Goal: Task Accomplishment & Management: Manage account settings

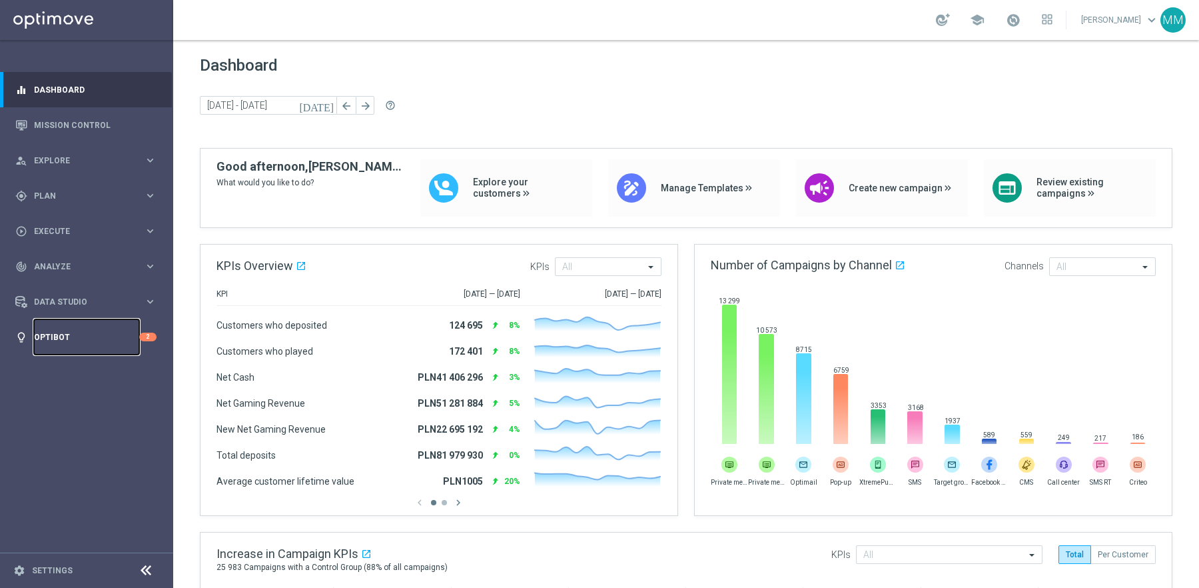
click at [104, 334] on link "Optibot" at bounding box center [86, 336] width 105 height 35
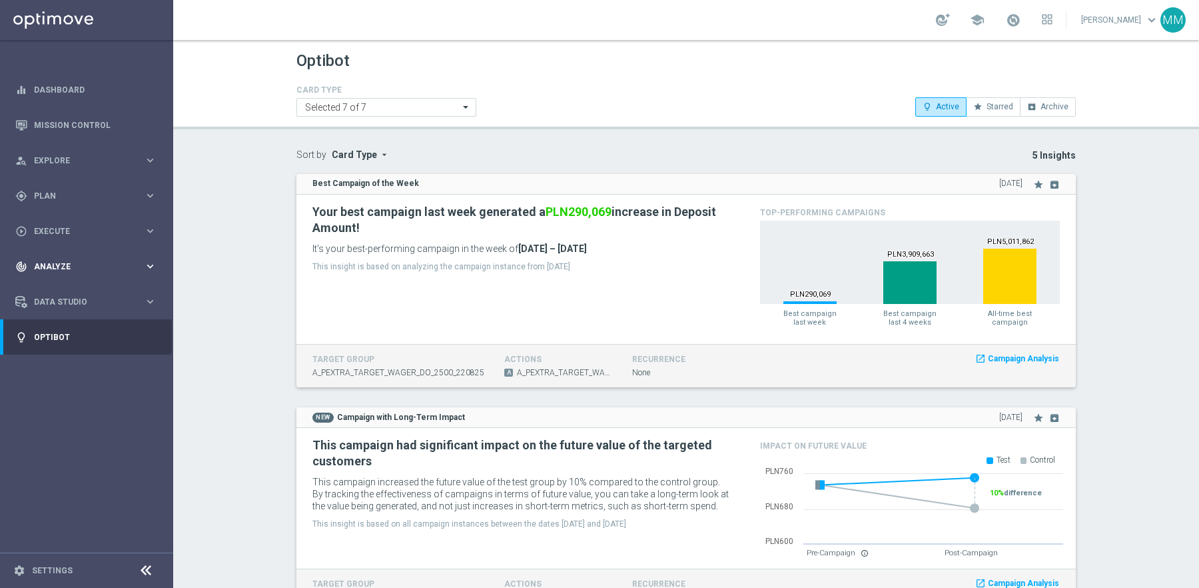
click at [70, 261] on div "track_changes Analyze" at bounding box center [79, 266] width 129 height 12
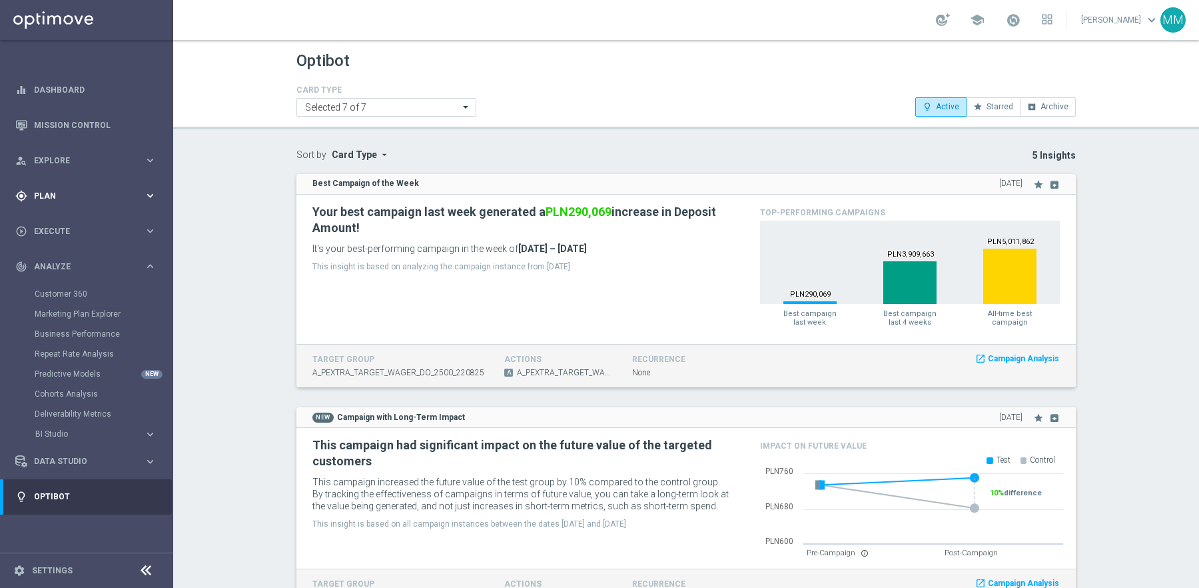
click at [54, 181] on div "gps_fixed Plan keyboard_arrow_right" at bounding box center [86, 195] width 172 height 35
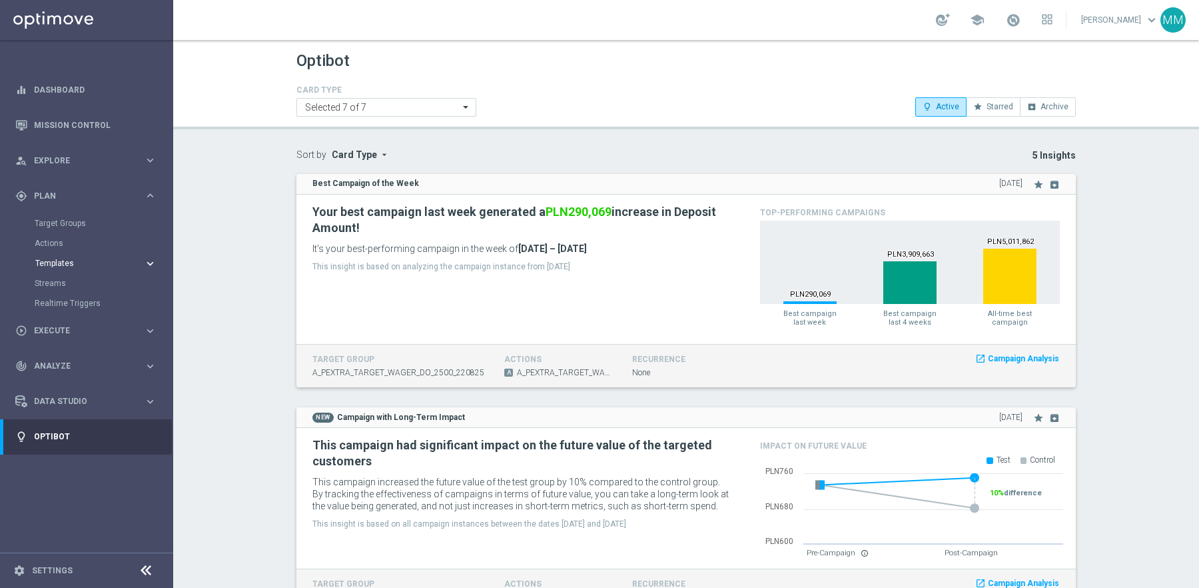
click at [70, 262] on span "Templates" at bounding box center [82, 263] width 95 height 8
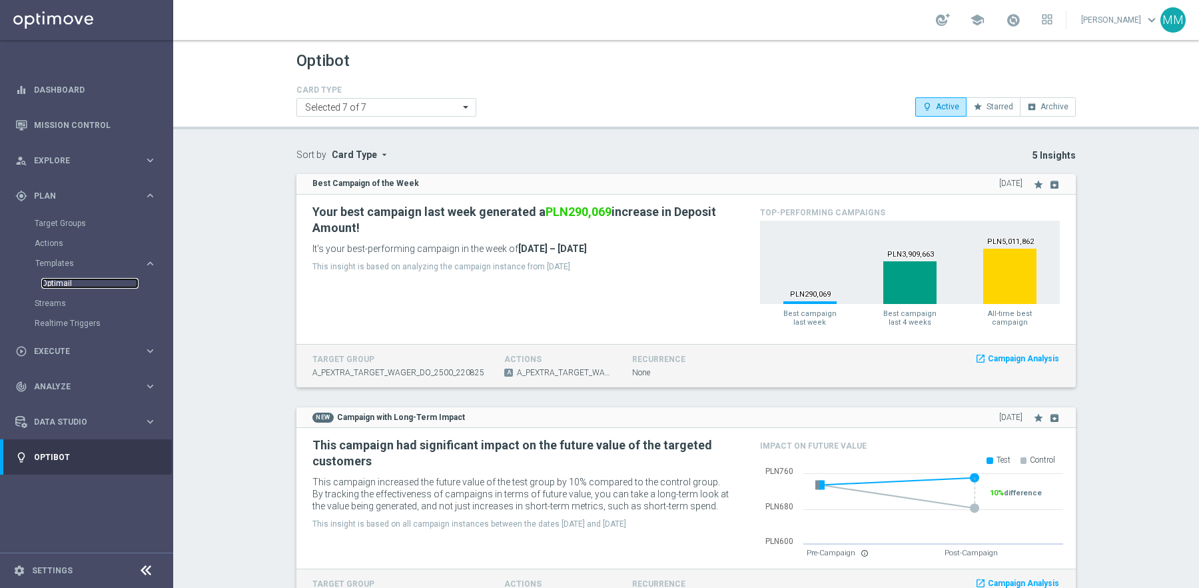
click at [59, 279] on link "Optimail" at bounding box center [89, 283] width 97 height 11
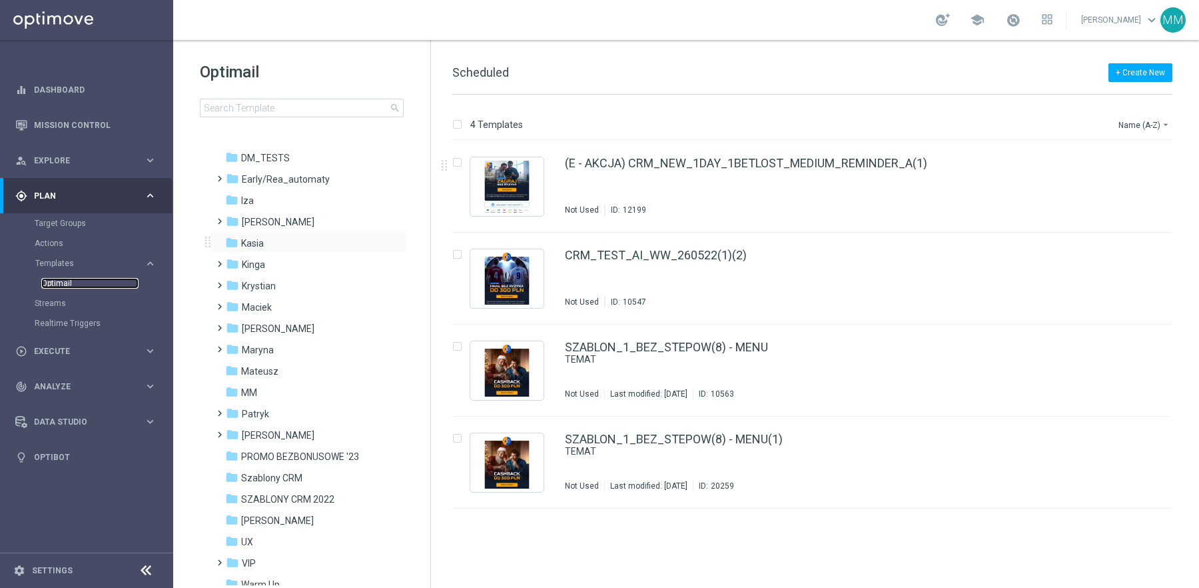
scroll to position [288, 0]
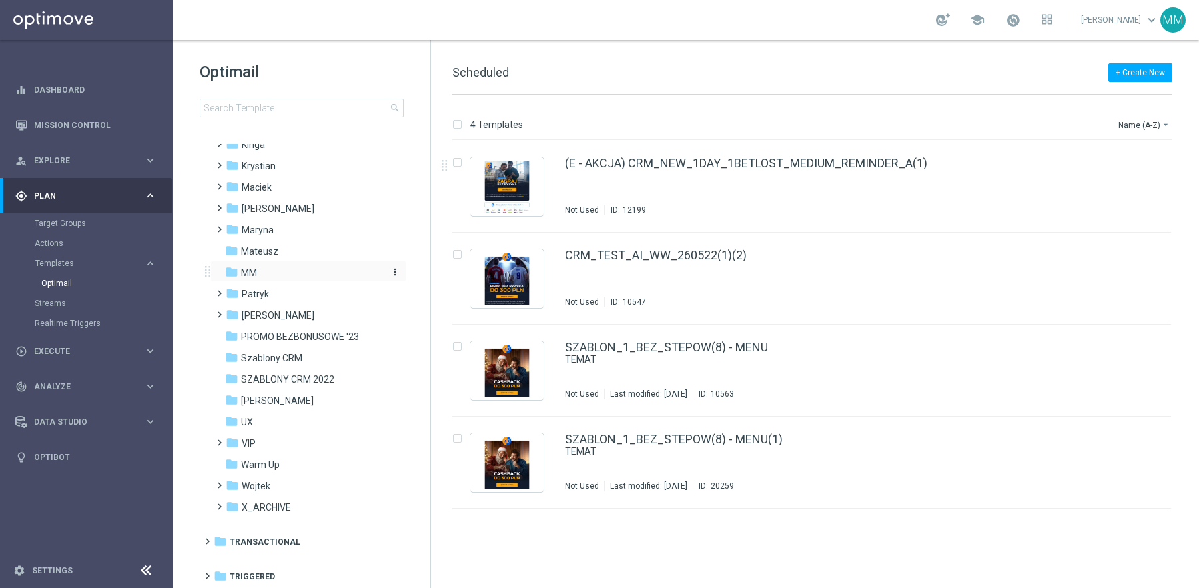
click at [244, 273] on span "MM" at bounding box center [249, 272] width 16 height 12
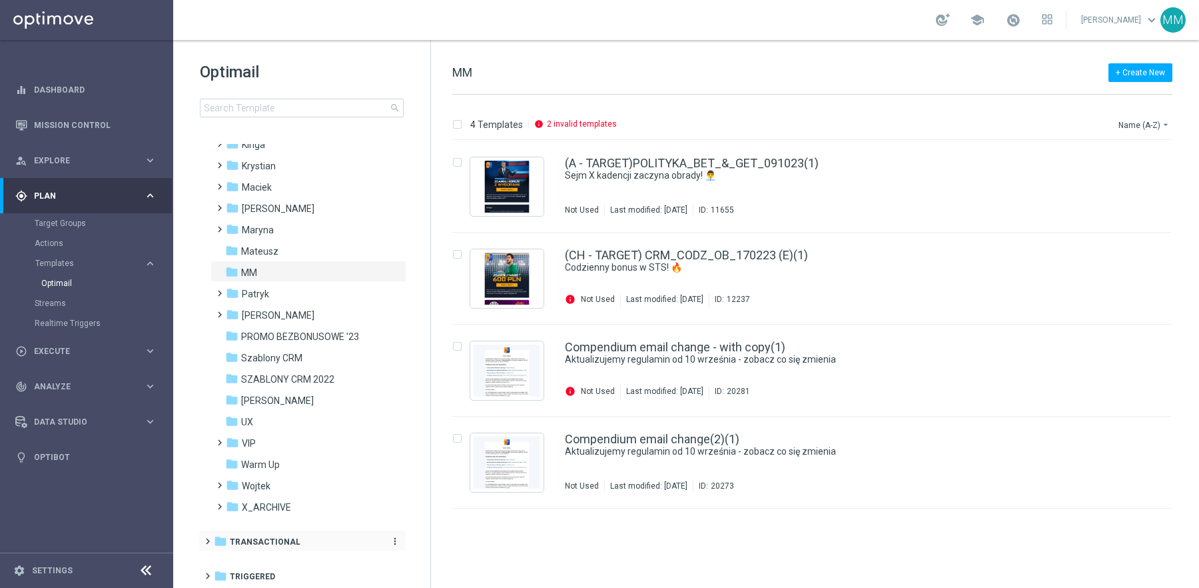
click at [287, 543] on span "Transactional" at bounding box center [265, 542] width 71 height 12
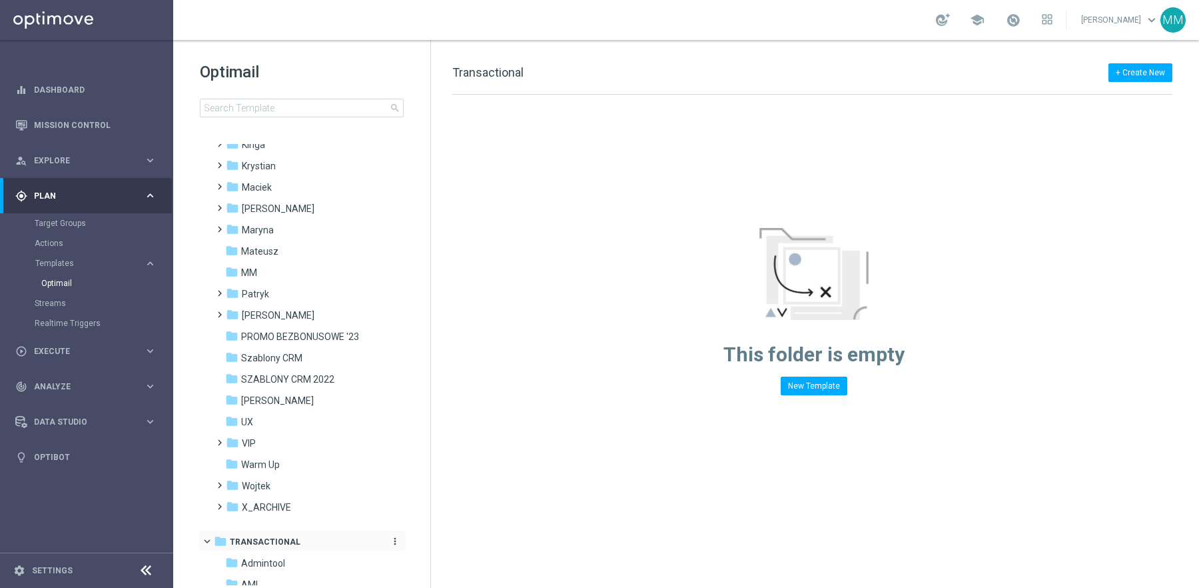
scroll to position [437, 0]
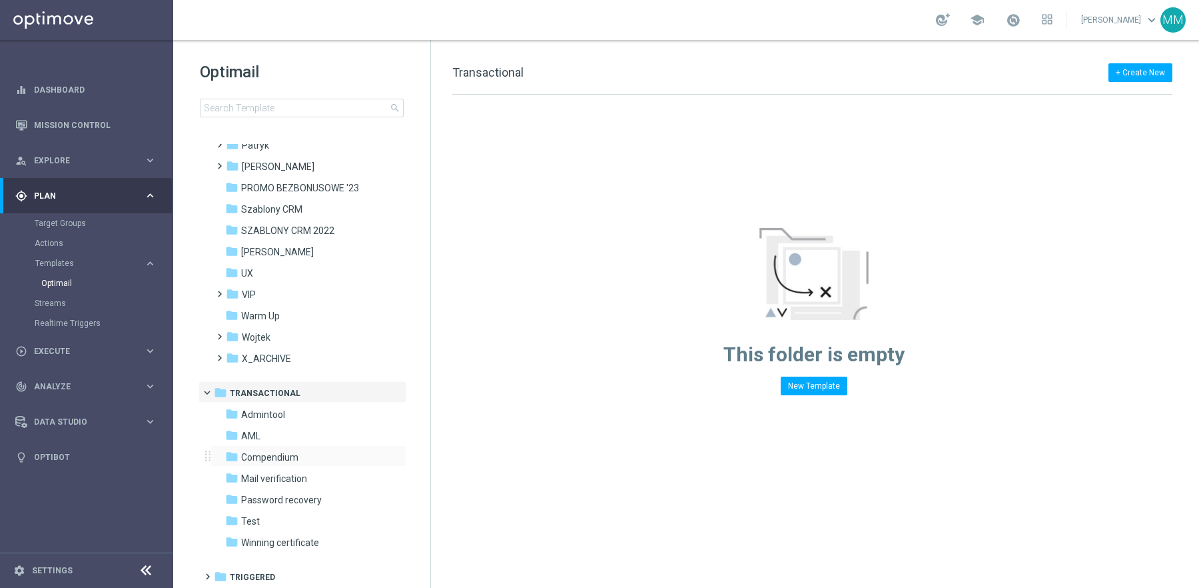
click at [281, 464] on div "folder Compendium more_vert" at bounding box center [309, 455] width 196 height 21
click at [296, 452] on span "Compendium" at bounding box center [269, 457] width 57 height 12
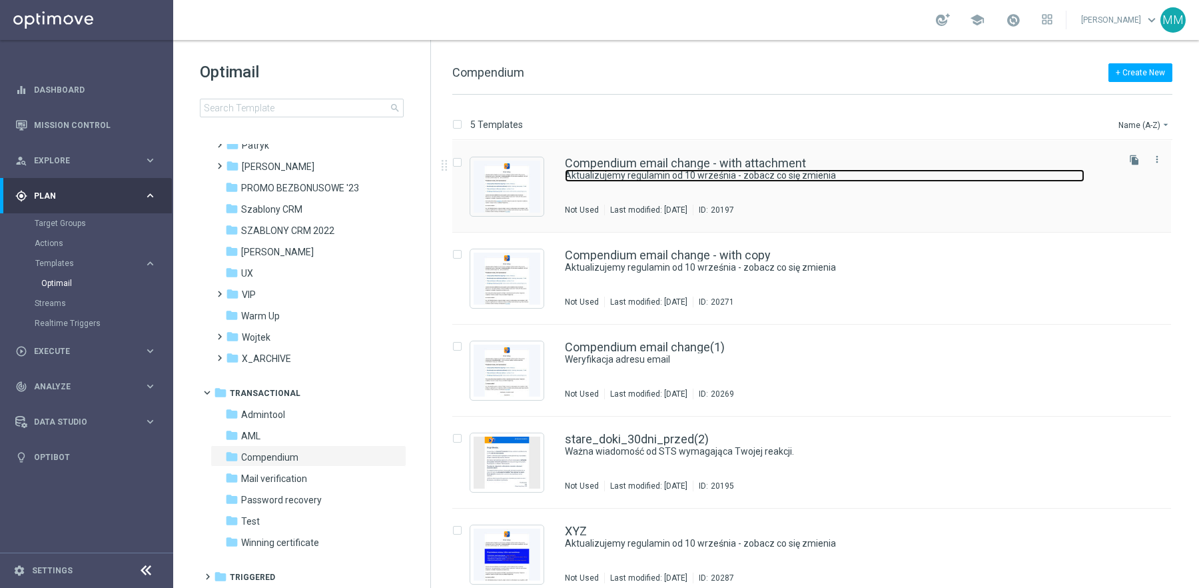
click at [816, 175] on link "Aktualizujemy regulamin od 10 września - zobacz co się zmienia" at bounding box center [825, 175] width 520 height 13
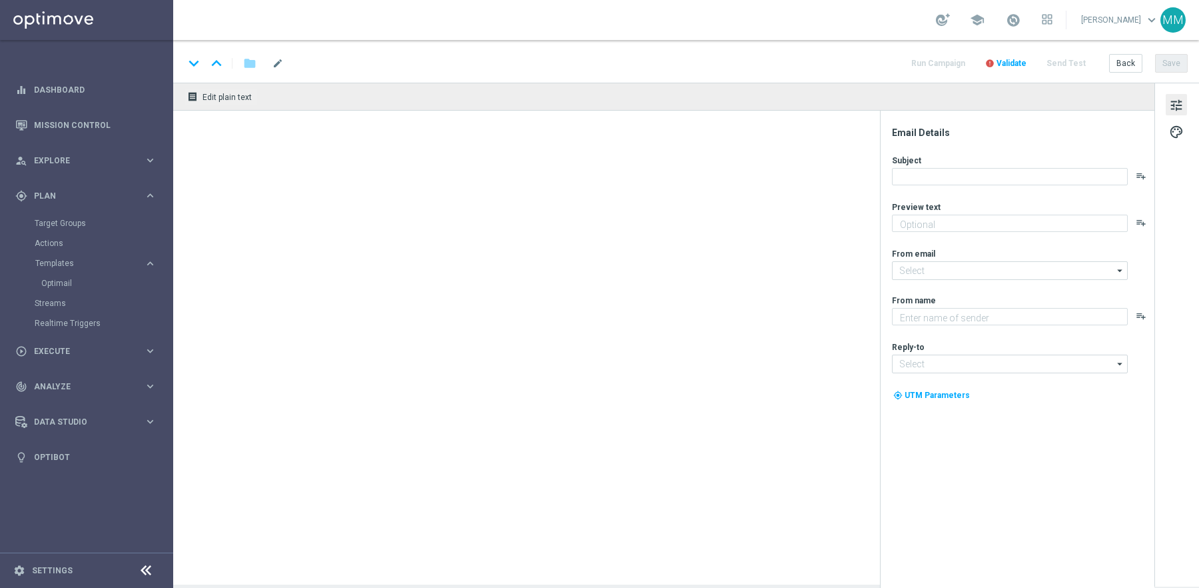
type textarea "Aktualizujemy regulamin od 10 września"
type input "[EMAIL_ADDRESS][DOMAIN_NAME]"
type textarea "STS"
type input "[EMAIL_ADDRESS][DOMAIN_NAME]"
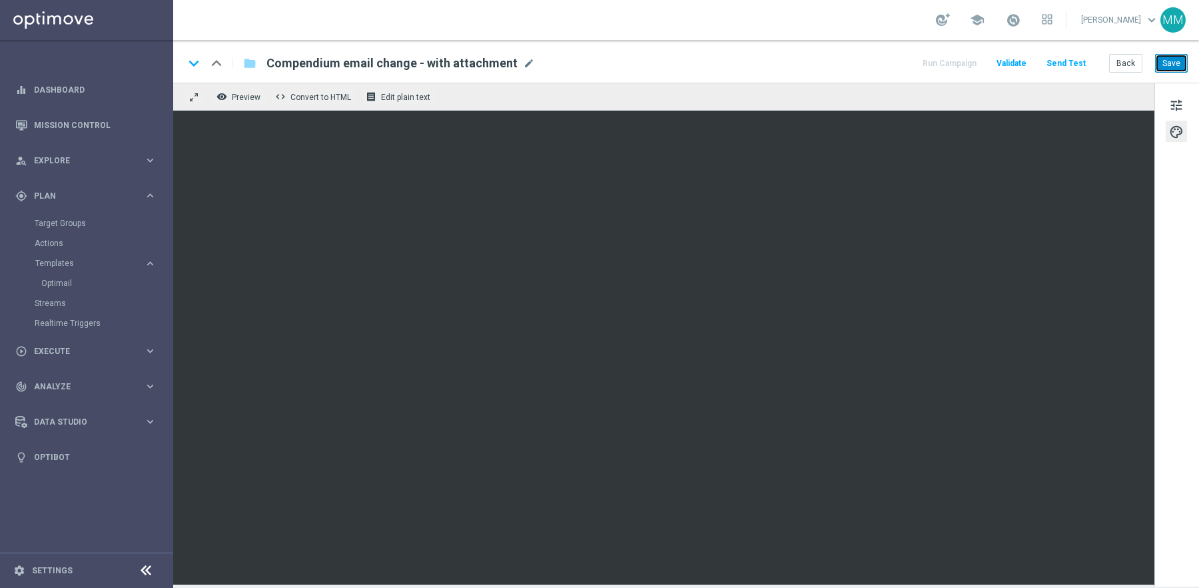
click at [1164, 61] on button "Save" at bounding box center [1171, 63] width 33 height 19
click at [69, 279] on link "Optimail" at bounding box center [89, 283] width 97 height 11
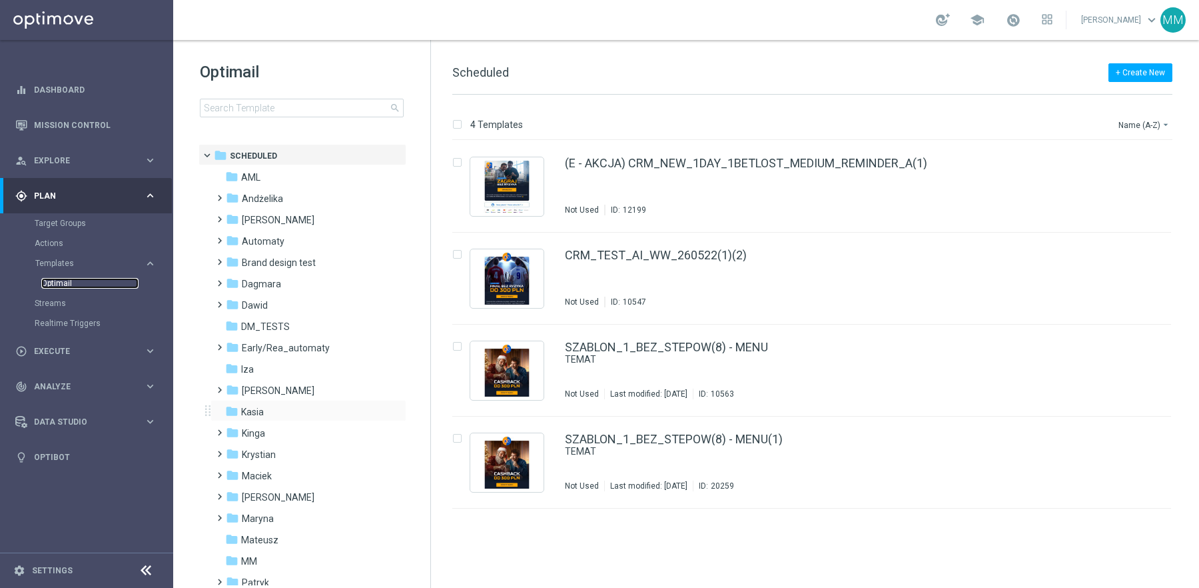
scroll to position [47, 0]
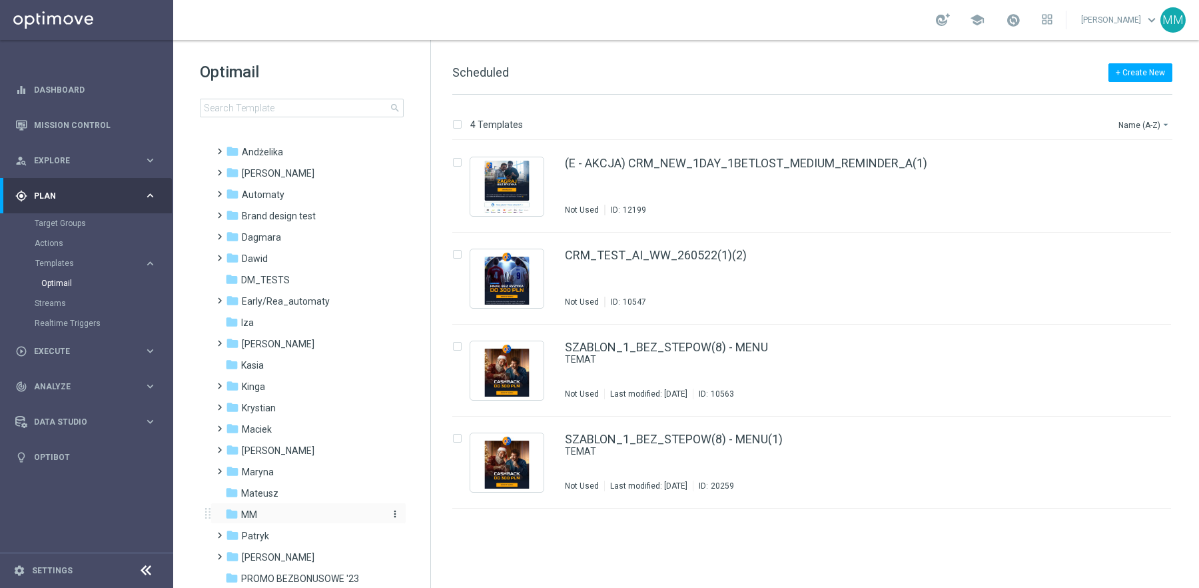
click at [249, 514] on span "MM" at bounding box center [249, 514] width 16 height 12
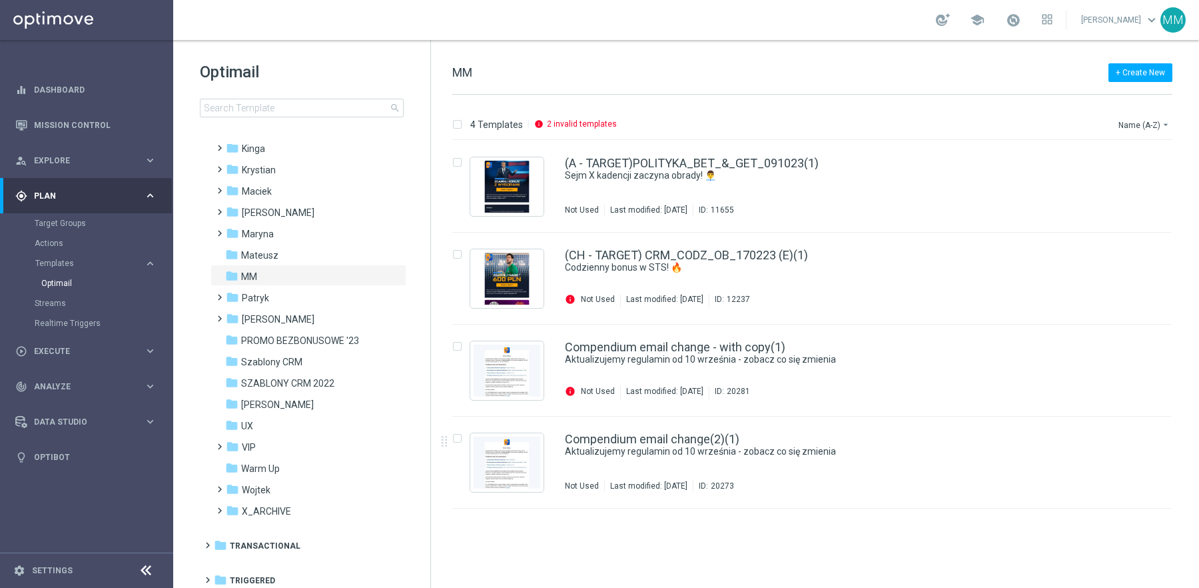
scroll to position [288, 0]
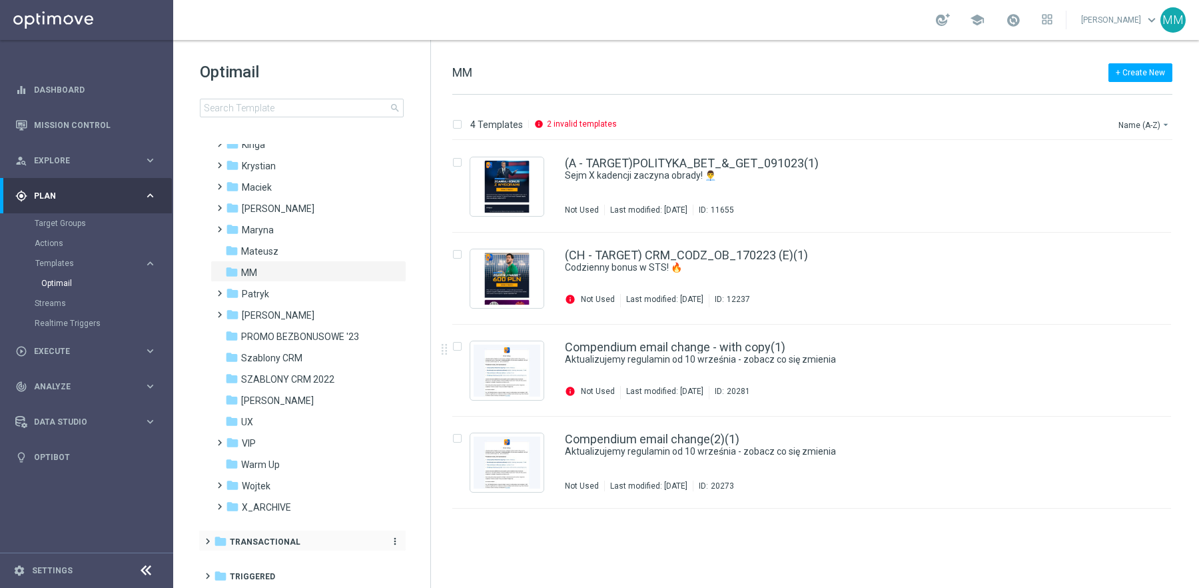
click at [269, 536] on span "Transactional" at bounding box center [265, 542] width 71 height 12
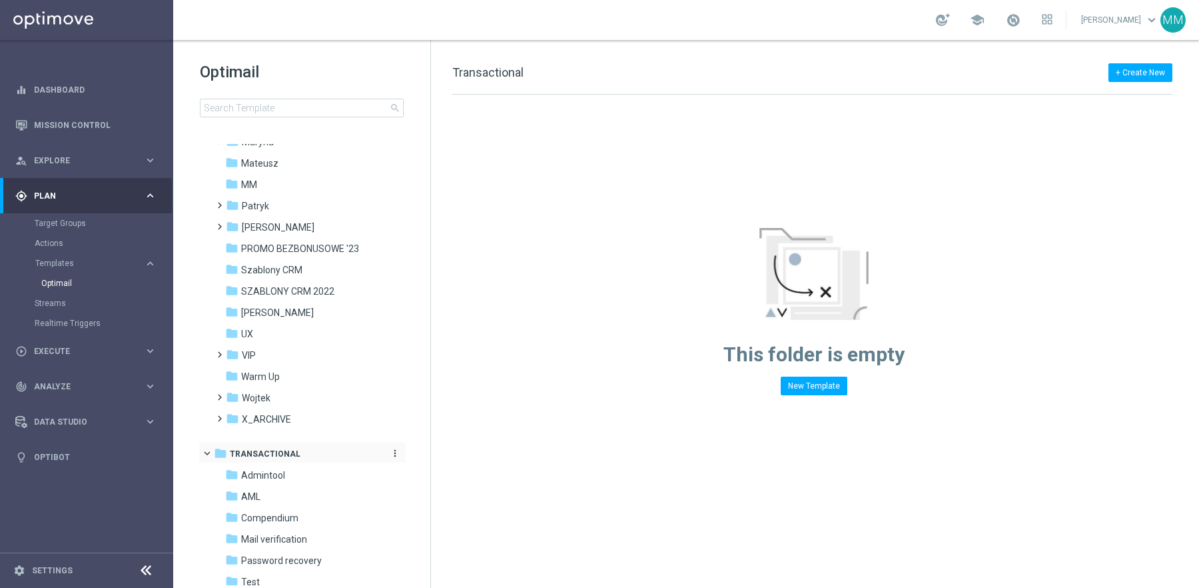
scroll to position [386, 0]
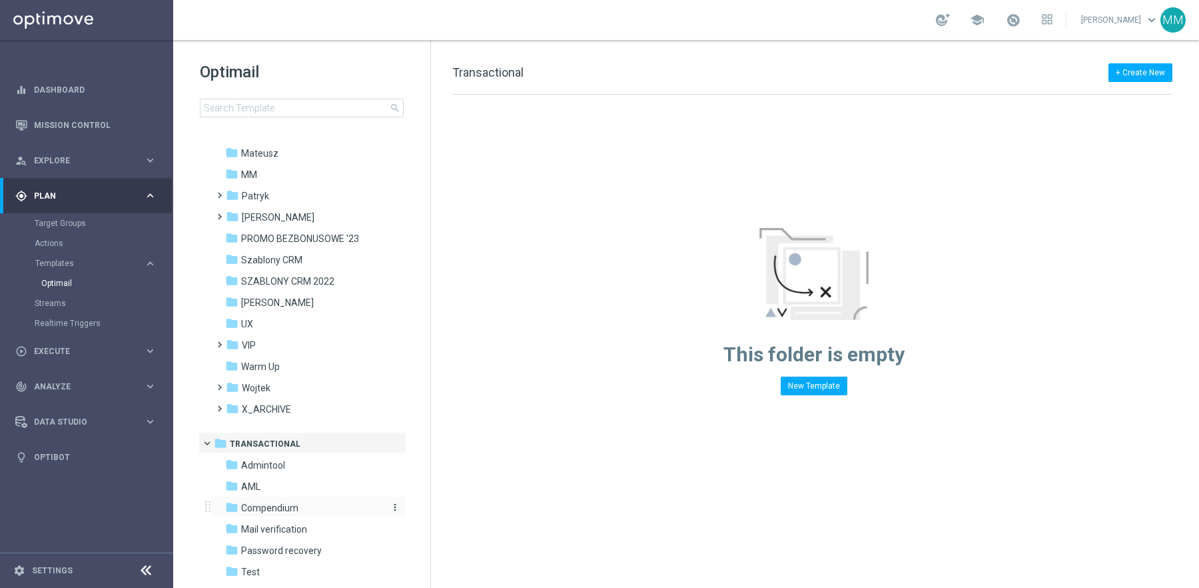
click at [280, 510] on span "Compendium" at bounding box center [269, 508] width 57 height 12
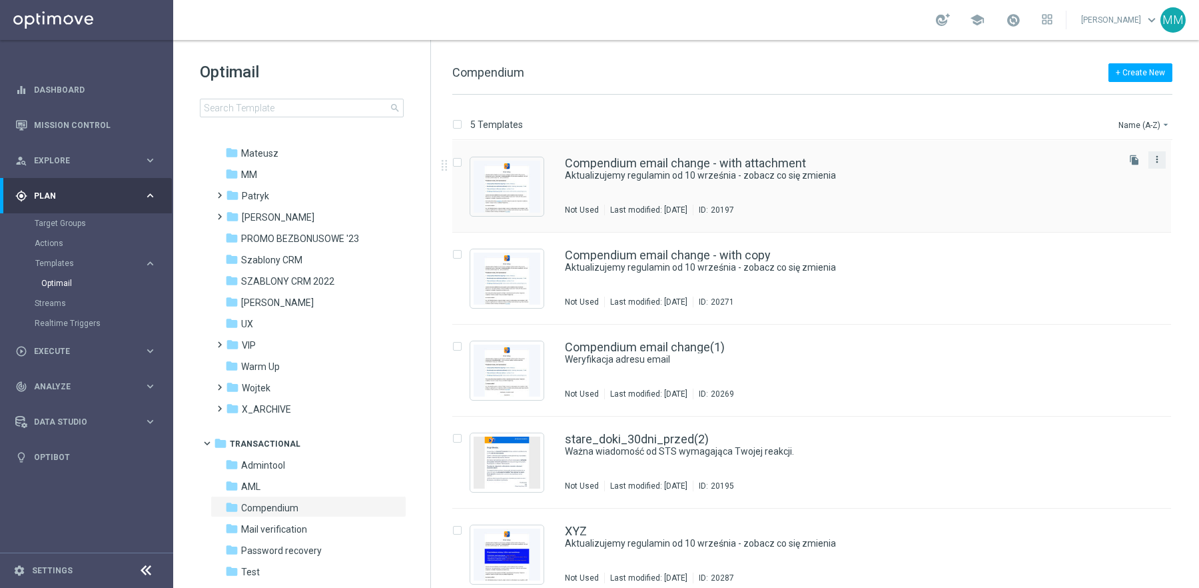
click at [1156, 157] on icon "more_vert" at bounding box center [1157, 159] width 11 height 11
click at [1094, 195] on div "Copy To" at bounding box center [1102, 191] width 81 height 9
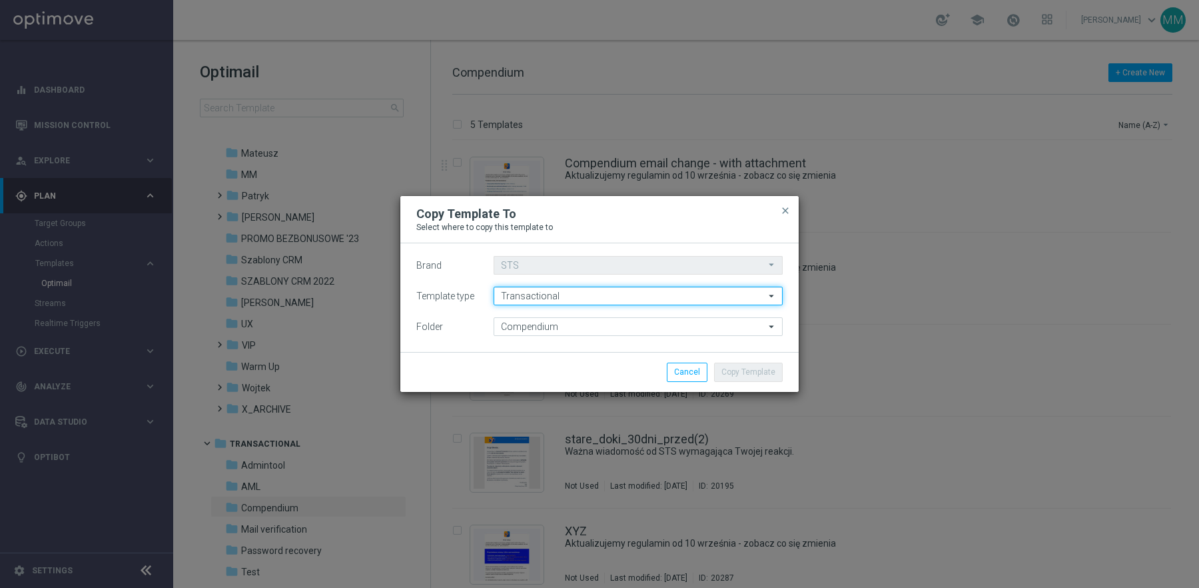
click at [586, 297] on input "Transactional" at bounding box center [638, 295] width 289 height 19
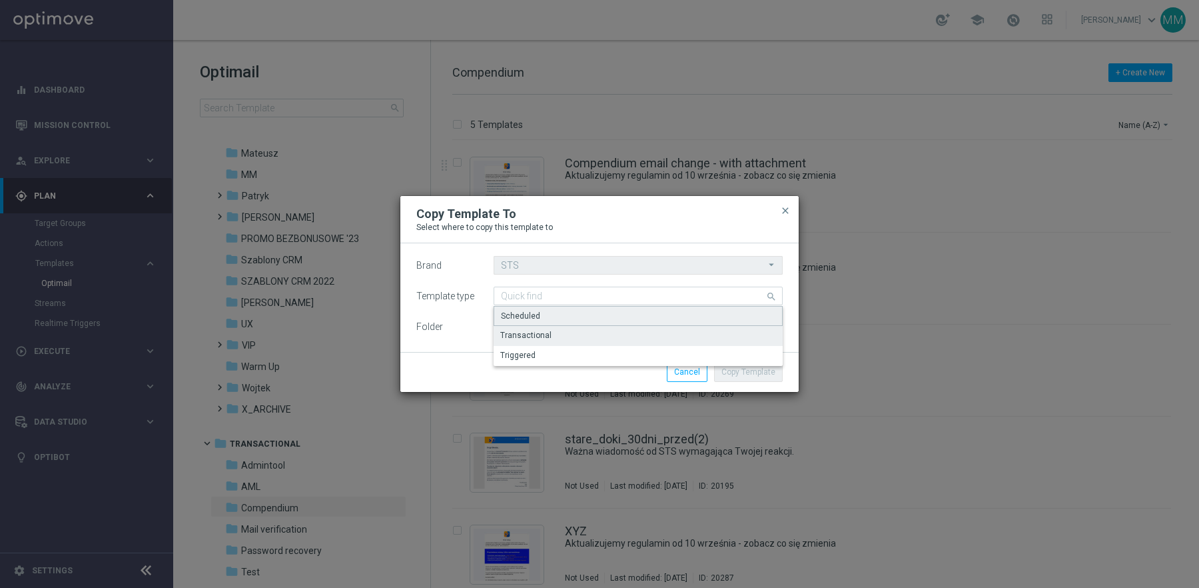
click at [572, 314] on div "Scheduled" at bounding box center [638, 316] width 289 height 20
type input "Scheduled"
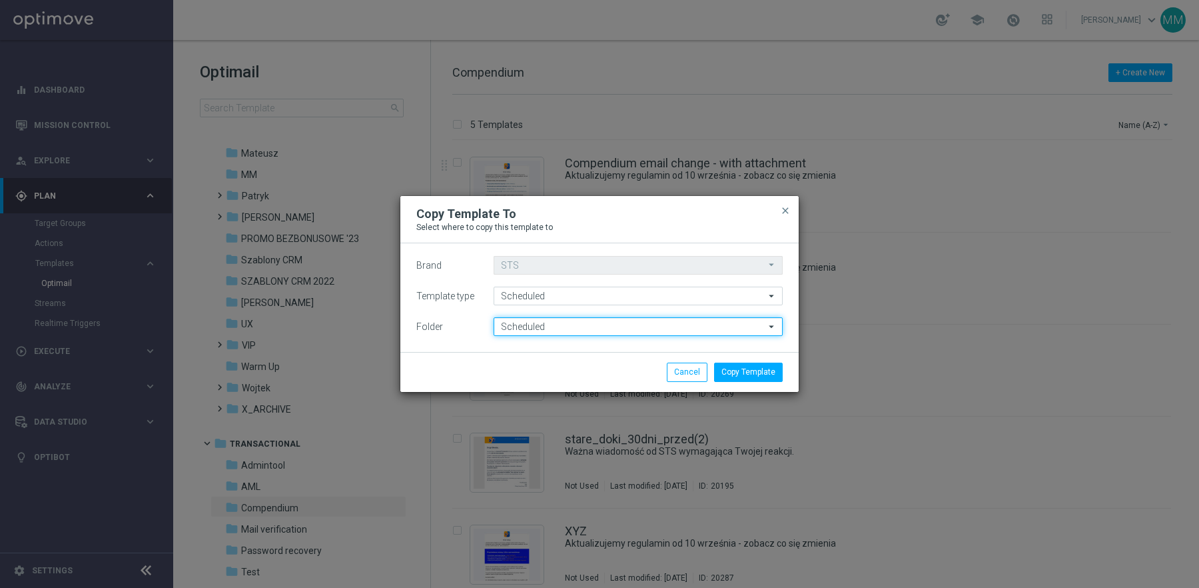
click at [568, 326] on input "Scheduled" at bounding box center [638, 326] width 289 height 19
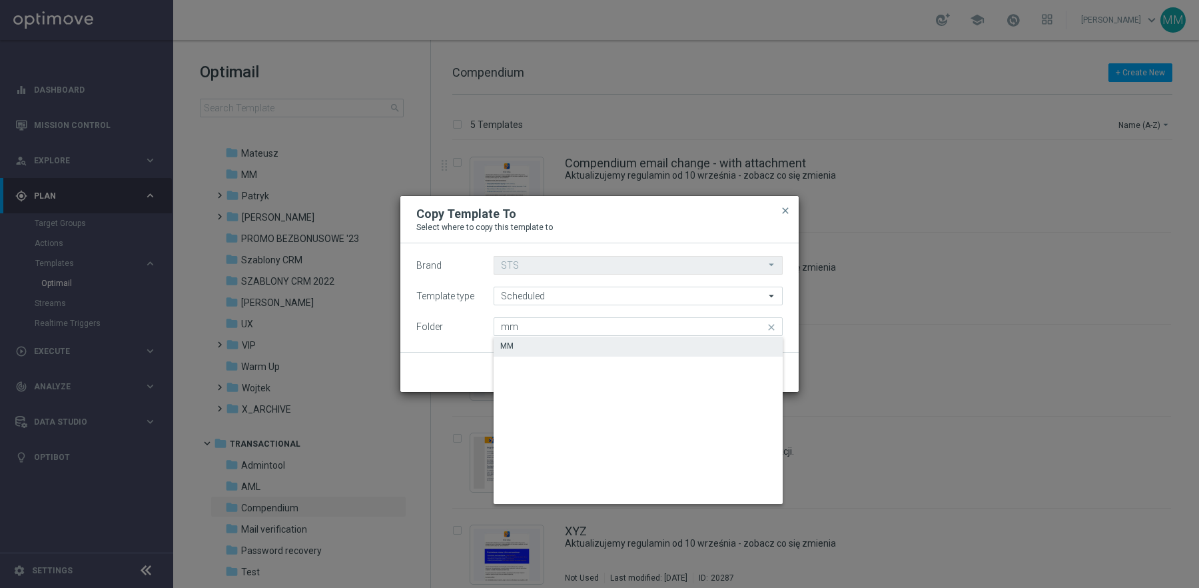
click at [560, 344] on div "MM" at bounding box center [638, 345] width 289 height 19
type input "MM"
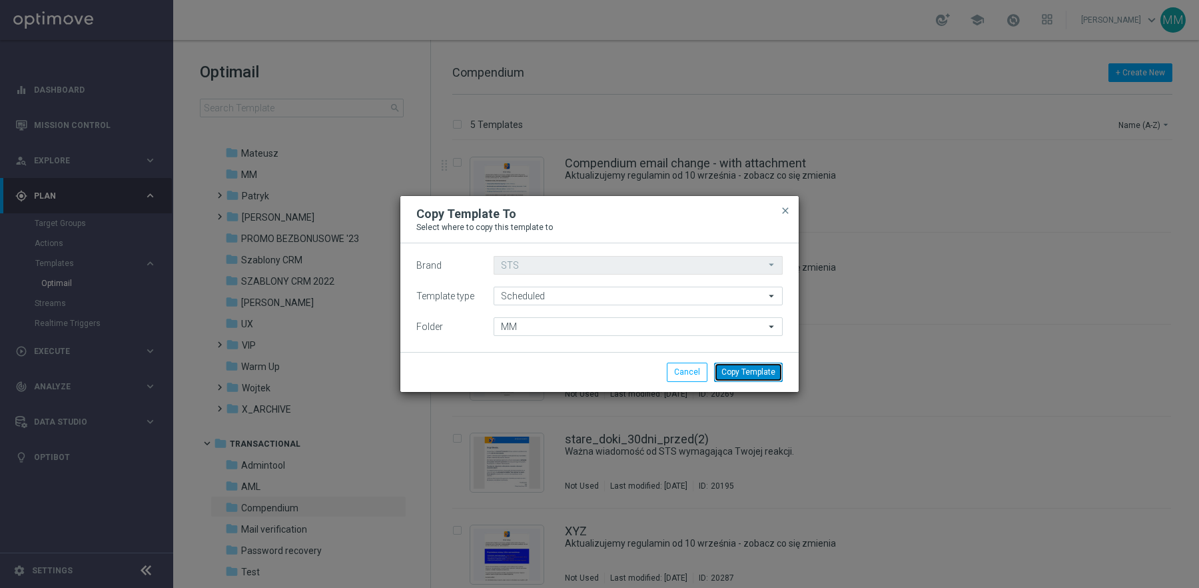
click at [757, 370] on button "Copy Template" at bounding box center [748, 371] width 69 height 19
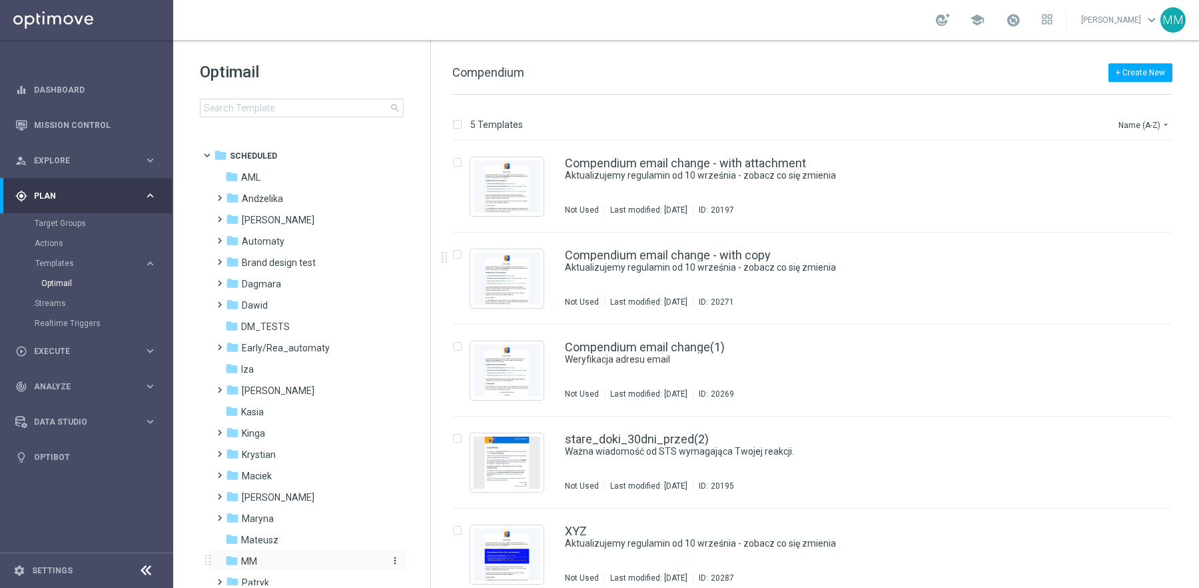
click at [260, 560] on div "folder MM" at bounding box center [301, 561] width 153 height 15
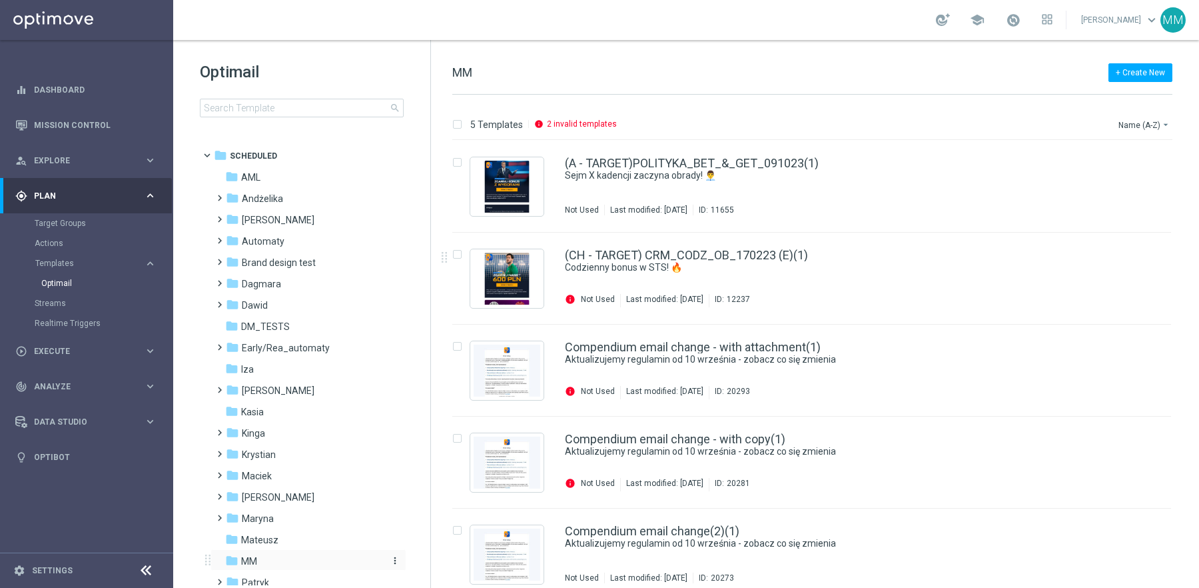
scroll to position [12, 0]
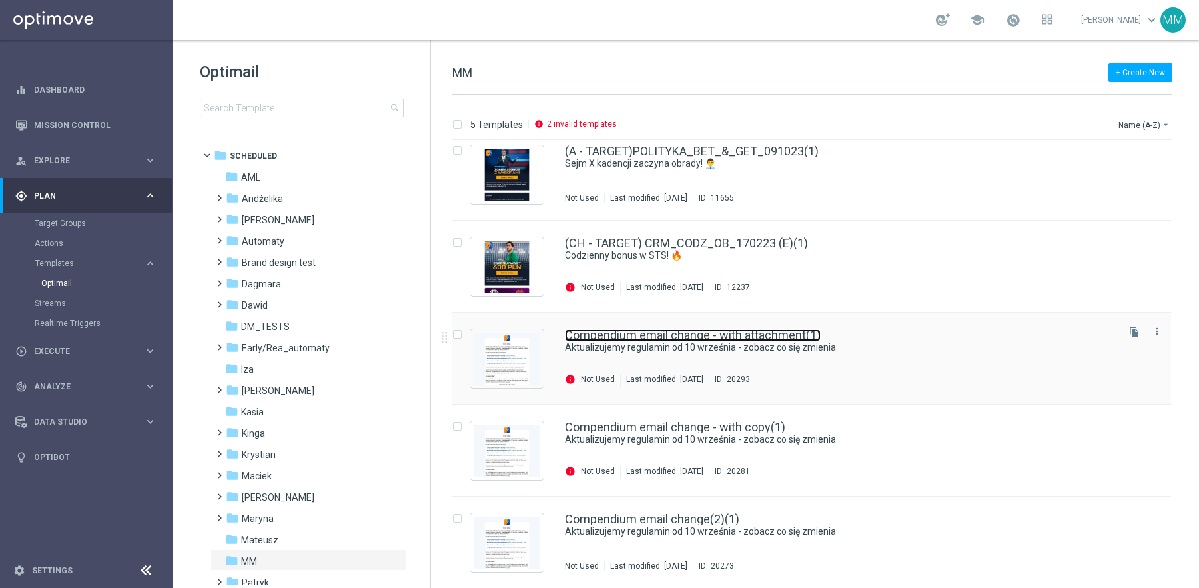
click at [755, 339] on link "Compendium email change - with attachment(1)" at bounding box center [693, 335] width 256 height 12
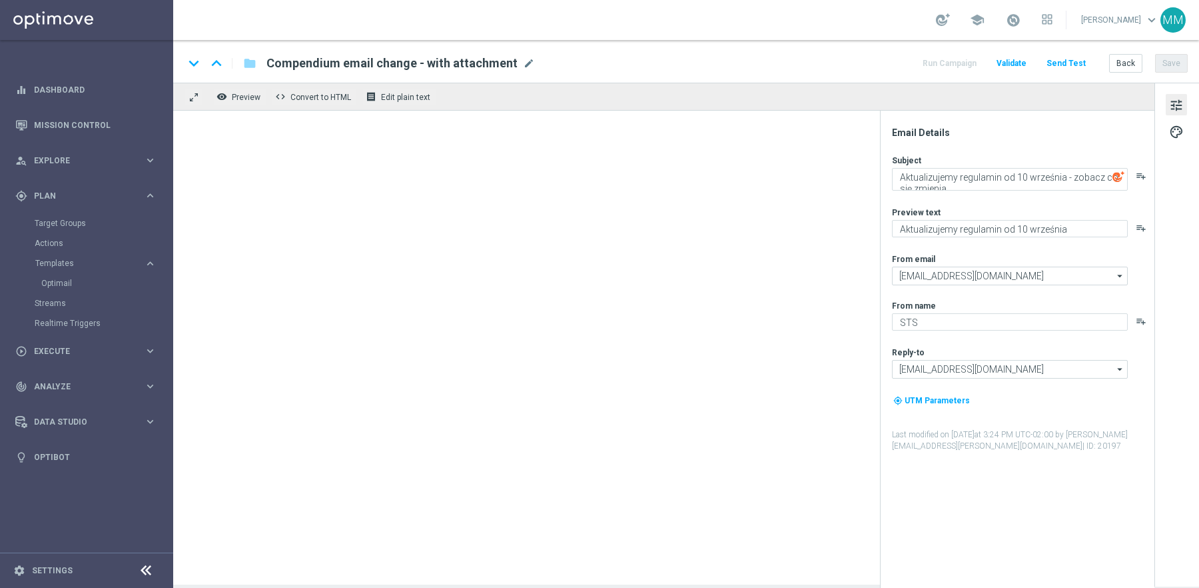
type input "[EMAIL_ADDRESS][DOMAIN_NAME]"
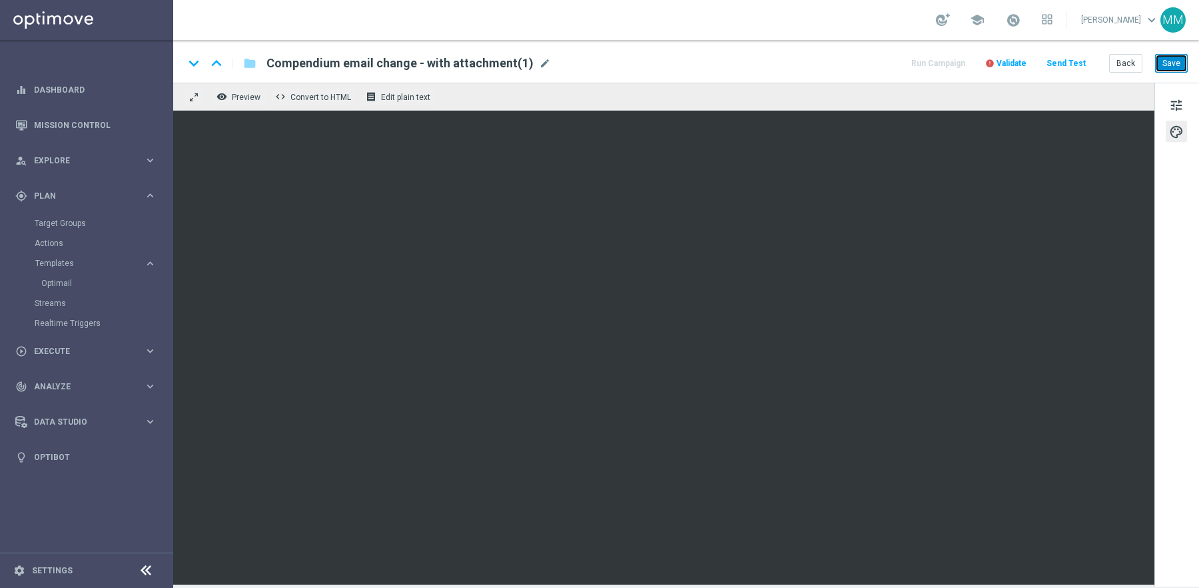
click at [1170, 70] on button "Save" at bounding box center [1171, 63] width 33 height 19
click at [63, 282] on link "Optimail" at bounding box center [89, 283] width 97 height 11
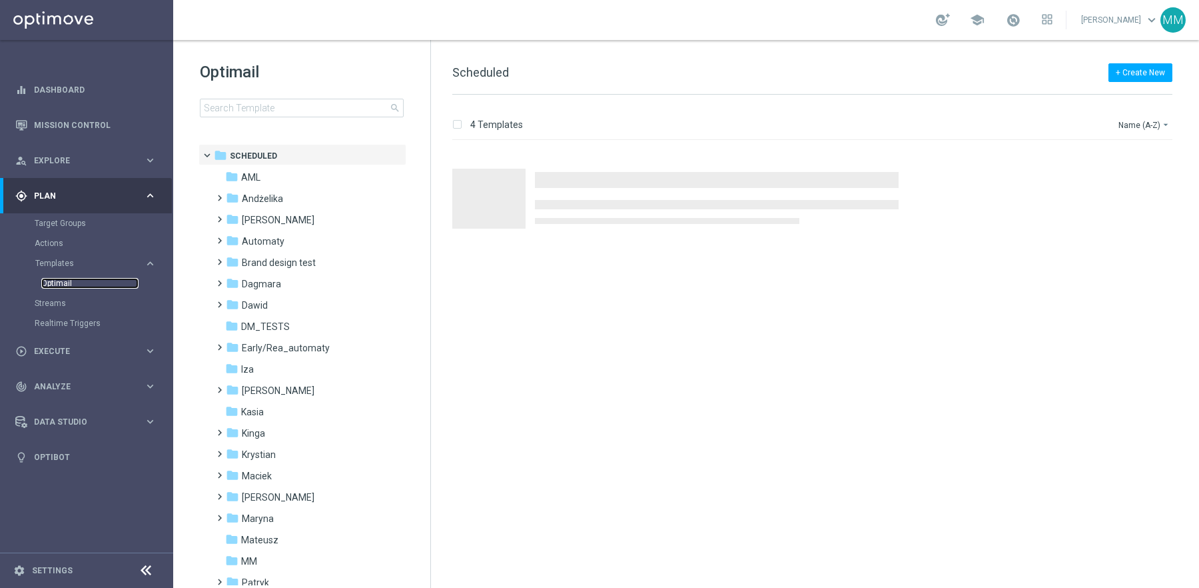
scroll to position [288, 0]
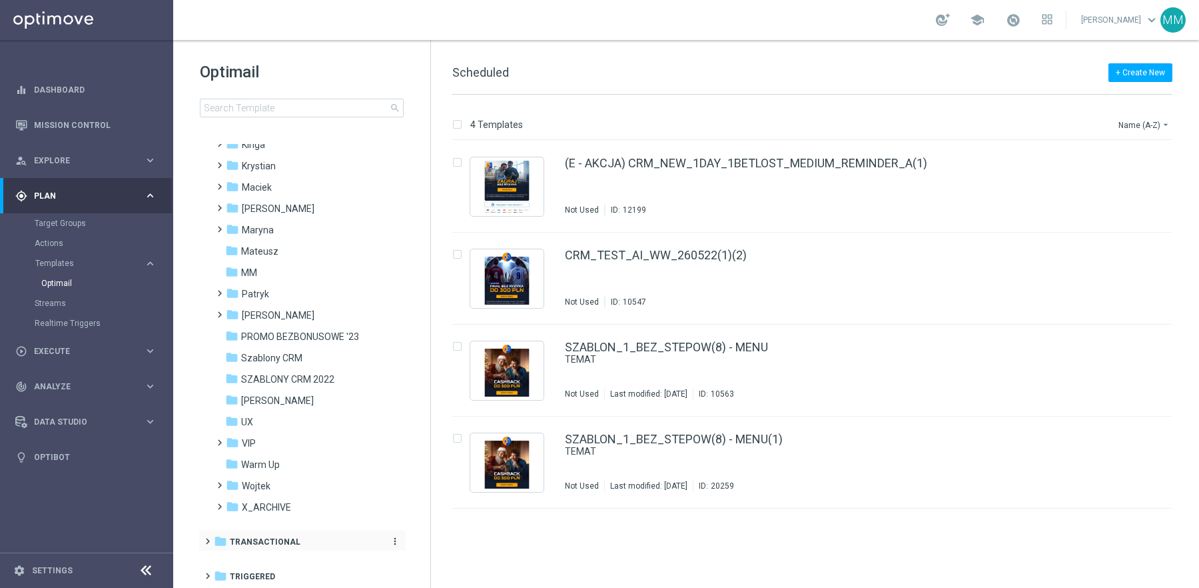
click at [280, 544] on span "Transactional" at bounding box center [265, 542] width 71 height 12
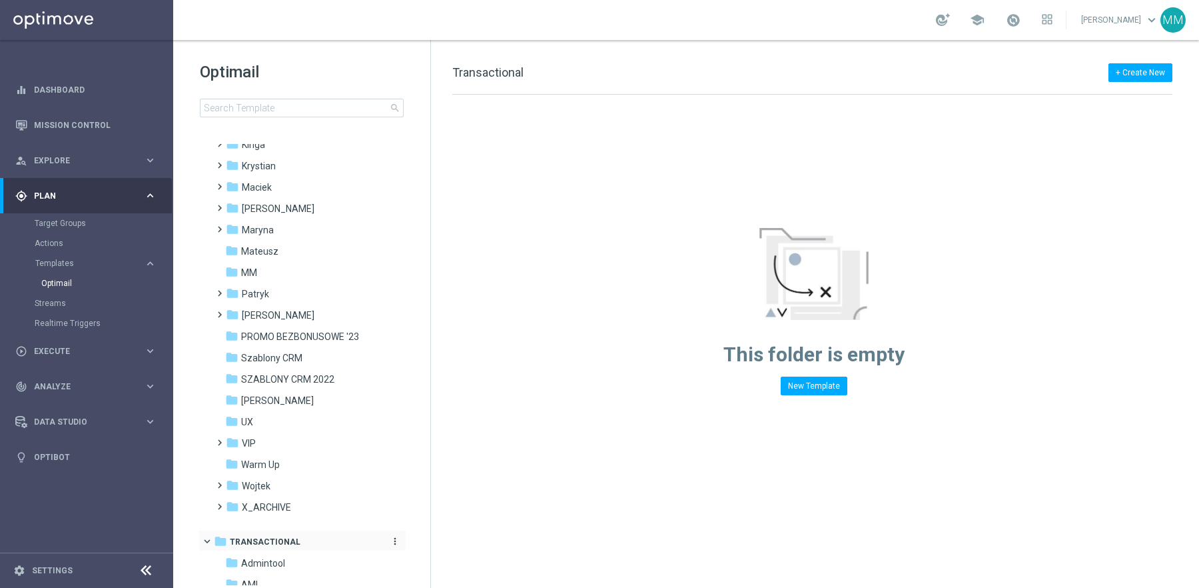
scroll to position [437, 0]
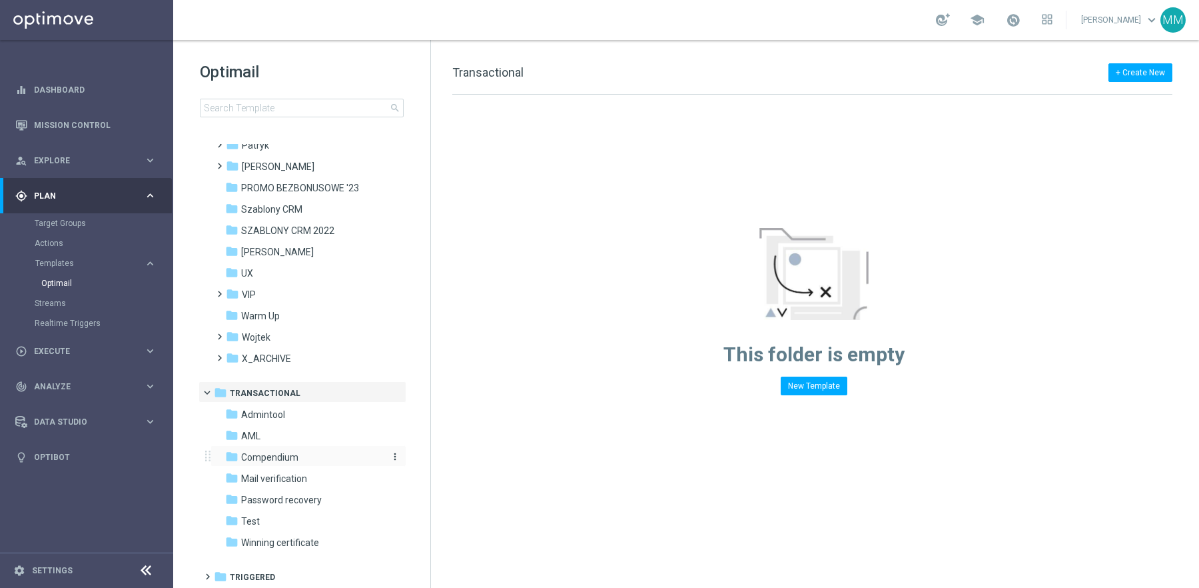
click at [275, 454] on span "Compendium" at bounding box center [269, 457] width 57 height 12
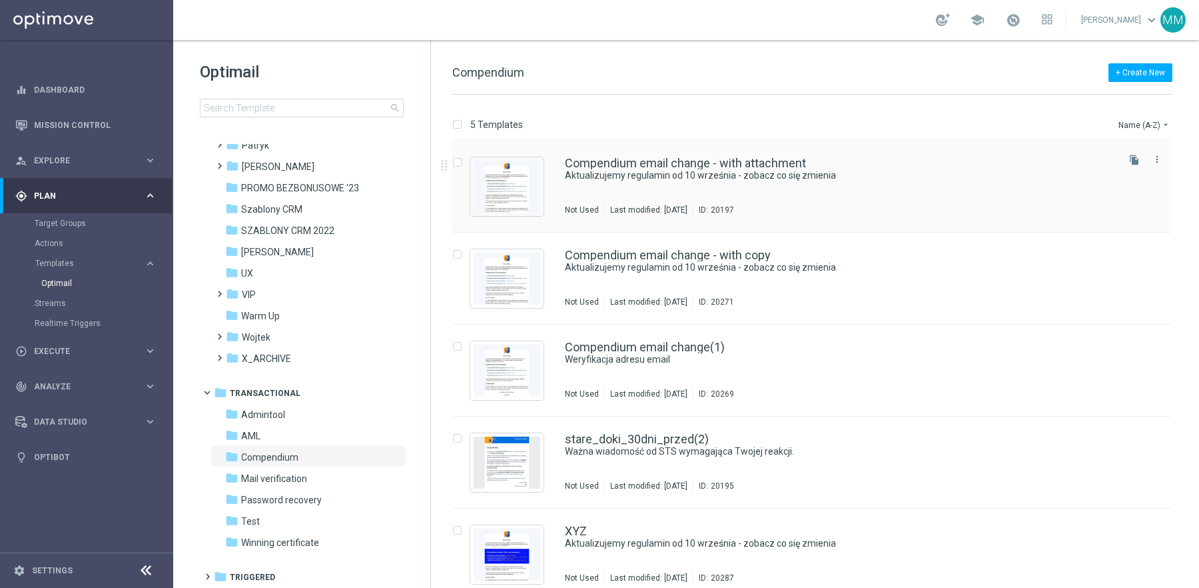
click at [808, 149] on div "Compendium email change - with attachment Aktualizujemy regulamin od 10 wrześni…" at bounding box center [811, 187] width 719 height 92
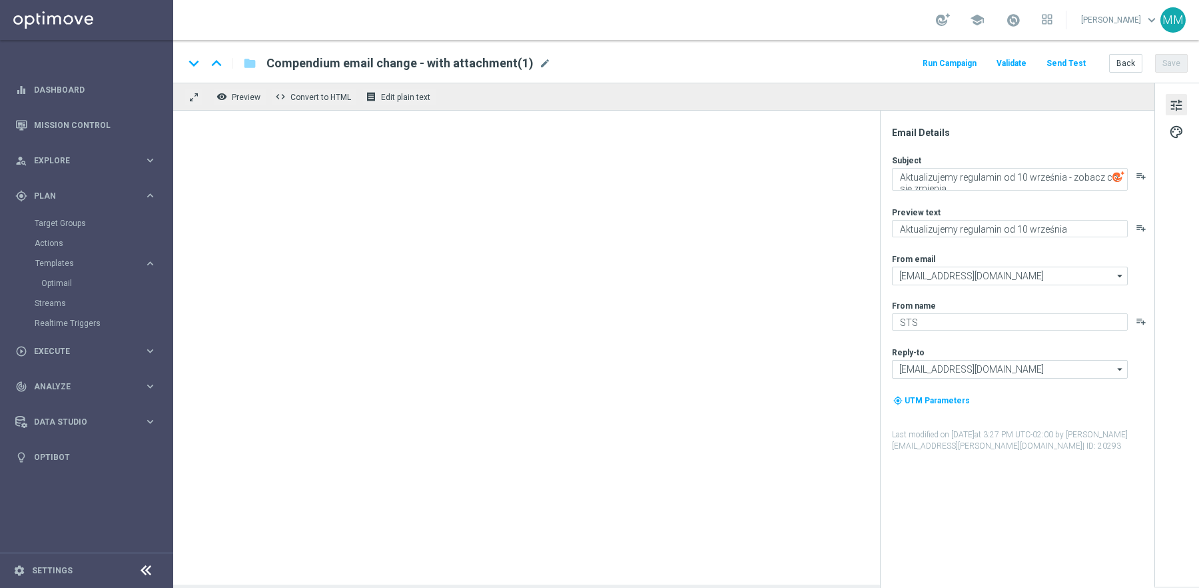
type input "[EMAIL_ADDRESS][DOMAIN_NAME]"
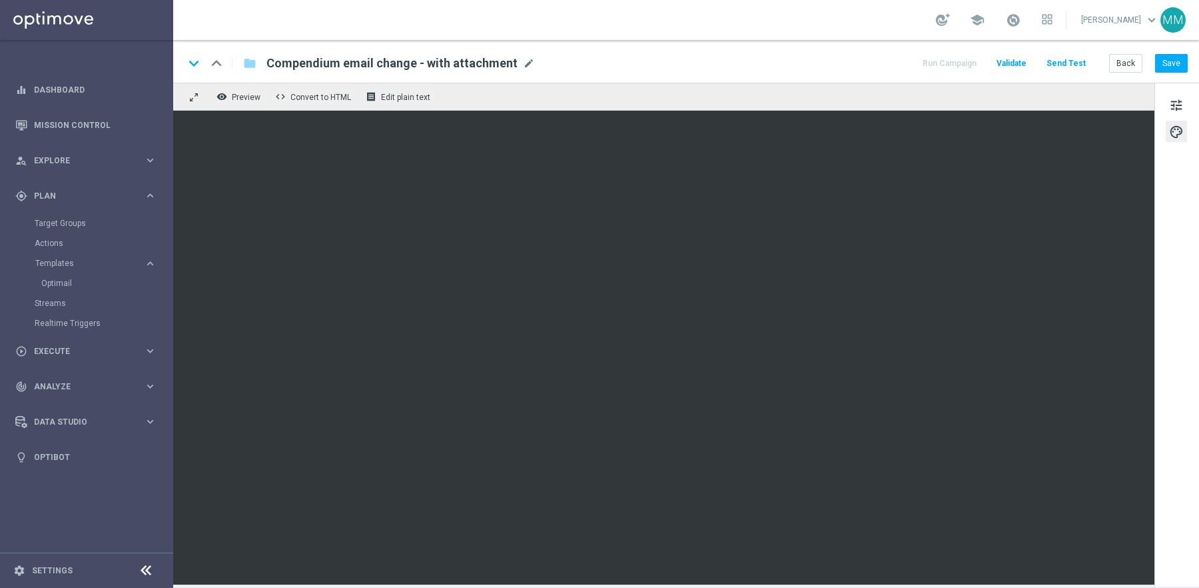
click at [734, 89] on div "remove_red_eye Preview code Convert to HTML receipt Edit plain text" at bounding box center [663, 97] width 981 height 28
click at [1168, 65] on button "Save" at bounding box center [1171, 63] width 33 height 19
click at [1178, 65] on button "Save" at bounding box center [1171, 63] width 33 height 19
click at [1081, 63] on button "Send Test" at bounding box center [1066, 64] width 43 height 18
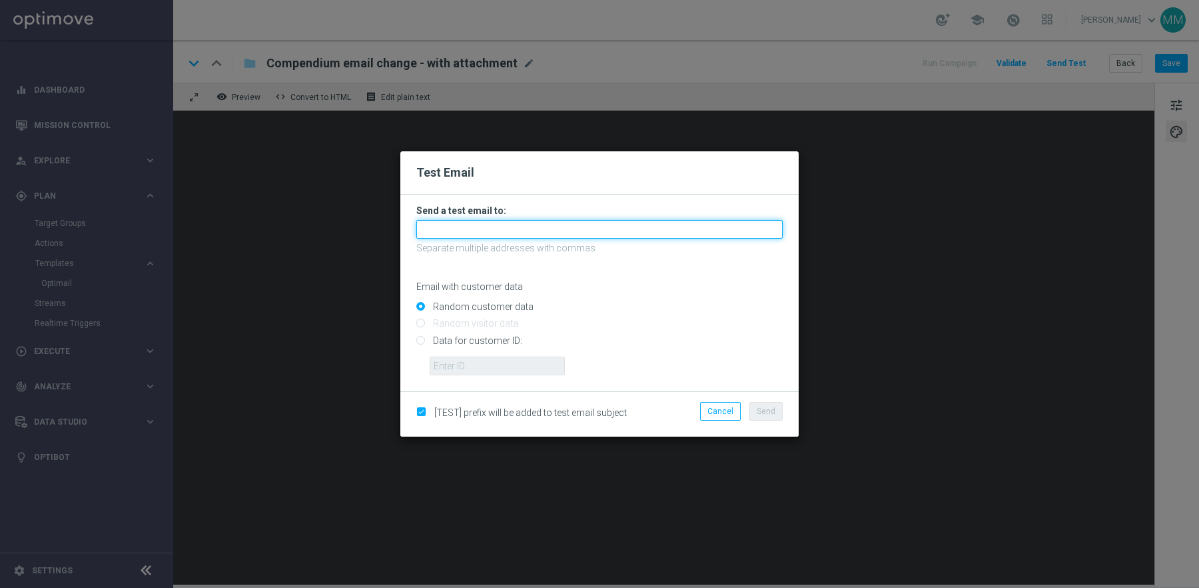
click at [550, 224] on input "text" at bounding box center [599, 229] width 366 height 19
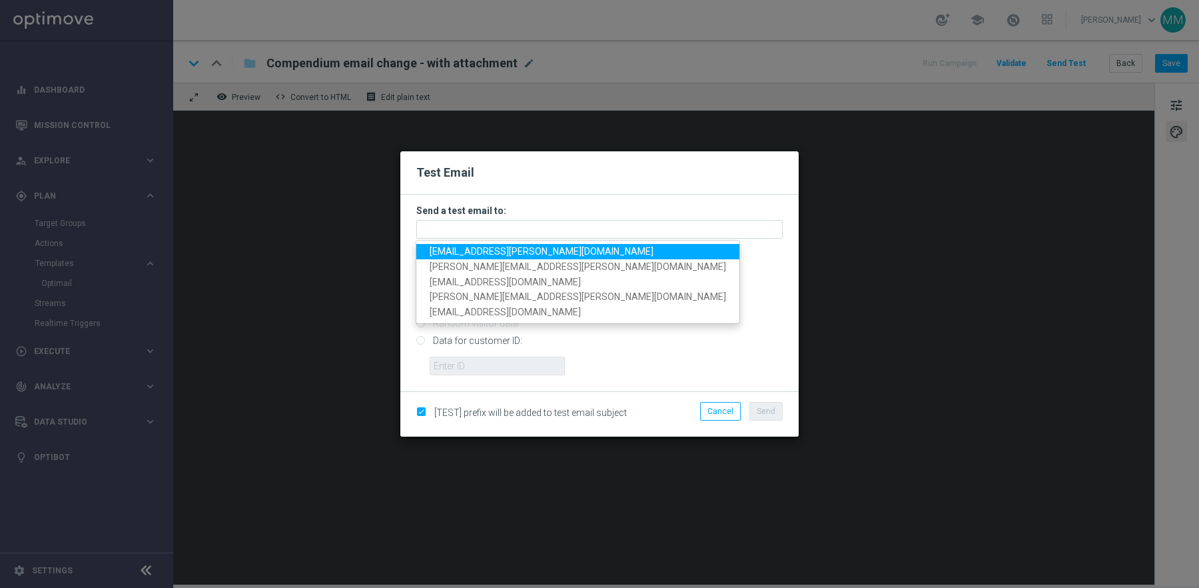
click at [495, 255] on span "[EMAIL_ADDRESS][PERSON_NAME][DOMAIN_NAME]" at bounding box center [542, 251] width 224 height 11
type input "[EMAIL_ADDRESS][PERSON_NAME][DOMAIN_NAME]"
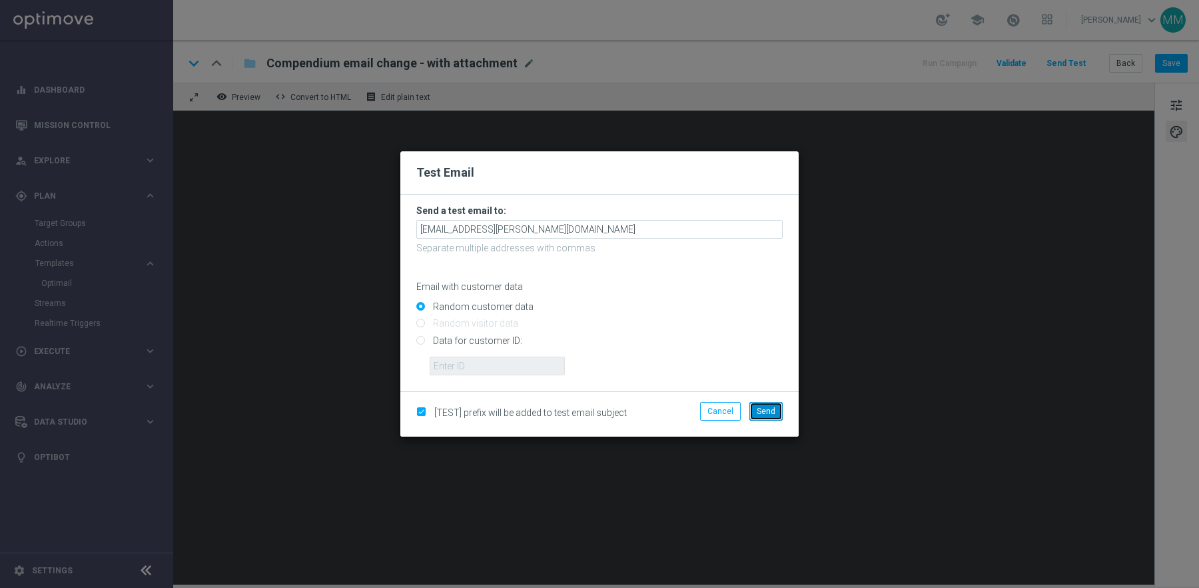
click at [764, 408] on span "Send" at bounding box center [766, 410] width 19 height 9
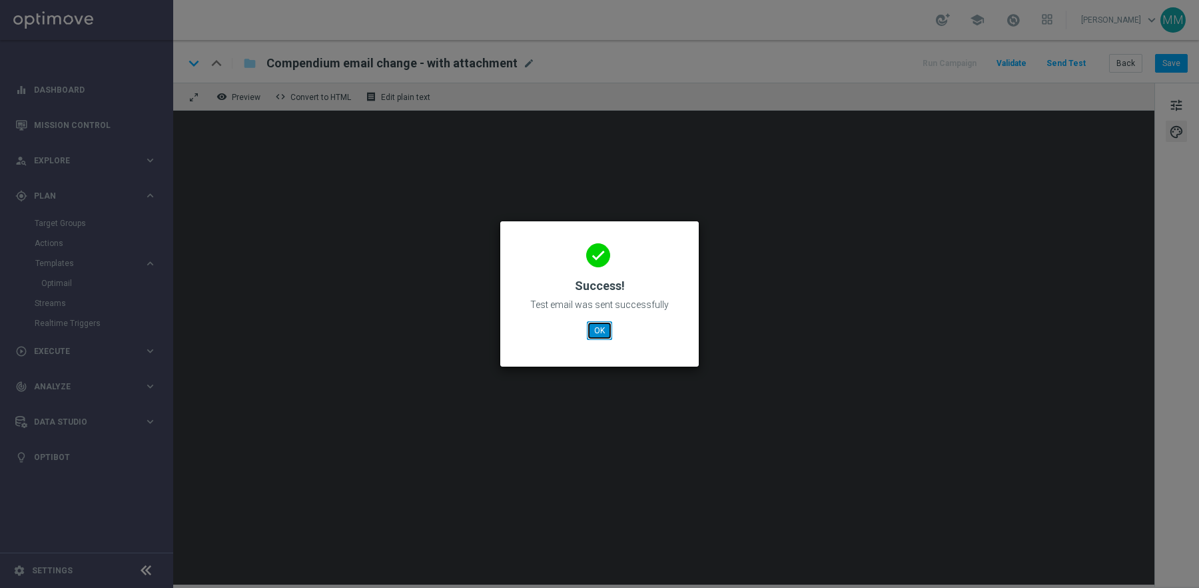
click at [601, 328] on button "OK" at bounding box center [599, 330] width 25 height 19
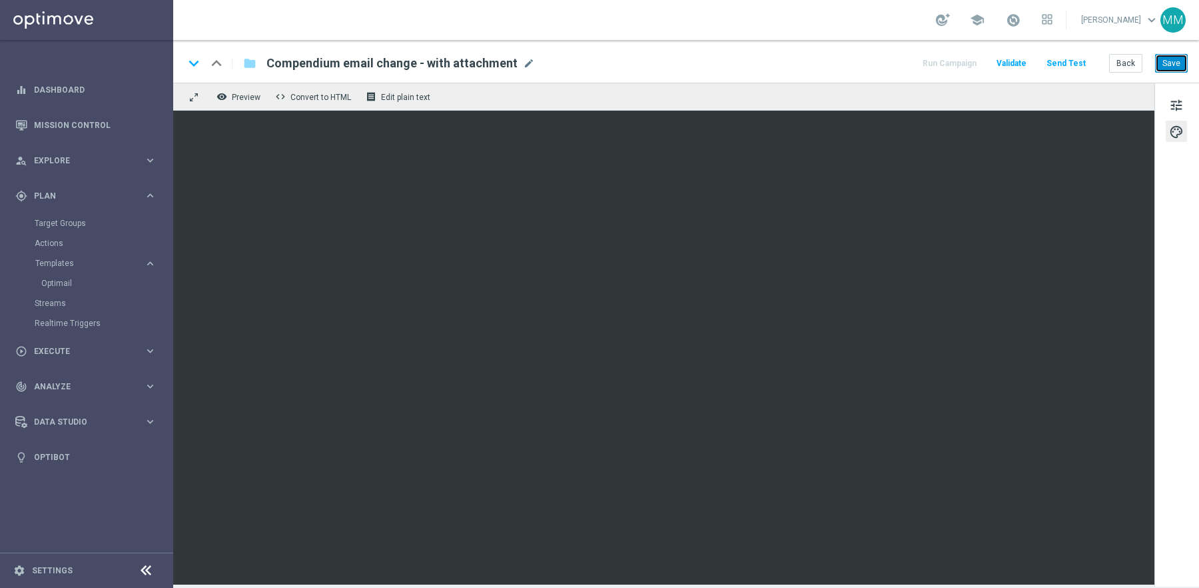
click at [1163, 63] on button "Save" at bounding box center [1171, 63] width 33 height 19
click at [1132, 63] on button "Back" at bounding box center [1125, 63] width 33 height 19
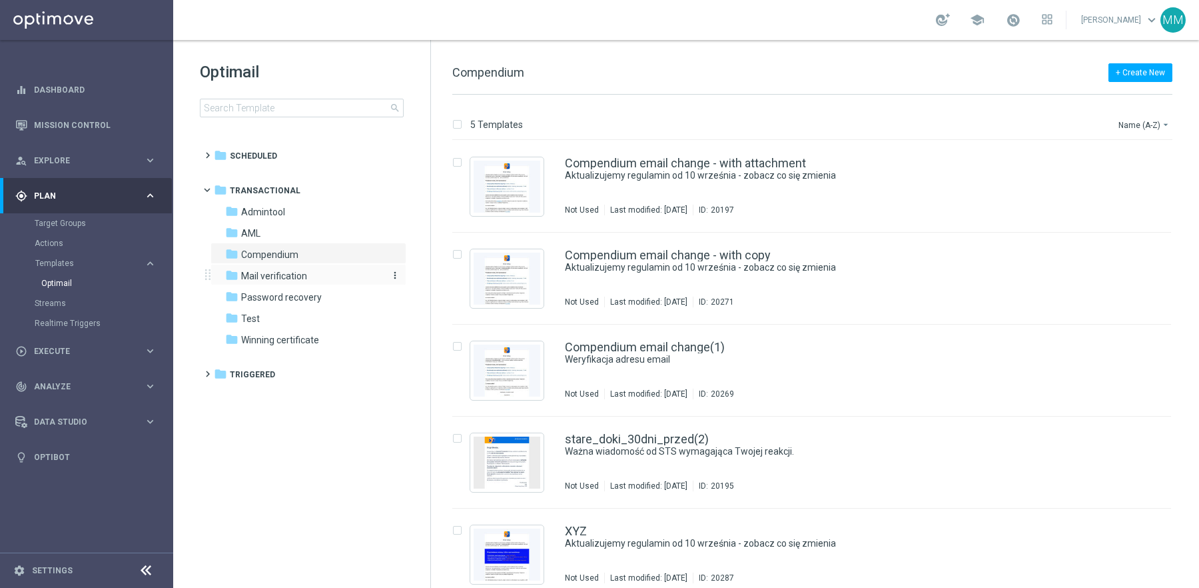
click at [296, 270] on span "Mail verification" at bounding box center [274, 276] width 66 height 12
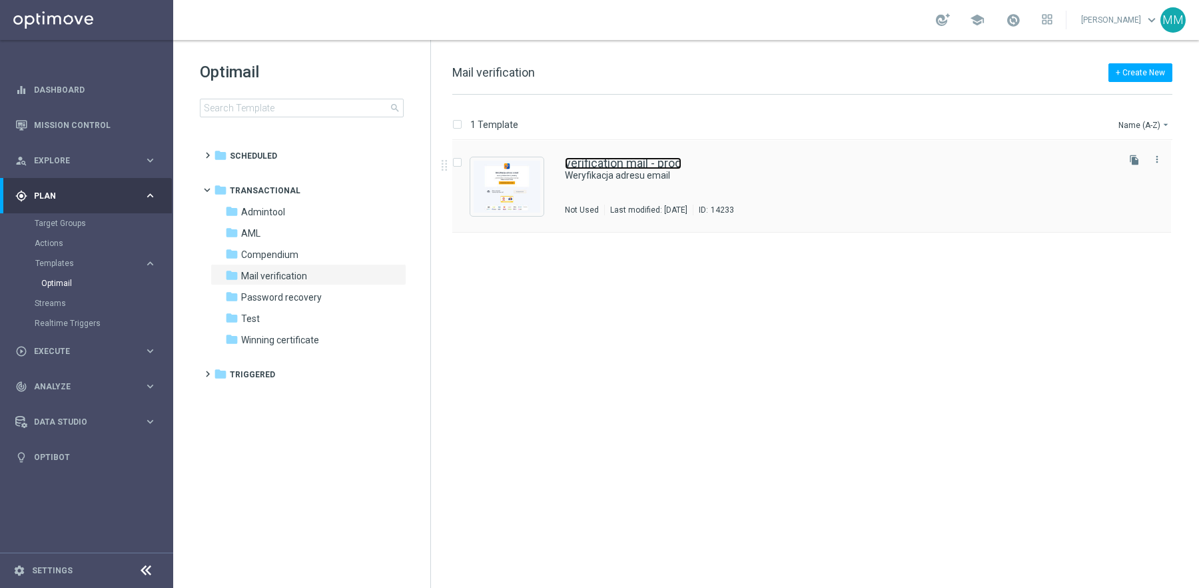
click at [608, 167] on link "verification mail - prod" at bounding box center [623, 163] width 117 height 12
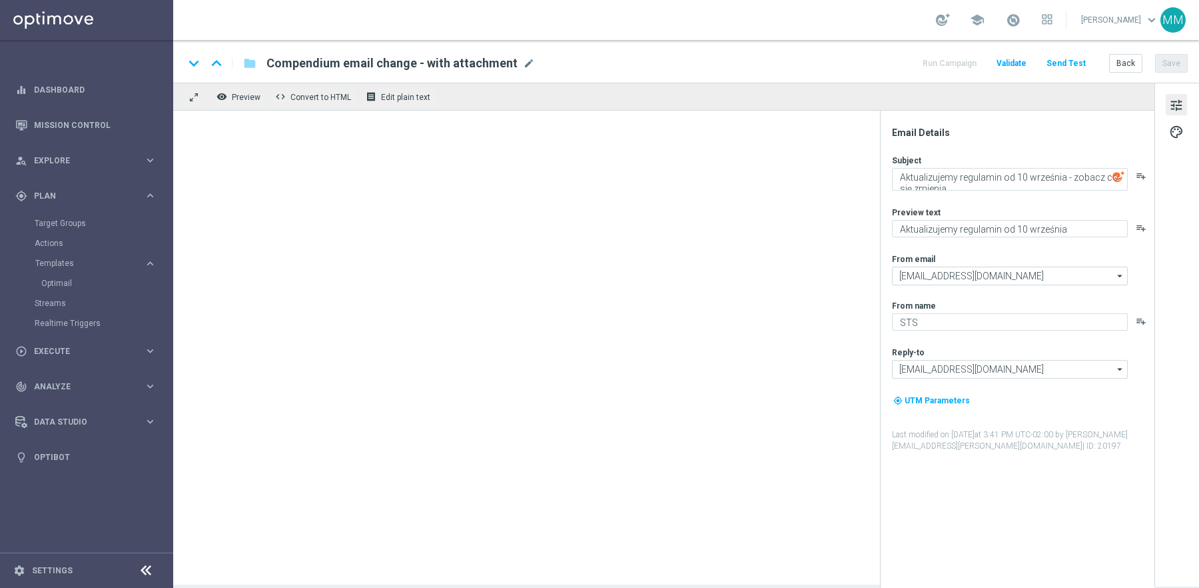
type textarea "Weryfikacja adresu email"
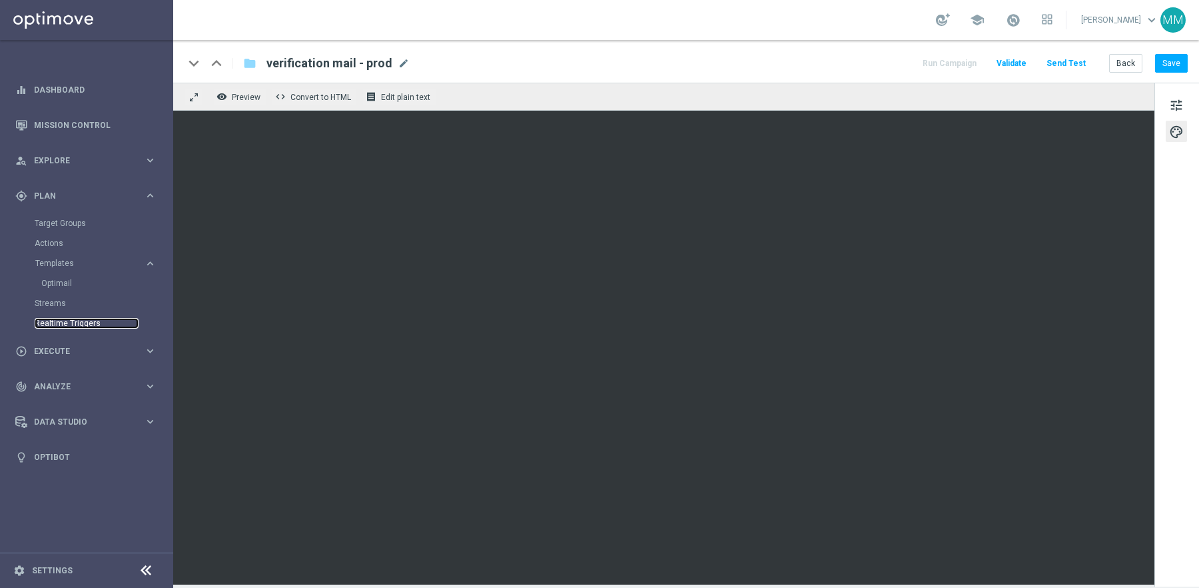
click at [81, 320] on link "Realtime Triggers" at bounding box center [87, 323] width 104 height 11
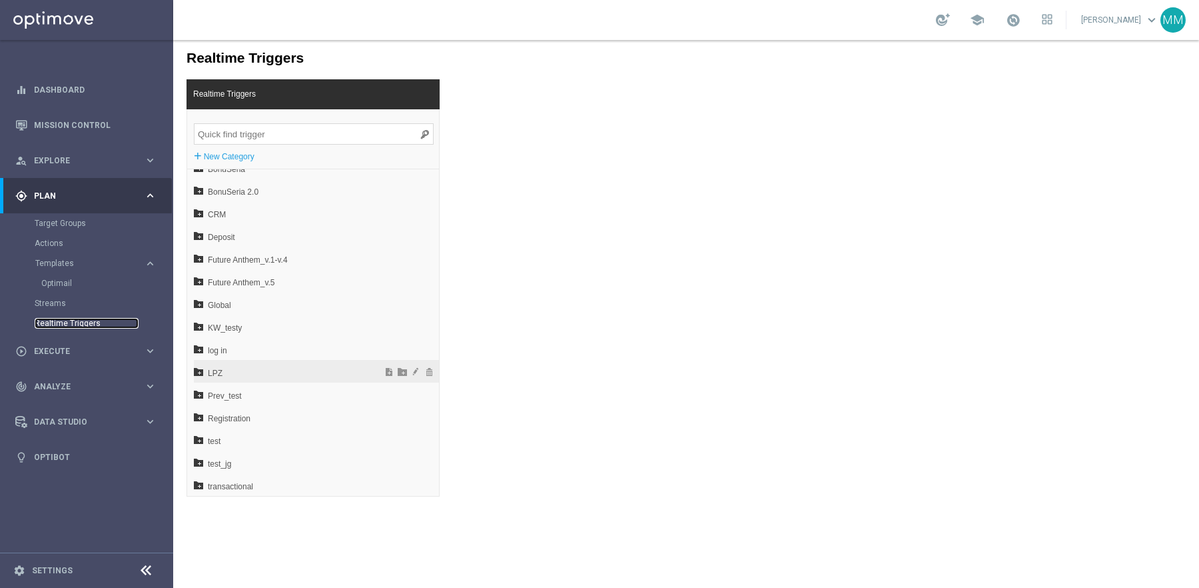
scroll to position [87, 0]
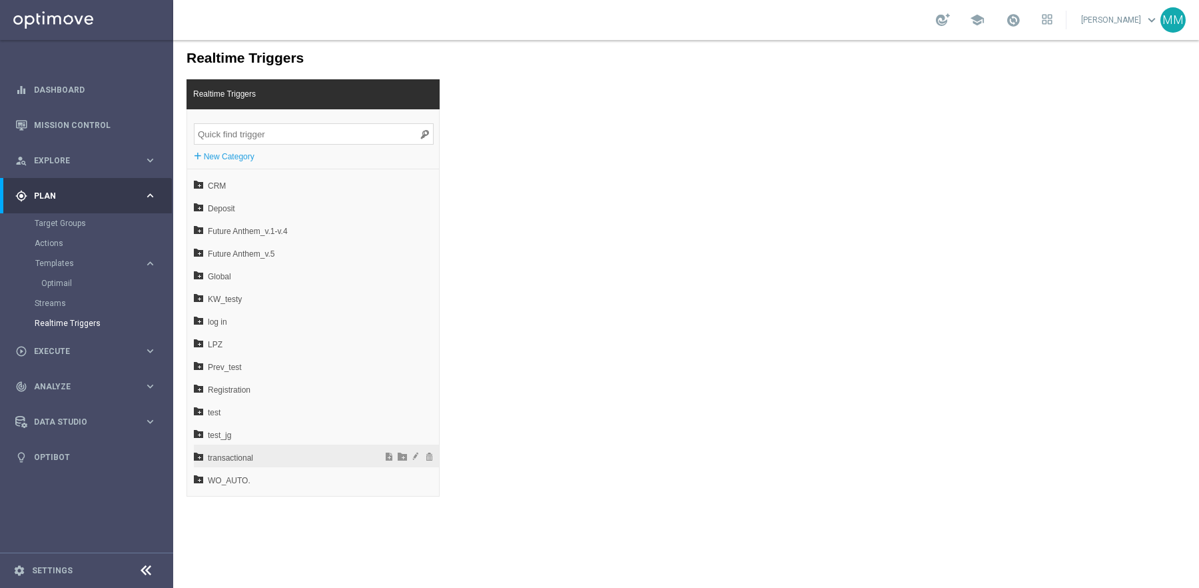
click at [253, 456] on span "transactional" at bounding box center [281, 457] width 147 height 23
click at [260, 460] on span "account verification - not converted" at bounding box center [284, 455] width 143 height 23
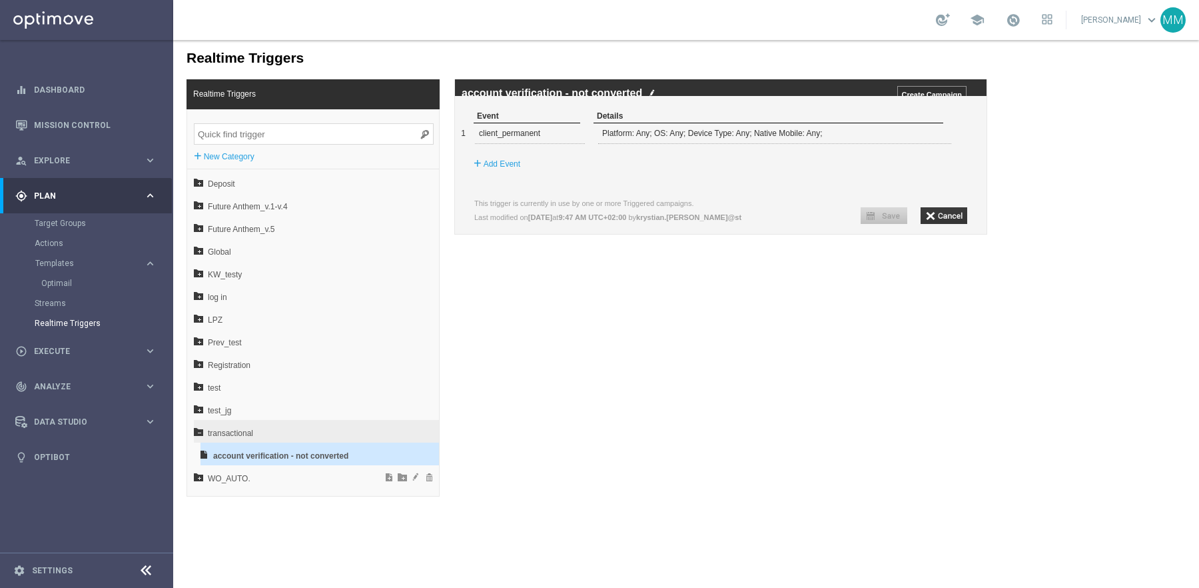
scroll to position [110, 0]
click at [239, 365] on span "Registration" at bounding box center [281, 367] width 147 height 23
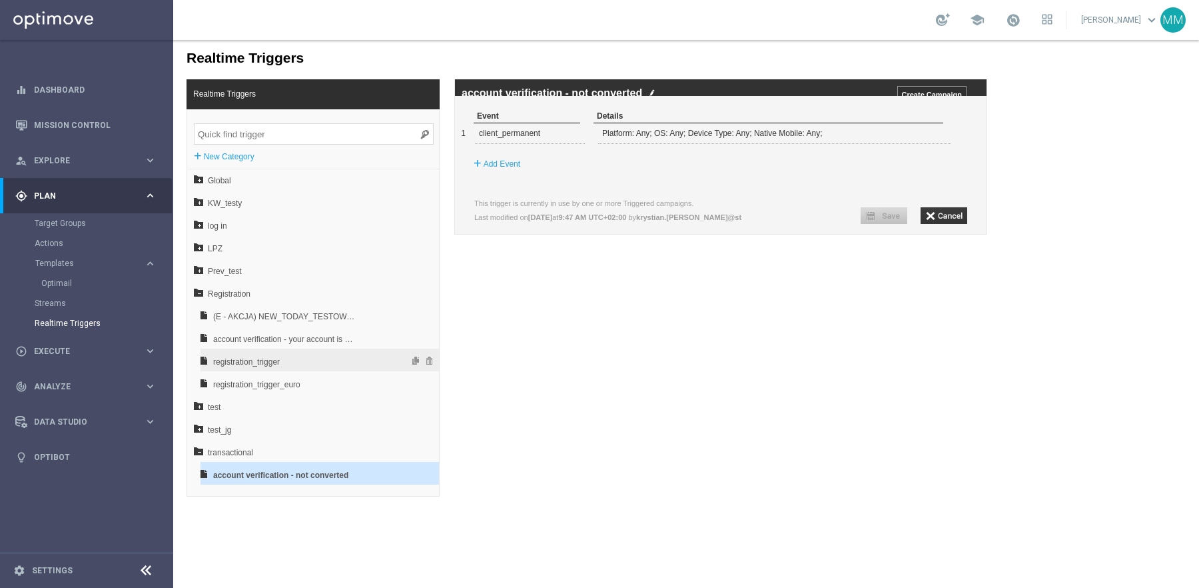
scroll to position [187, 0]
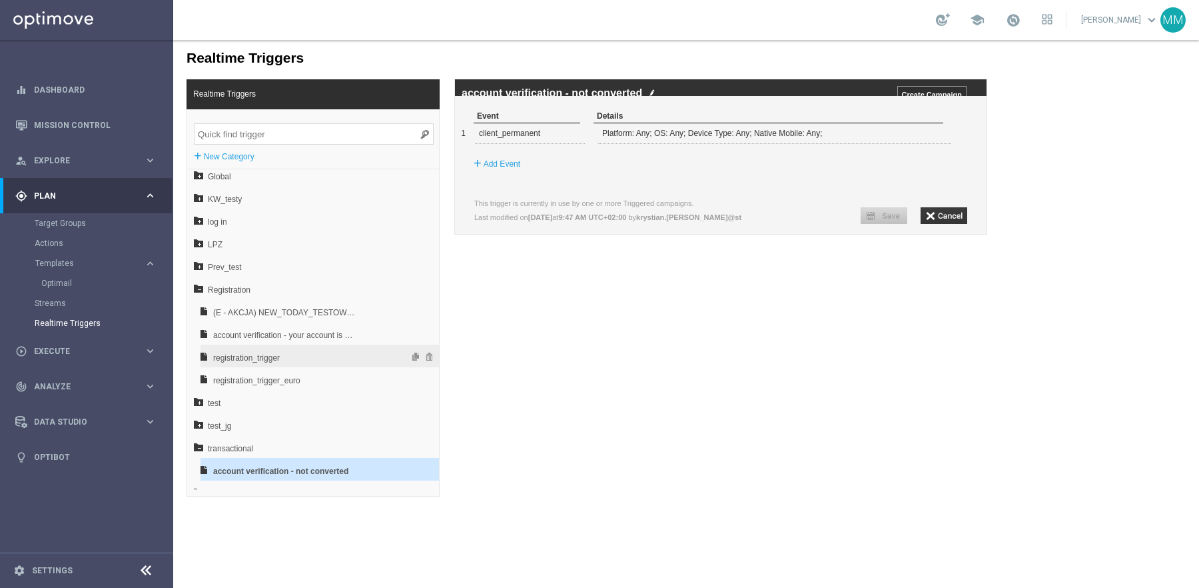
click at [258, 358] on span "registration_trigger" at bounding box center [284, 357] width 143 height 23
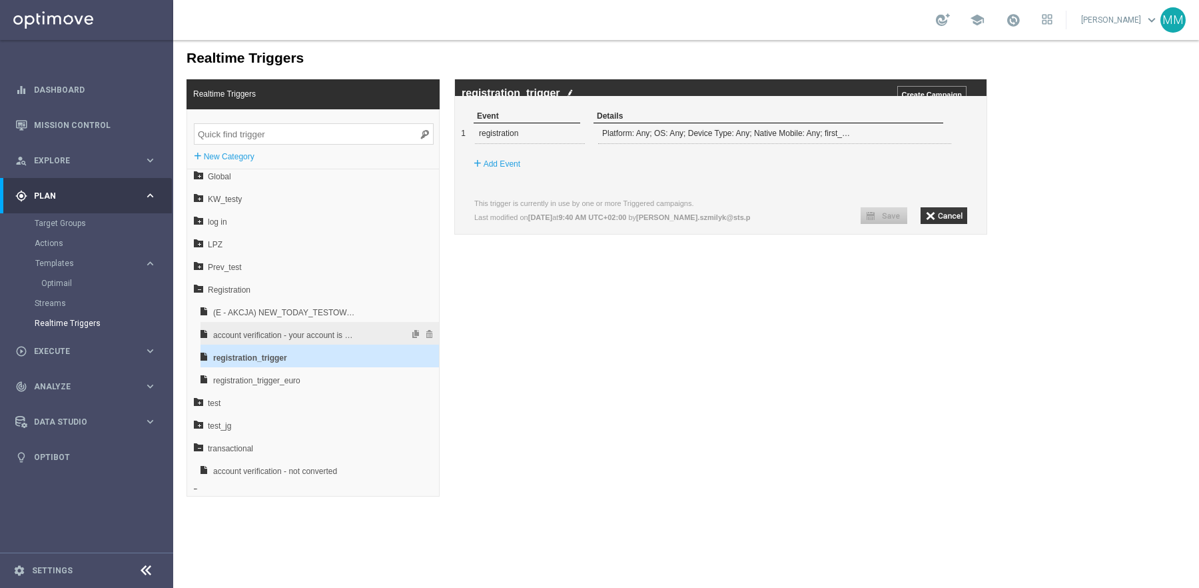
click at [259, 330] on span "account verification - your account is verified_no" at bounding box center [284, 335] width 143 height 23
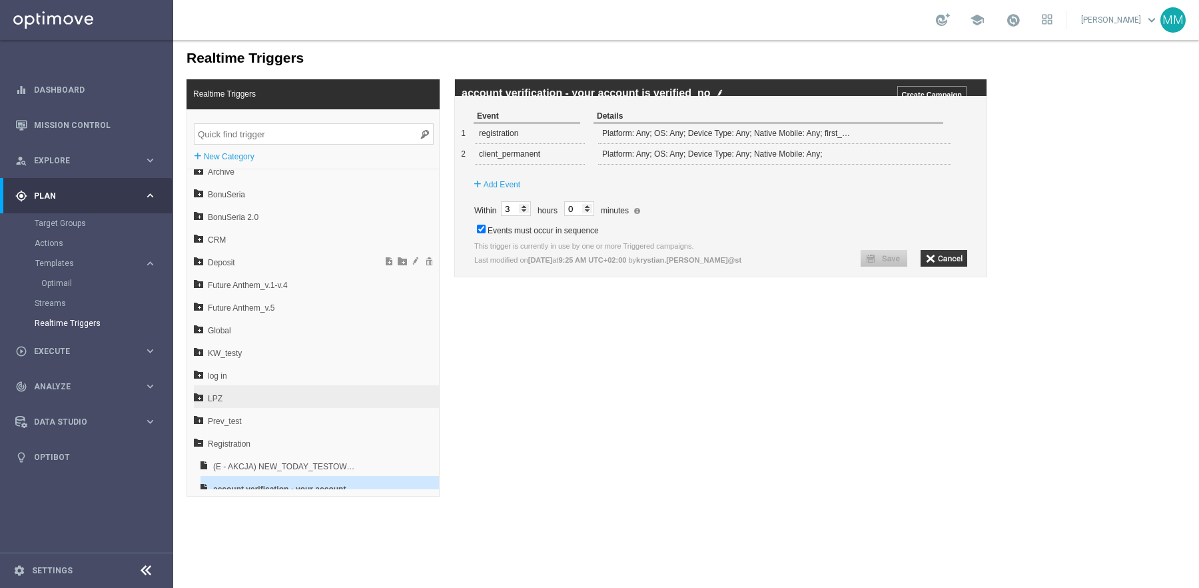
scroll to position [0, 0]
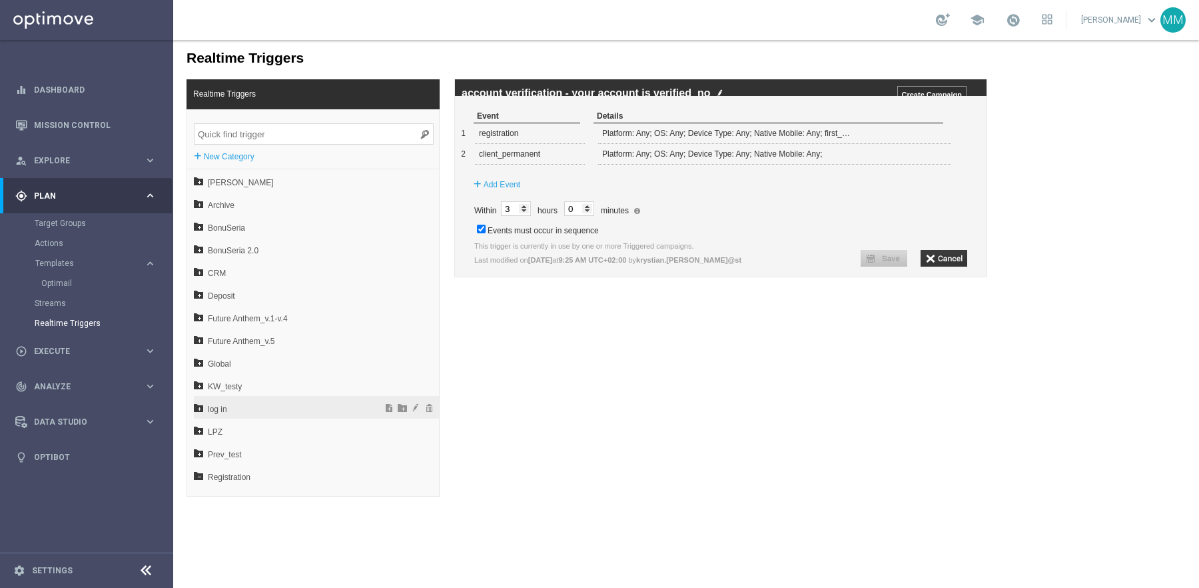
click at [256, 406] on span "log in" at bounding box center [281, 409] width 147 height 23
click at [78, 393] on div "track_changes Analyze keyboard_arrow_right" at bounding box center [86, 385] width 172 height 35
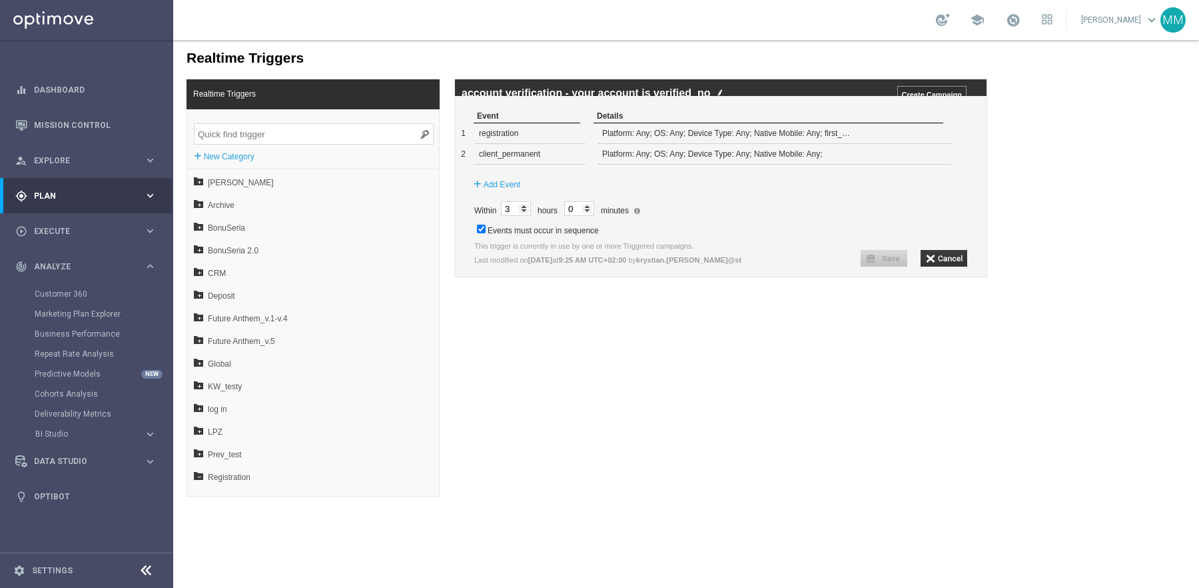
click at [53, 192] on span "Plan" at bounding box center [89, 196] width 110 height 8
click at [62, 287] on link "Optimail" at bounding box center [89, 283] width 97 height 11
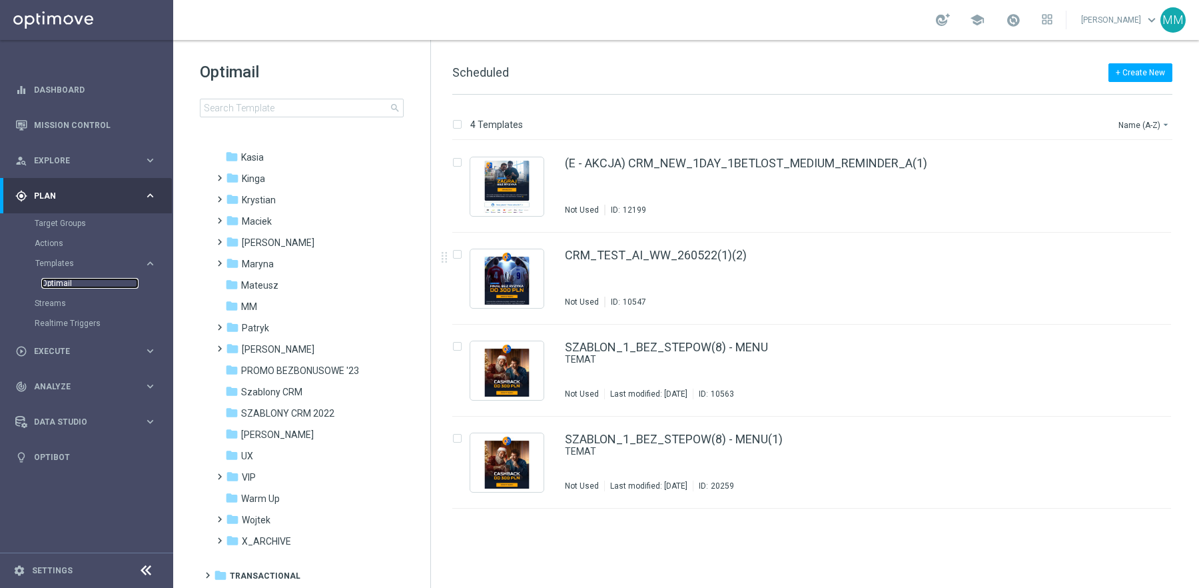
scroll to position [288, 0]
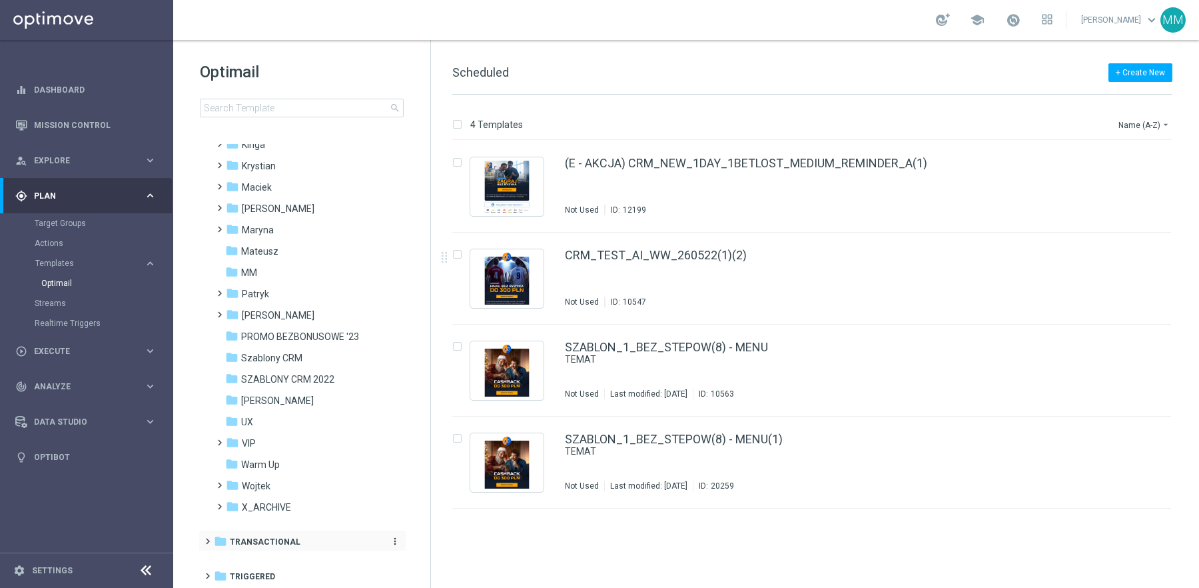
click at [274, 543] on span "Transactional" at bounding box center [265, 542] width 71 height 12
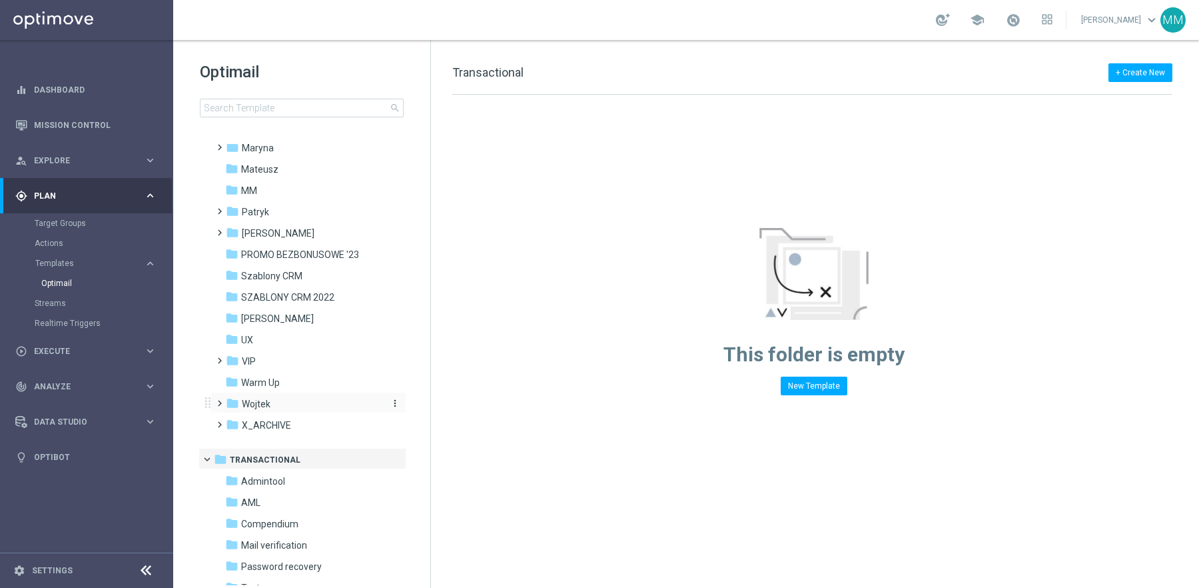
scroll to position [437, 0]
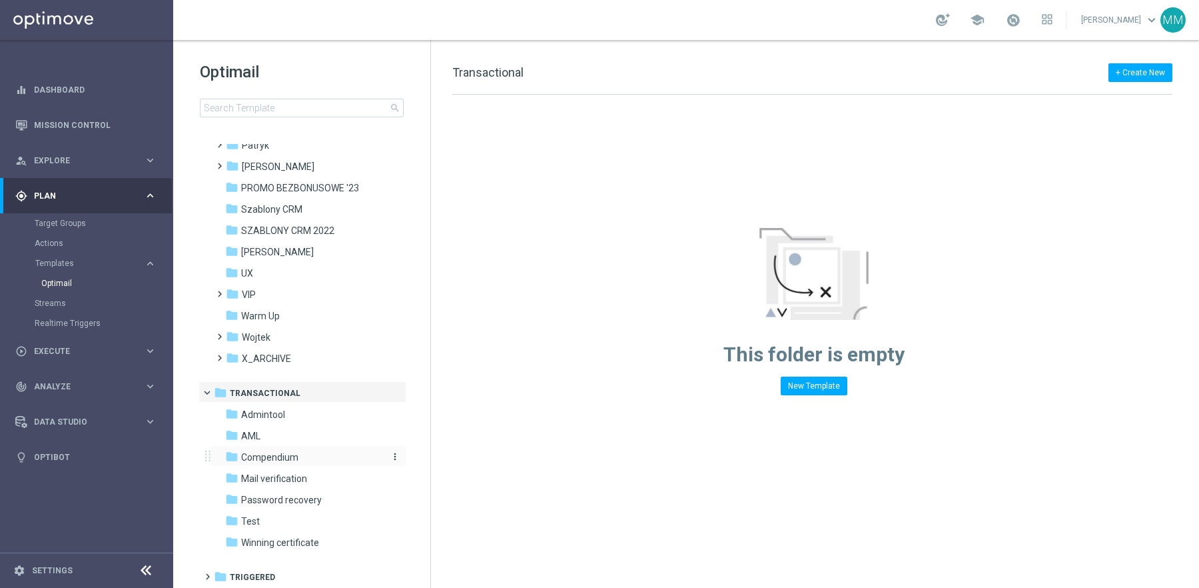
click at [278, 459] on span "Compendium" at bounding box center [269, 457] width 57 height 12
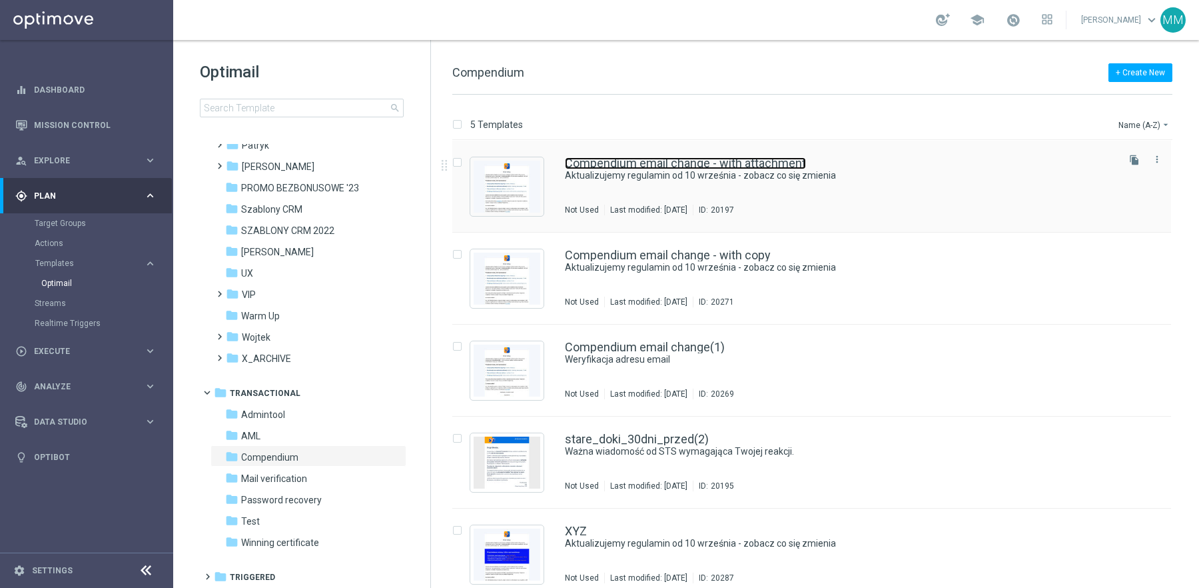
click at [779, 168] on link "Compendium email change - with attachment" at bounding box center [685, 163] width 241 height 12
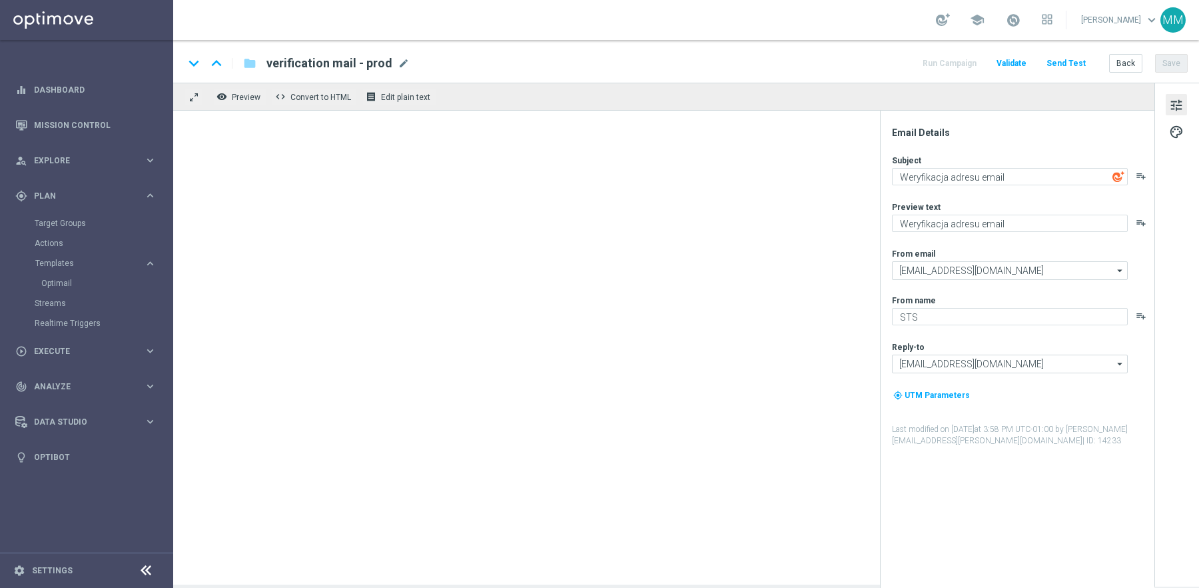
type textarea "Aktualizujemy regulamin od 10 września - zobacz co się zmienia"
type textarea "Aktualizujemy regulamin od 10 września"
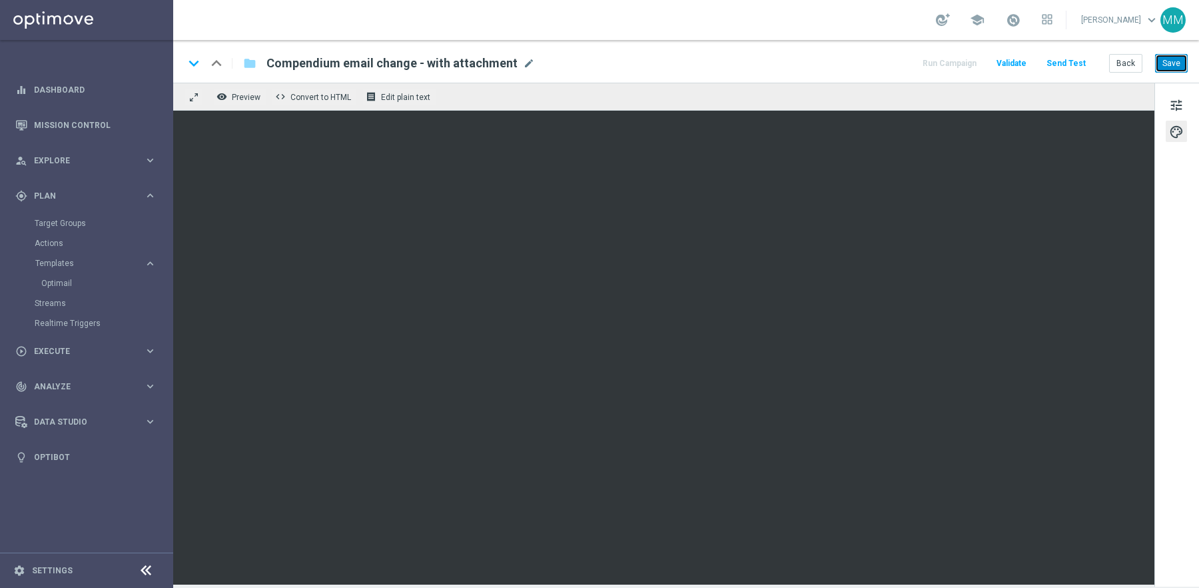
click at [1172, 61] on button "Save" at bounding box center [1171, 63] width 33 height 19
click at [67, 88] on link "Dashboard" at bounding box center [95, 89] width 123 height 35
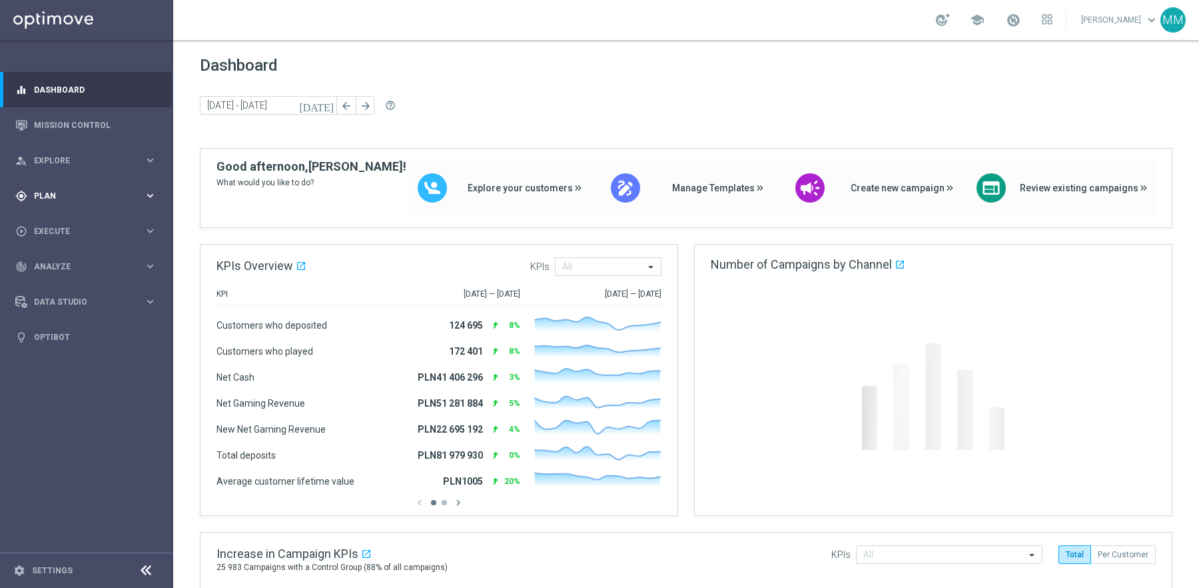
click at [57, 198] on span "Plan" at bounding box center [89, 196] width 110 height 8
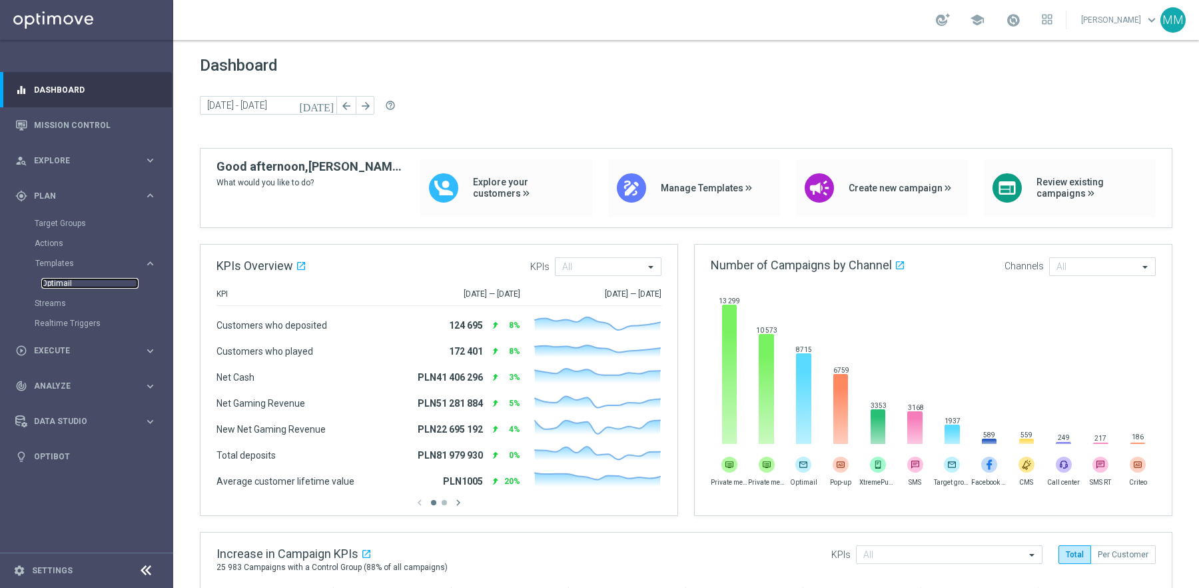
click at [66, 278] on link "Optimail" at bounding box center [89, 283] width 97 height 11
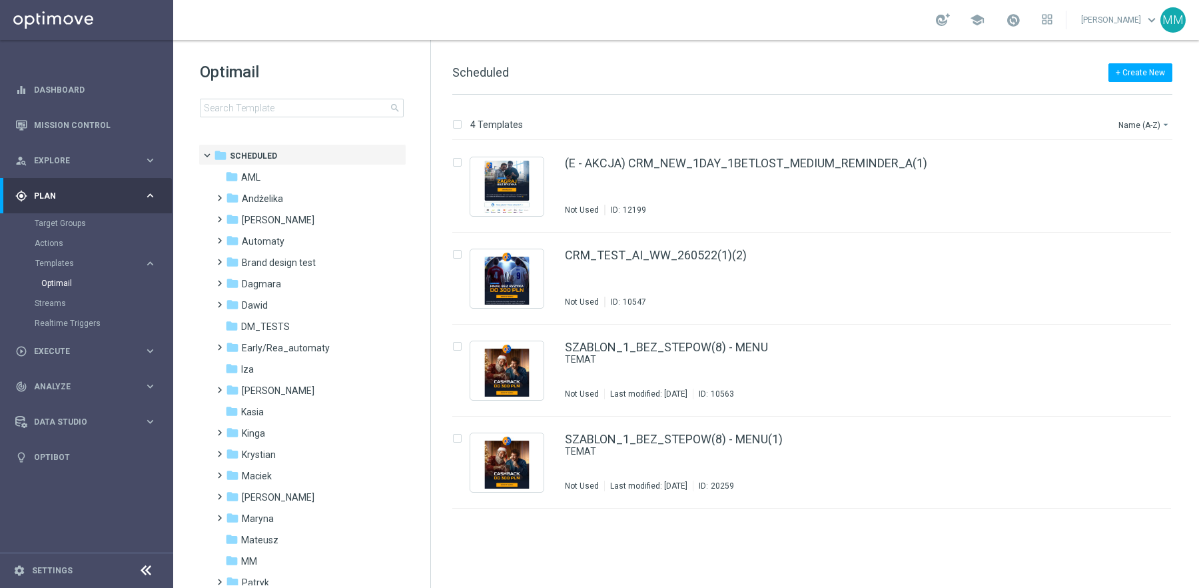
click at [56, 250] on div "Actions" at bounding box center [103, 243] width 137 height 20
click at [52, 244] on link "Actions" at bounding box center [87, 243] width 104 height 11
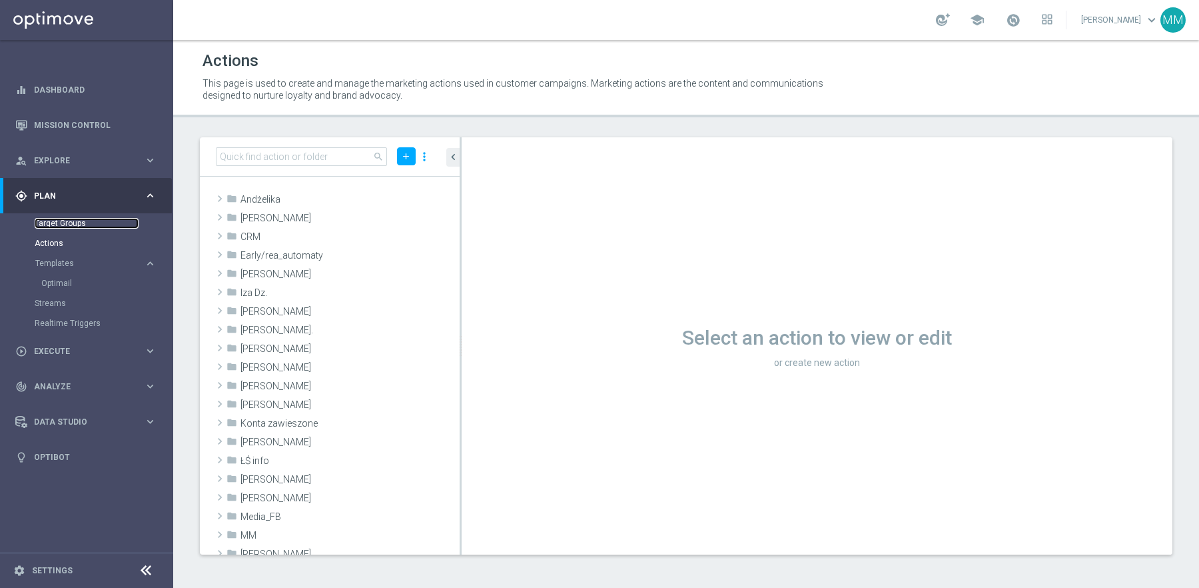
click at [70, 221] on link "Target Groups" at bounding box center [87, 223] width 104 height 11
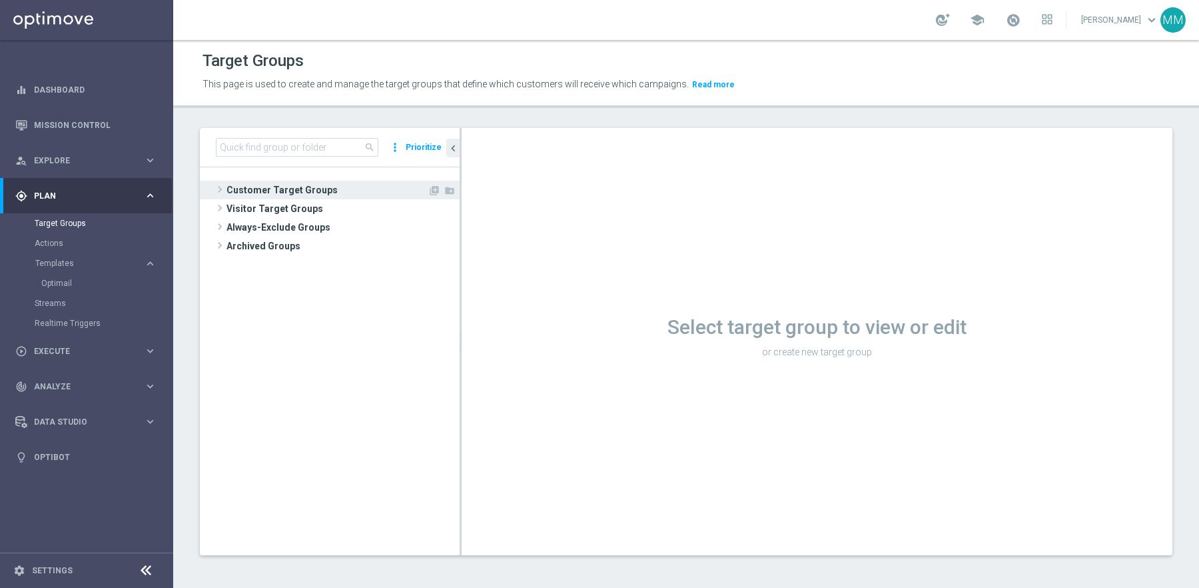
click at [319, 189] on span "Customer Target Groups" at bounding box center [327, 190] width 201 height 19
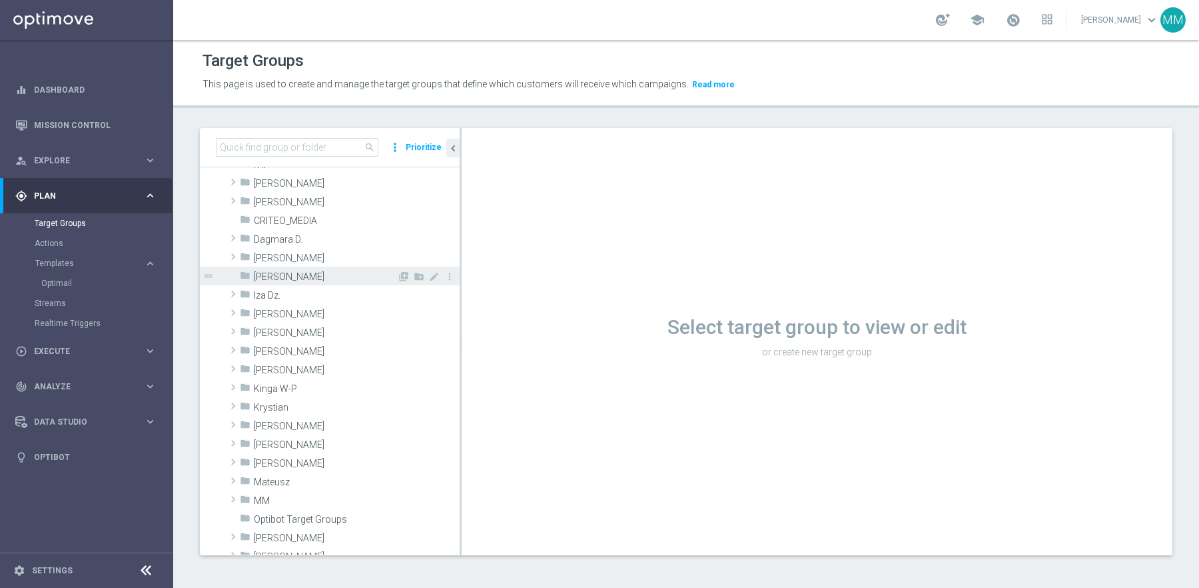
scroll to position [185, 0]
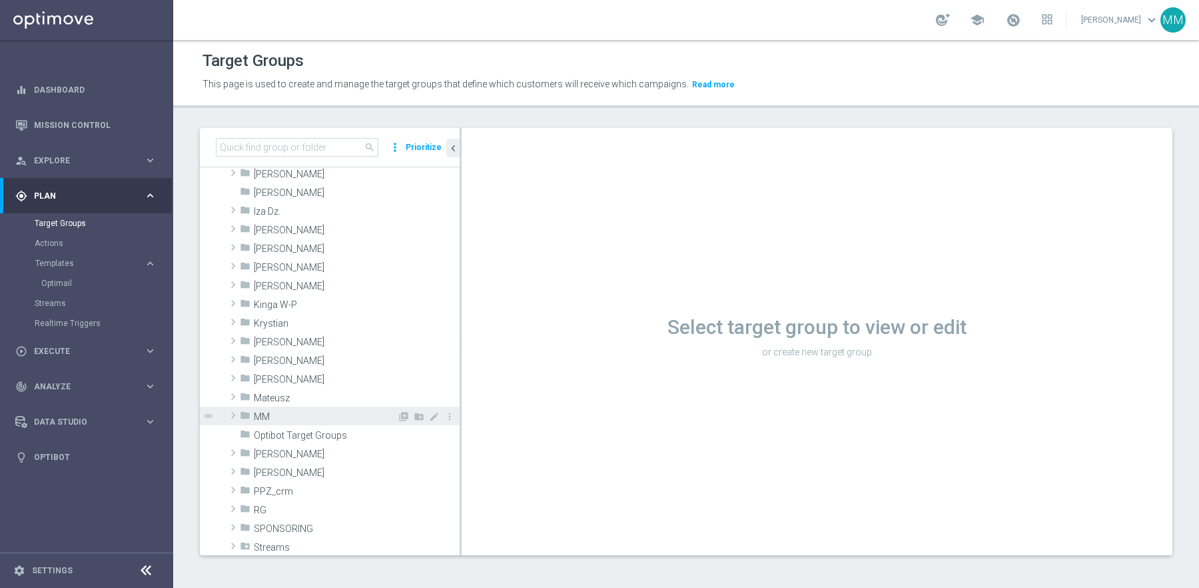
click at [266, 416] on span "MM" at bounding box center [325, 416] width 143 height 11
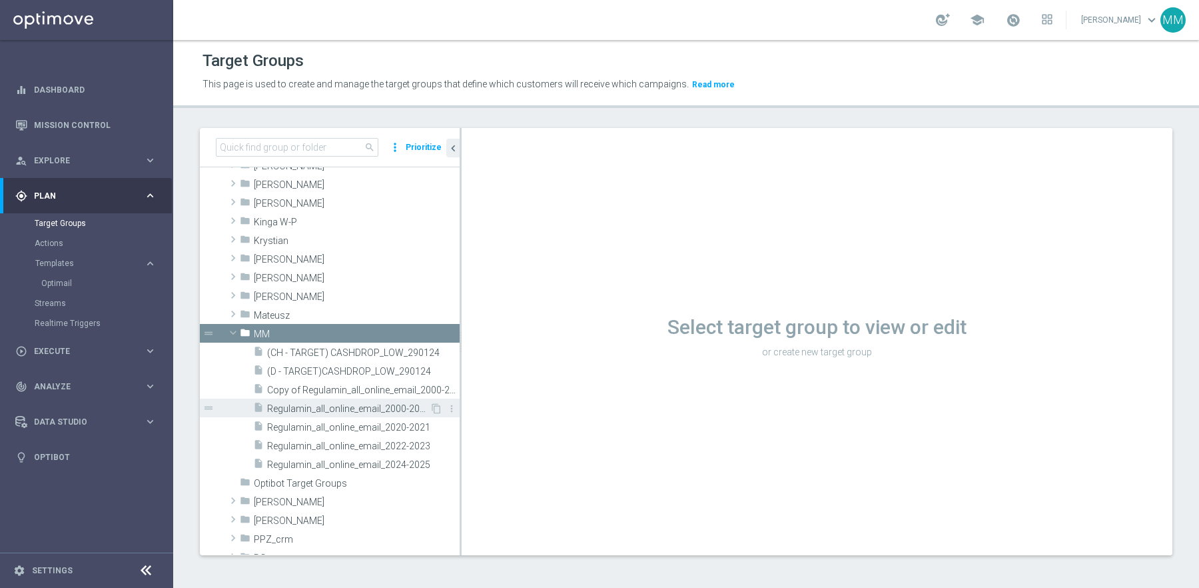
scroll to position [278, 0]
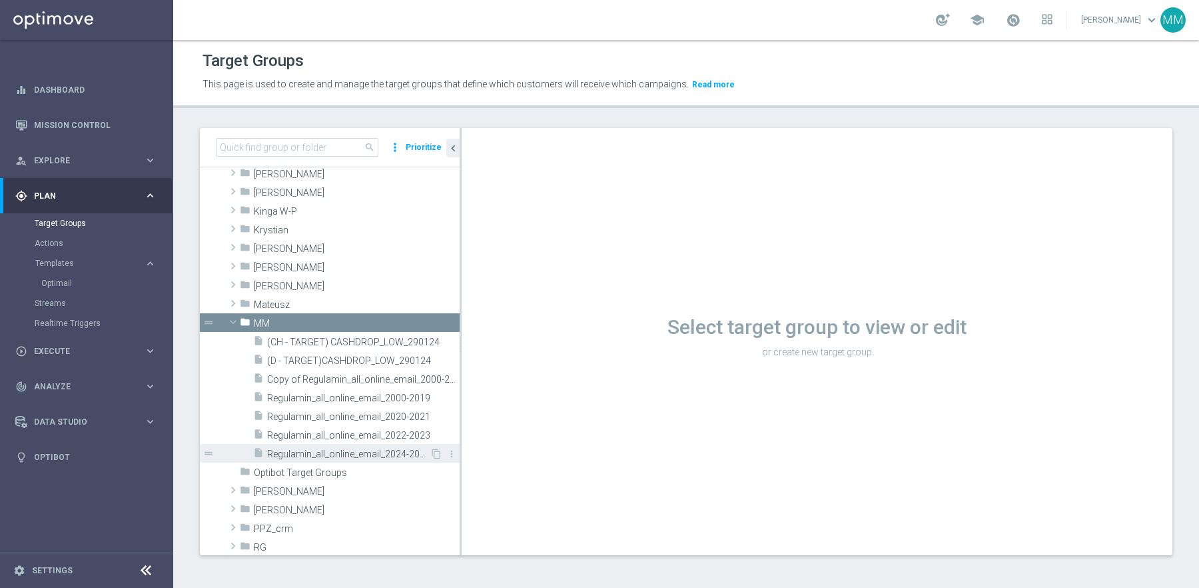
click at [380, 446] on div "insert_drive_file Regulamin_all_online_email_2024-2025" at bounding box center [341, 453] width 177 height 19
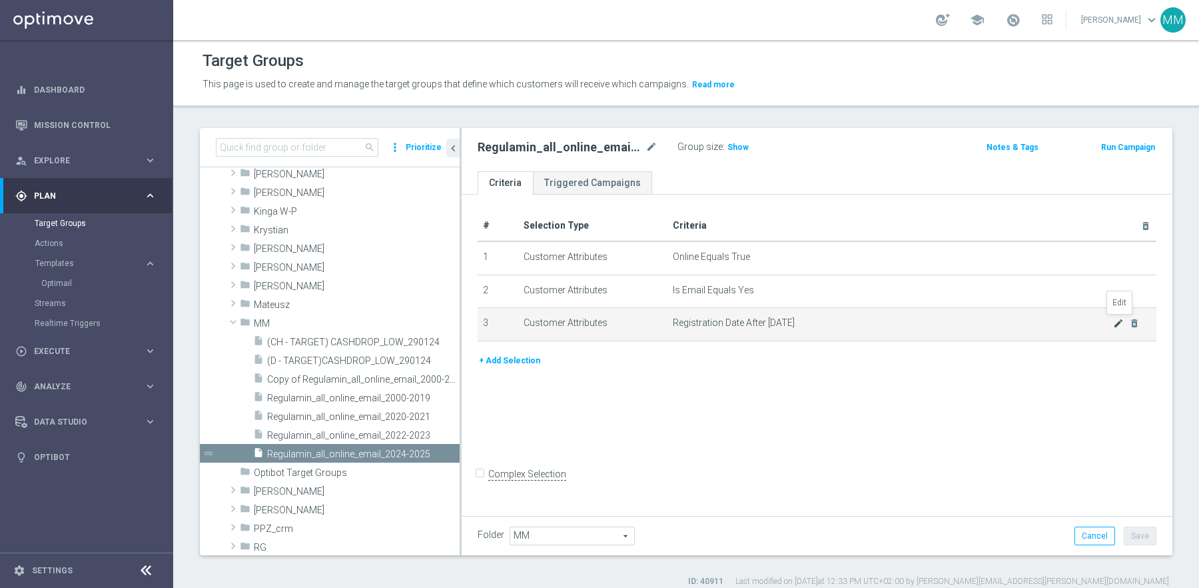
click at [1118, 324] on icon "mode_edit" at bounding box center [1118, 323] width 11 height 11
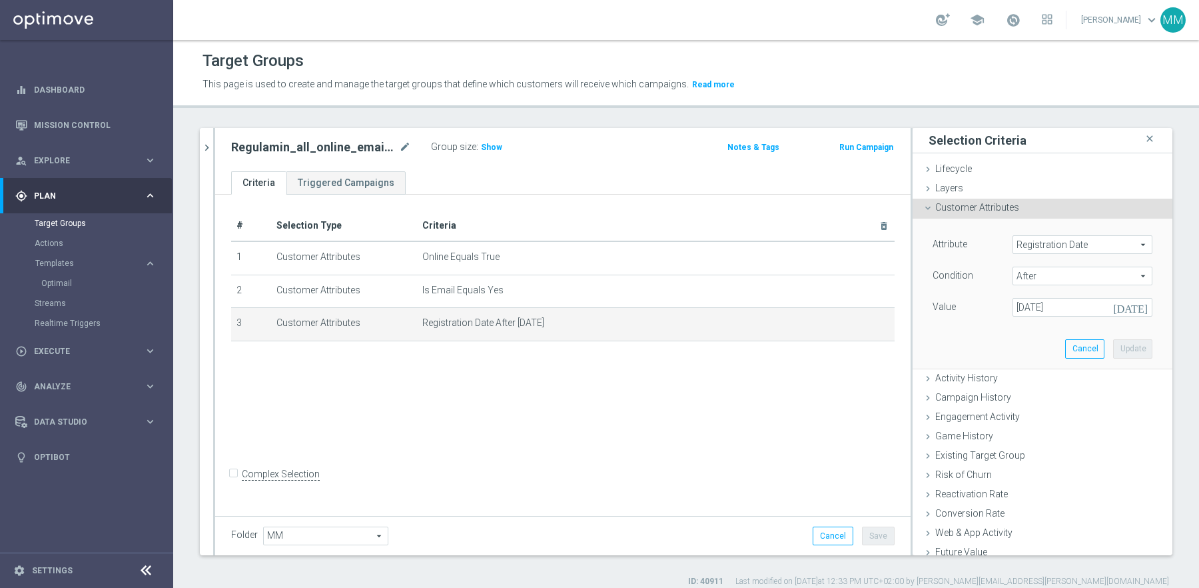
click at [1061, 243] on span "Registration Date" at bounding box center [1082, 244] width 139 height 17
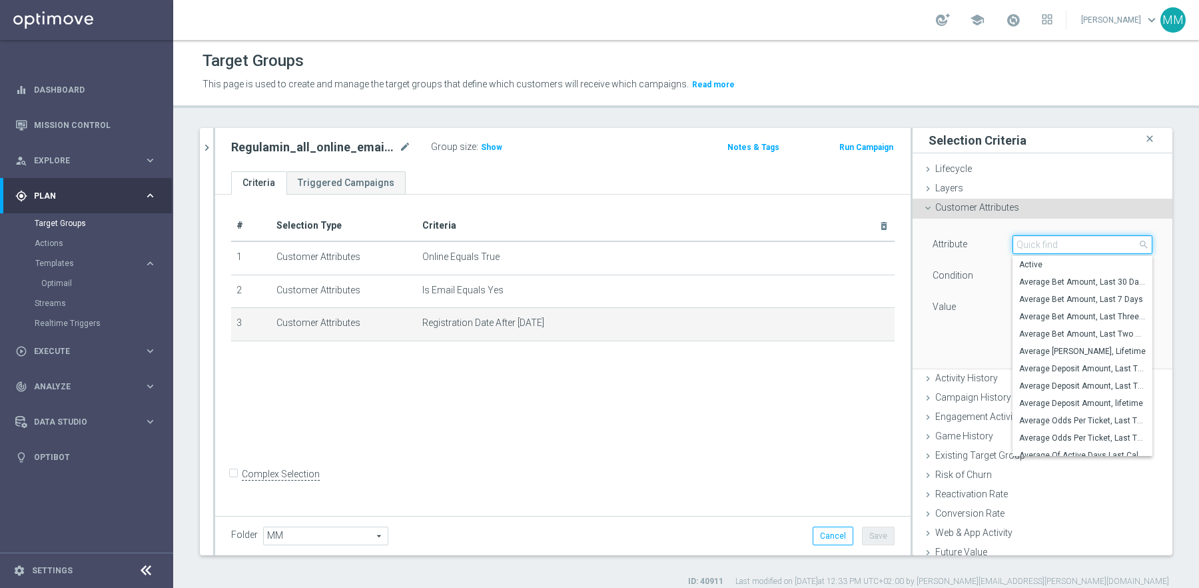
click at [1061, 243] on input "search" at bounding box center [1083, 244] width 140 height 19
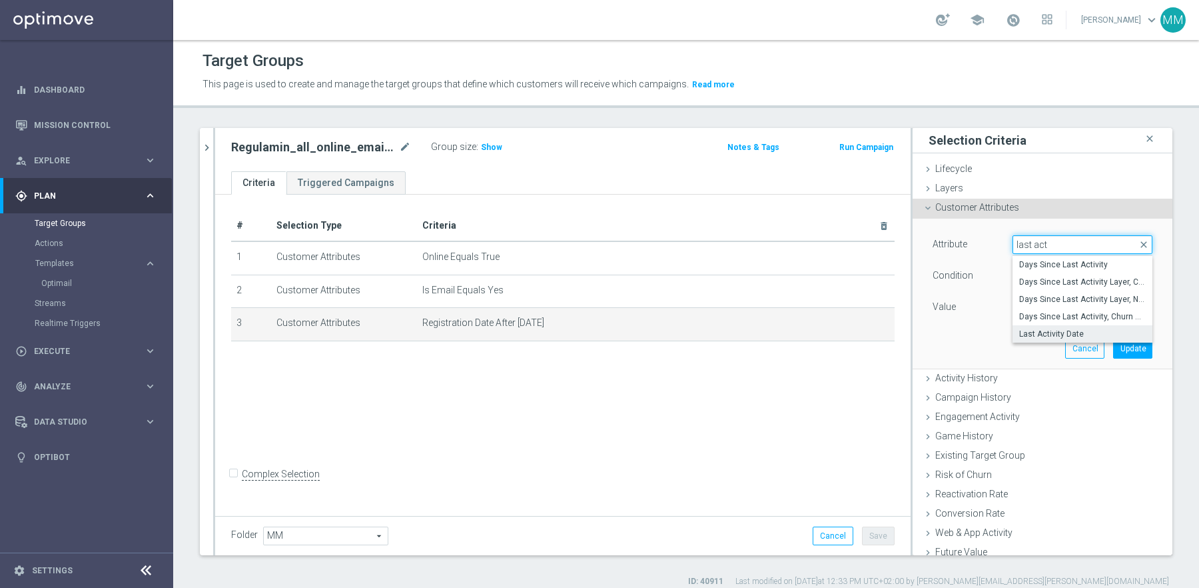
type input "last act"
click at [1081, 334] on span "Last Activity Date" at bounding box center [1082, 333] width 127 height 11
type input "Last Activity Date"
type input "Equals"
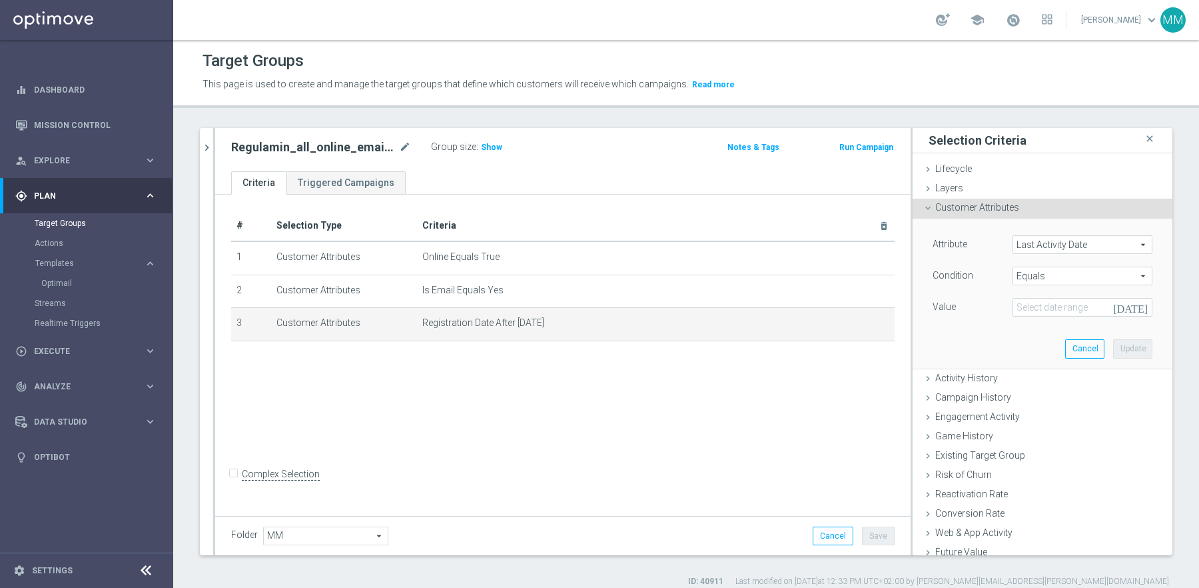
click at [1054, 271] on span "Equals" at bounding box center [1082, 275] width 139 height 17
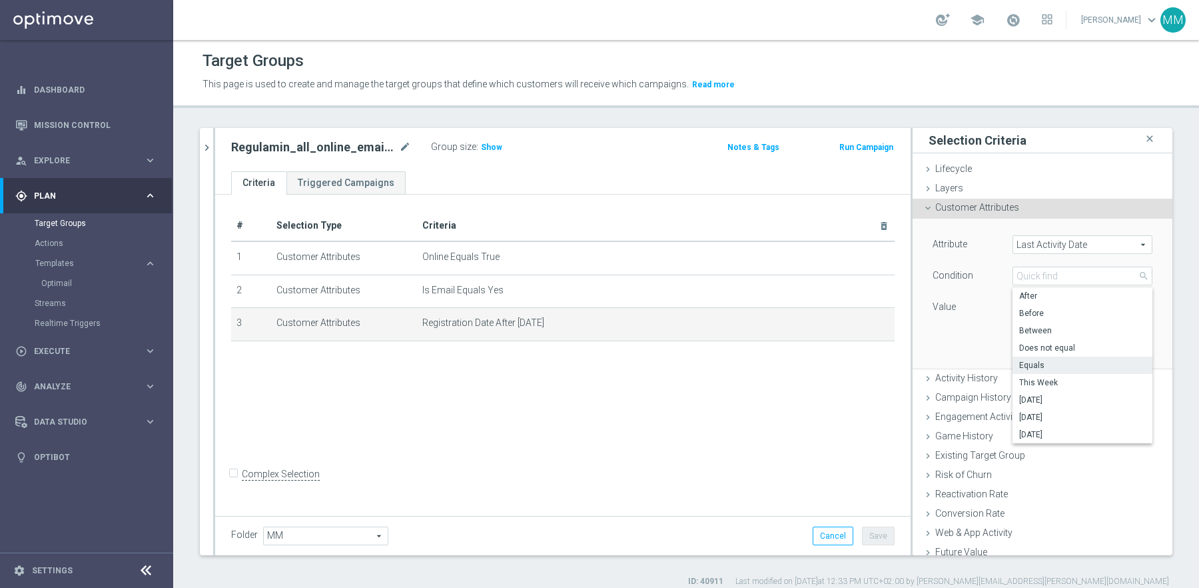
scroll to position [2, 0]
click at [1064, 328] on span "Between" at bounding box center [1082, 328] width 127 height 11
type input "Between"
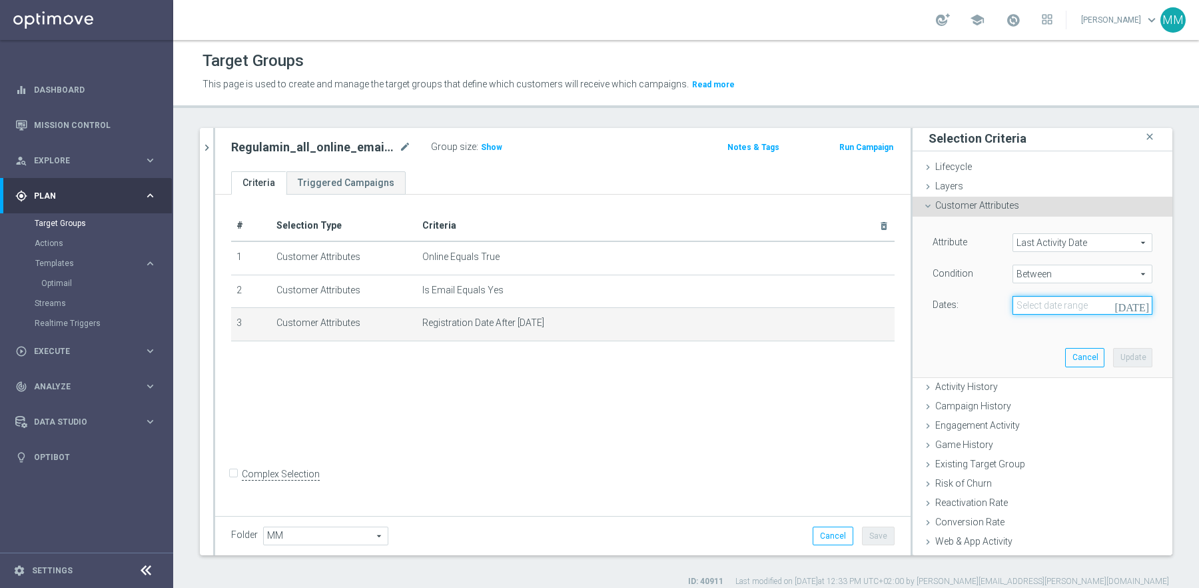
click at [1072, 300] on input at bounding box center [1083, 305] width 140 height 19
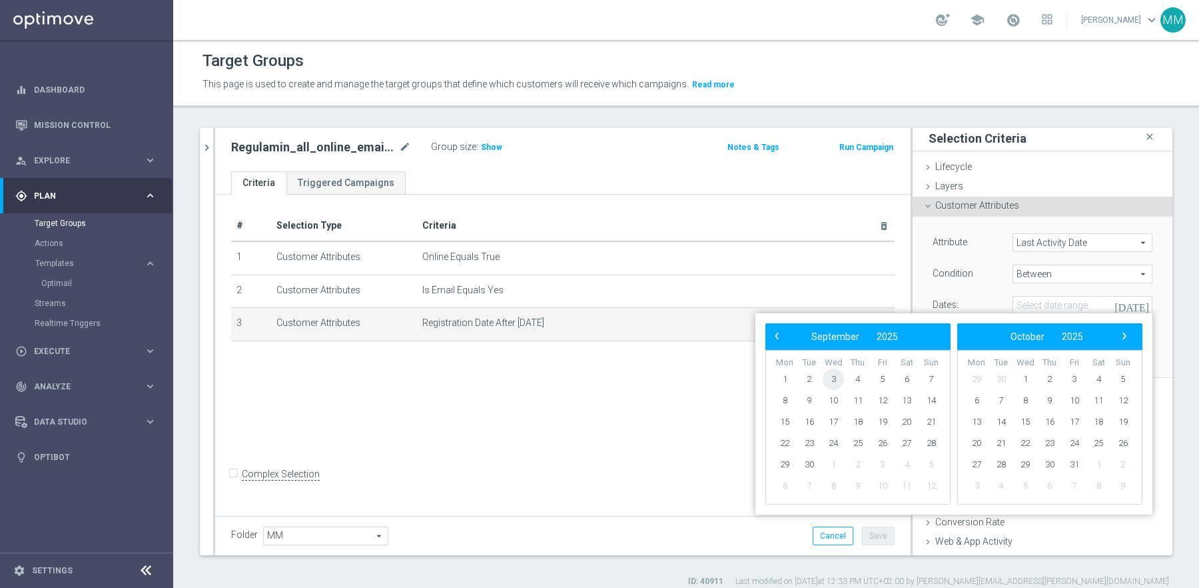
click at [836, 377] on span "3" at bounding box center [833, 378] width 21 height 21
click at [779, 339] on span "‹" at bounding box center [776, 335] width 17 height 17
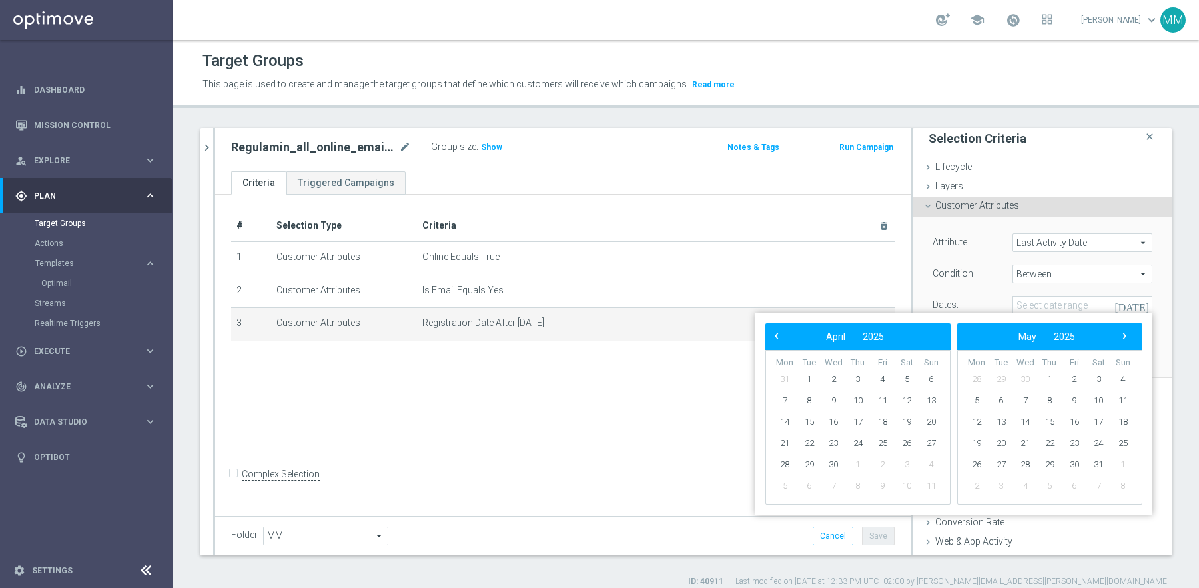
click at [779, 339] on span "‹" at bounding box center [776, 335] width 17 height 17
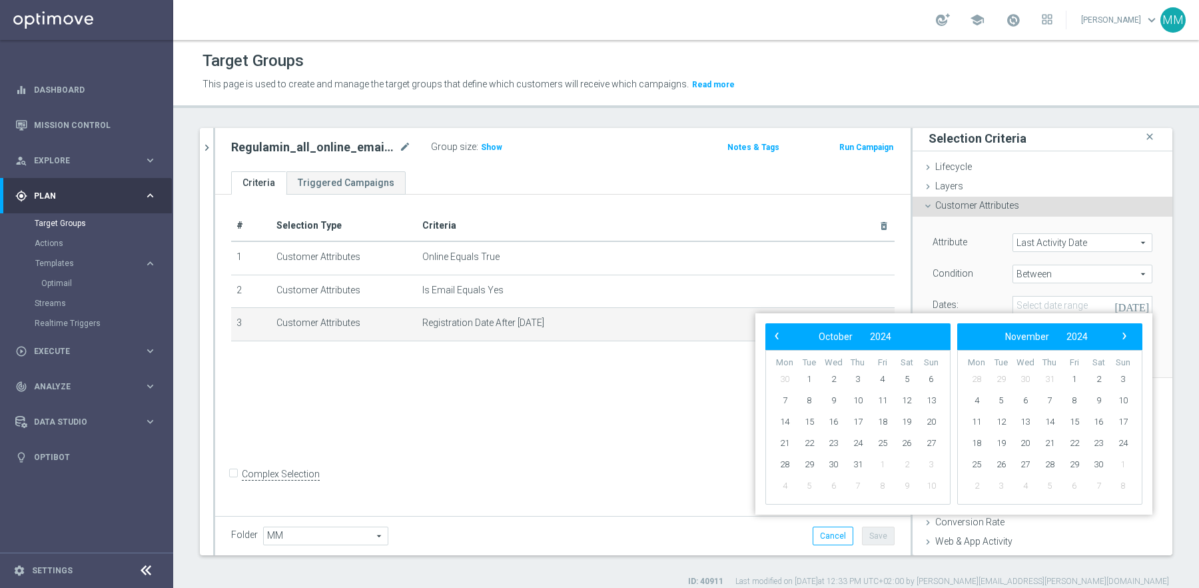
click at [779, 339] on span "‹" at bounding box center [776, 335] width 17 height 17
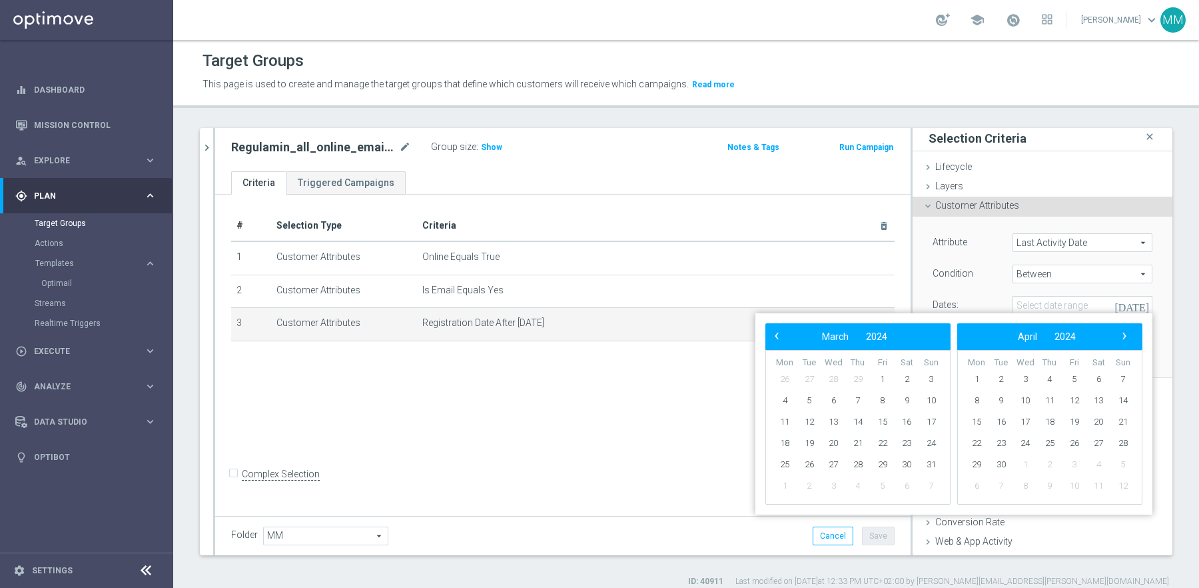
click at [779, 339] on span "‹" at bounding box center [776, 335] width 17 height 17
click at [784, 378] on span "1" at bounding box center [784, 378] width 21 height 21
click at [1124, 334] on span "›" at bounding box center [1124, 335] width 17 height 17
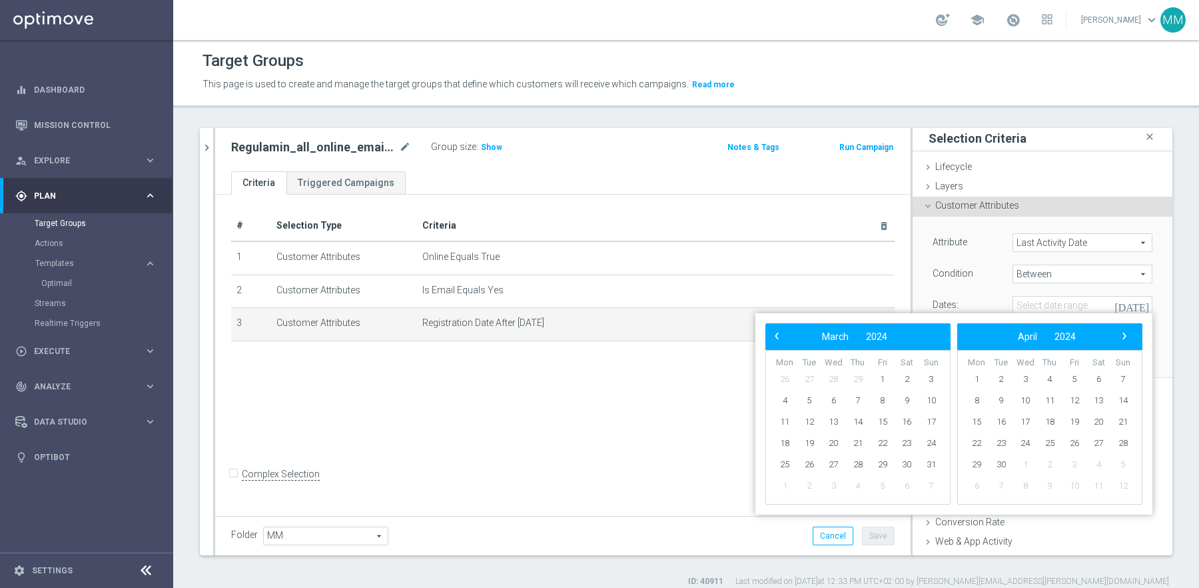
click at [1124, 334] on span "›" at bounding box center [1124, 335] width 17 height 17
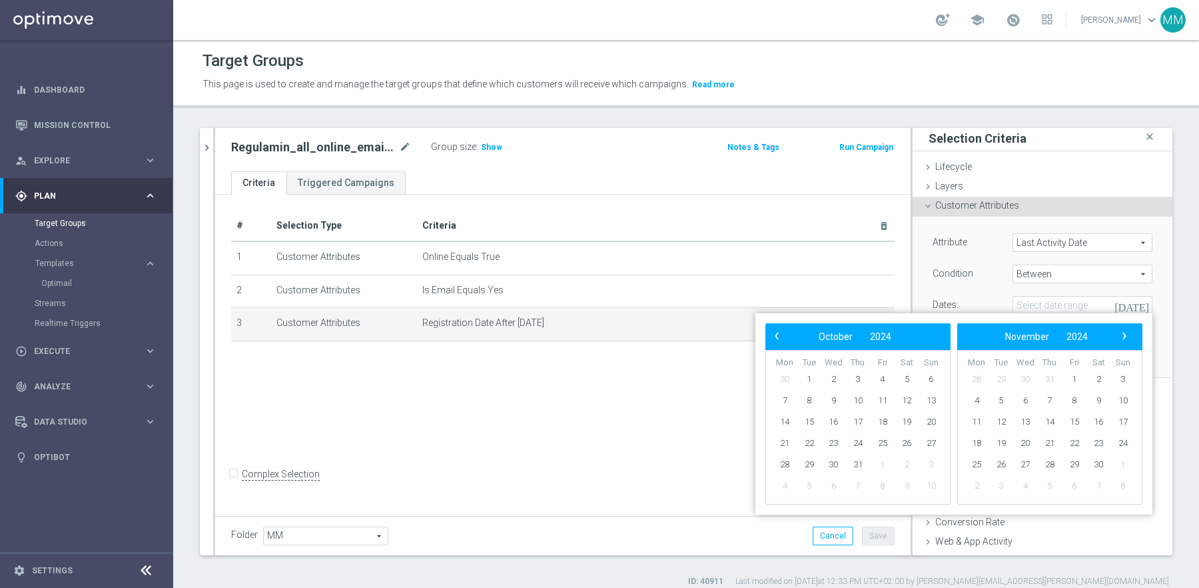
click at [1124, 334] on span "›" at bounding box center [1124, 335] width 17 height 17
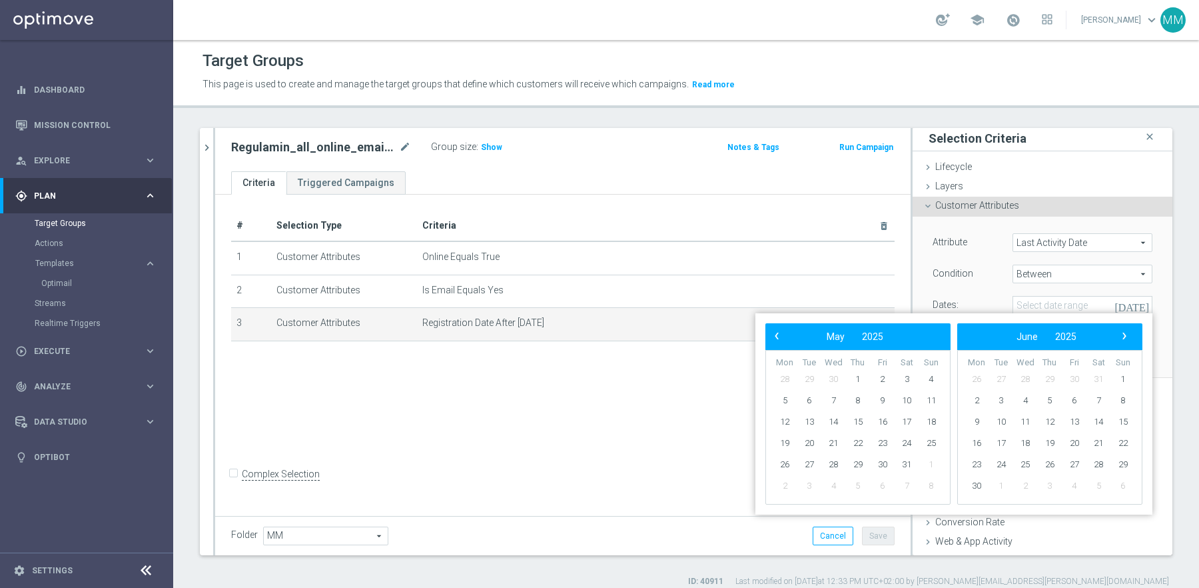
click at [1124, 334] on span "›" at bounding box center [1124, 335] width 17 height 17
click at [859, 376] on span "4" at bounding box center [857, 378] width 21 height 21
type input "[DATE] - [DATE]"
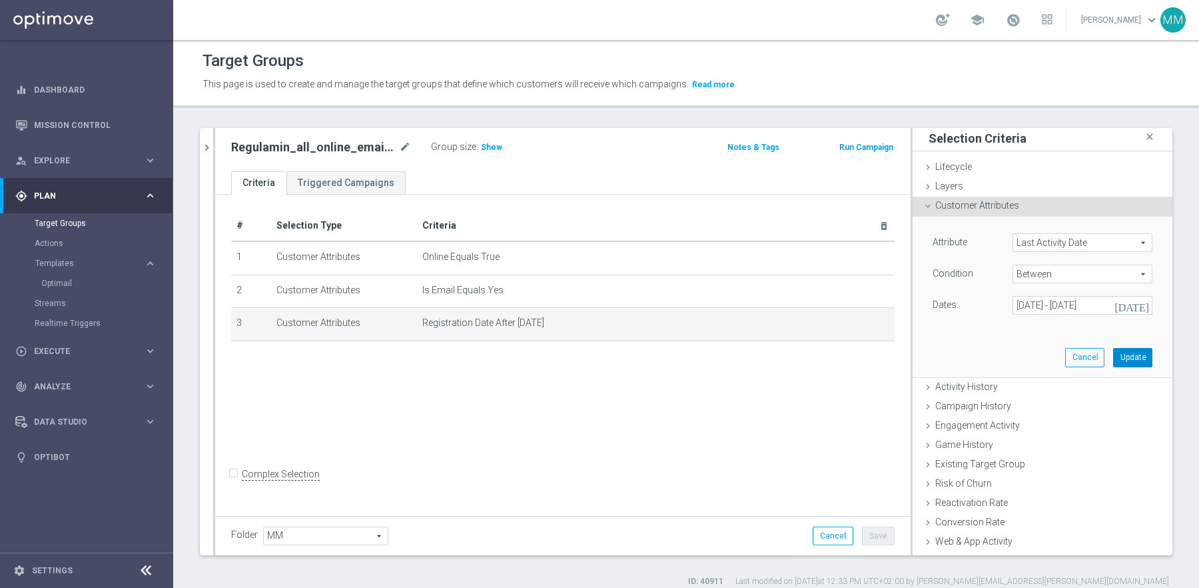
click at [1124, 353] on button "Update" at bounding box center [1132, 357] width 39 height 19
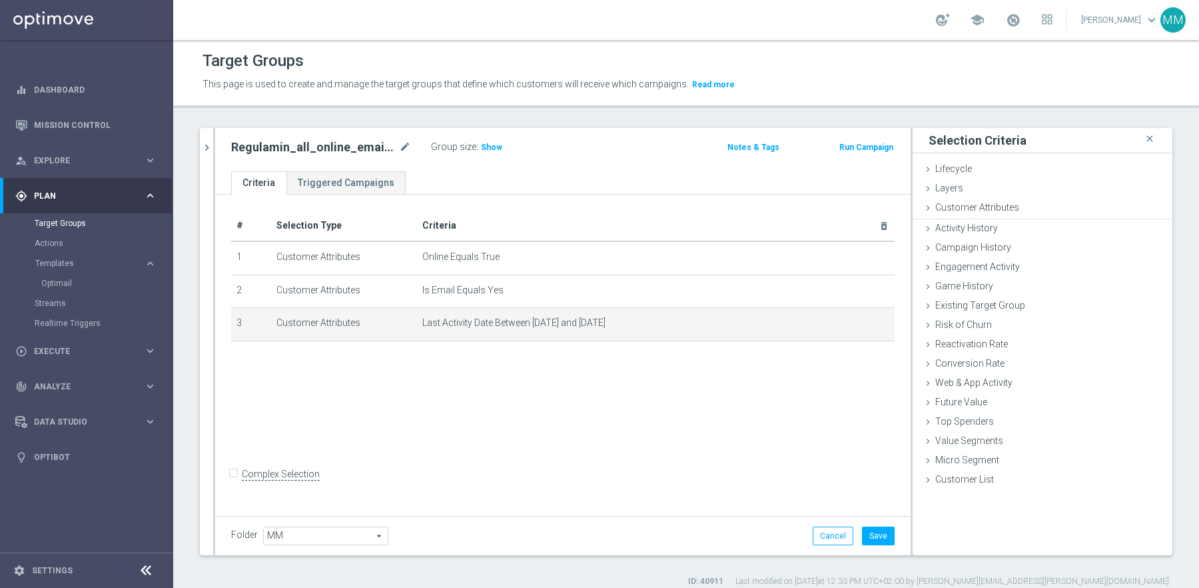
scroll to position [0, 0]
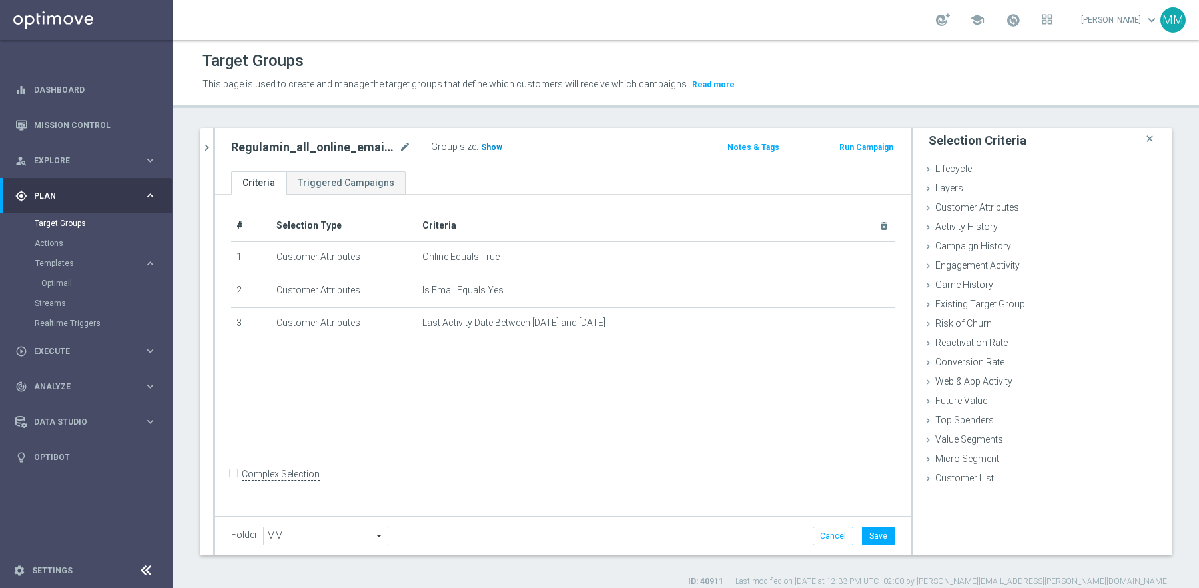
click at [489, 147] on span "Show" at bounding box center [491, 147] width 21 height 9
click at [882, 533] on button "Save" at bounding box center [878, 535] width 33 height 19
click at [206, 153] on button "chevron_right" at bounding box center [206, 147] width 13 height 39
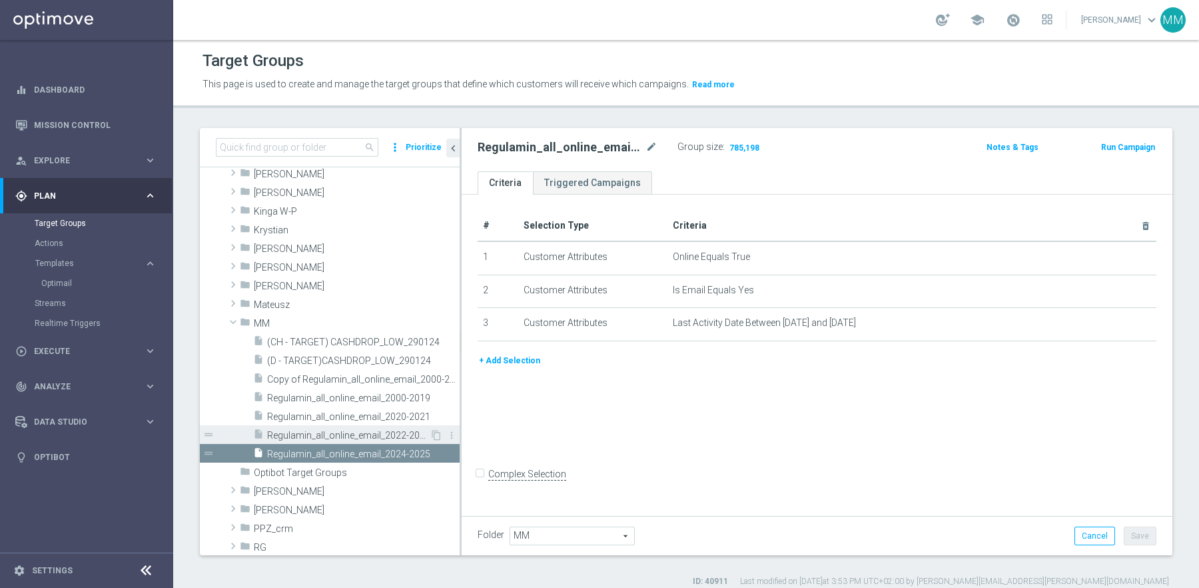
click at [392, 434] on span "Regulamin_all_online_email_2022-2023" at bounding box center [348, 435] width 163 height 11
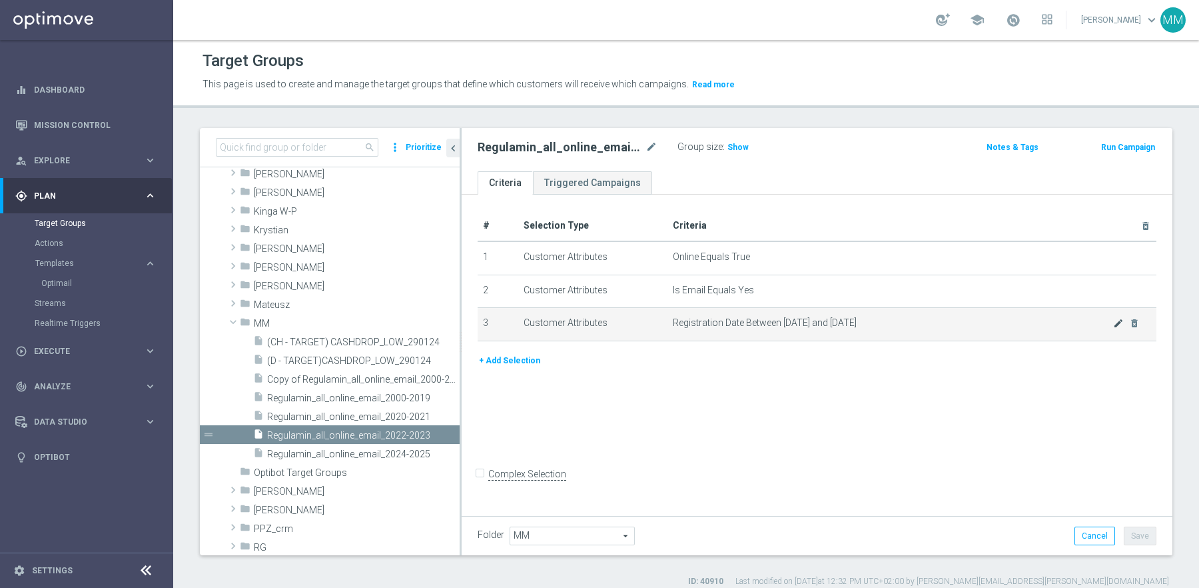
click at [1117, 321] on icon "mode_edit" at bounding box center [1118, 323] width 11 height 11
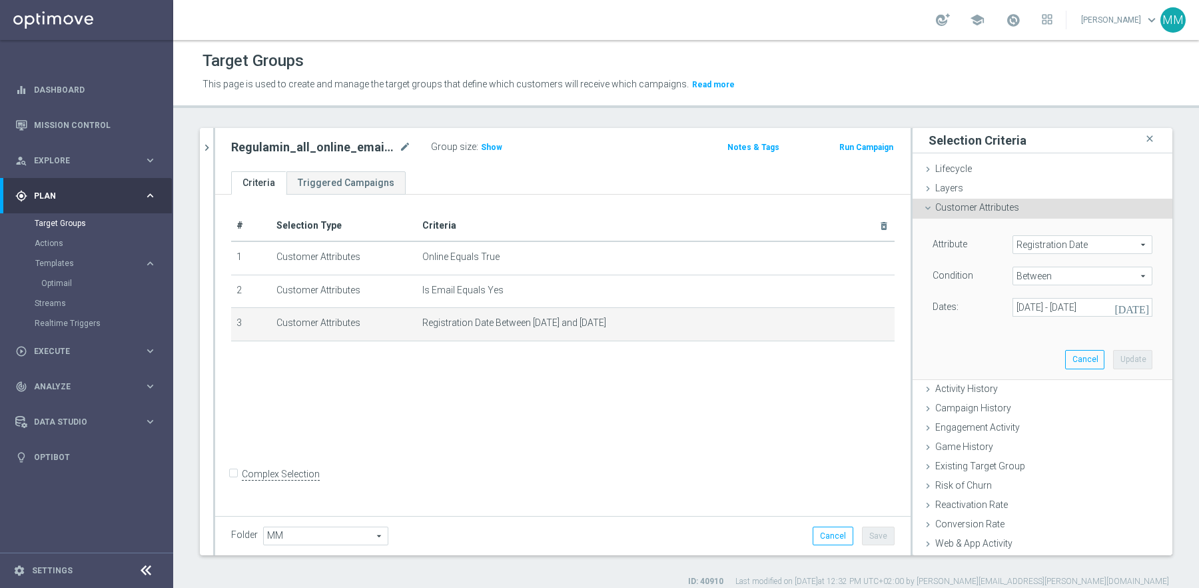
click at [1068, 240] on span "Registration Date" at bounding box center [1082, 244] width 139 height 17
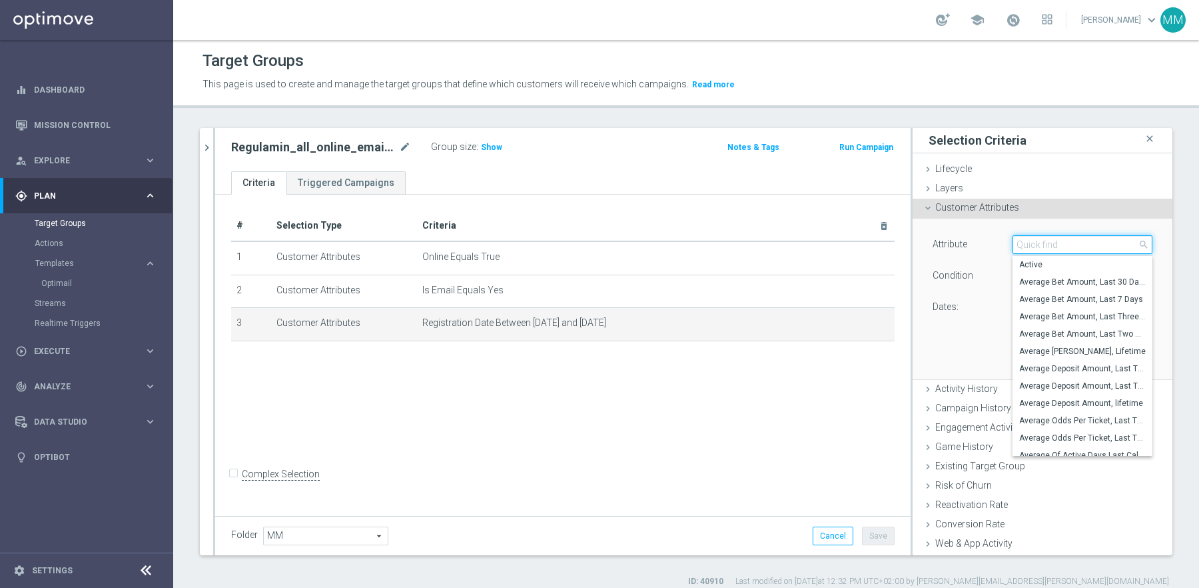
click at [1067, 247] on input "search" at bounding box center [1083, 244] width 140 height 19
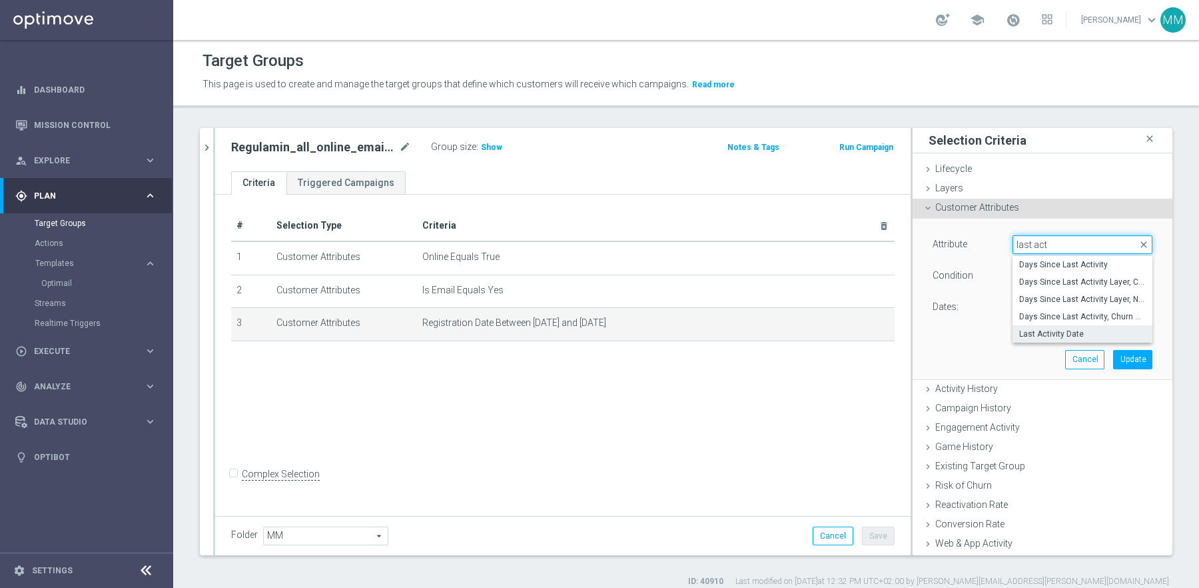
type input "last act"
click at [1077, 330] on span "Last Activity Date" at bounding box center [1082, 333] width 127 height 11
type input "Last Activity Date"
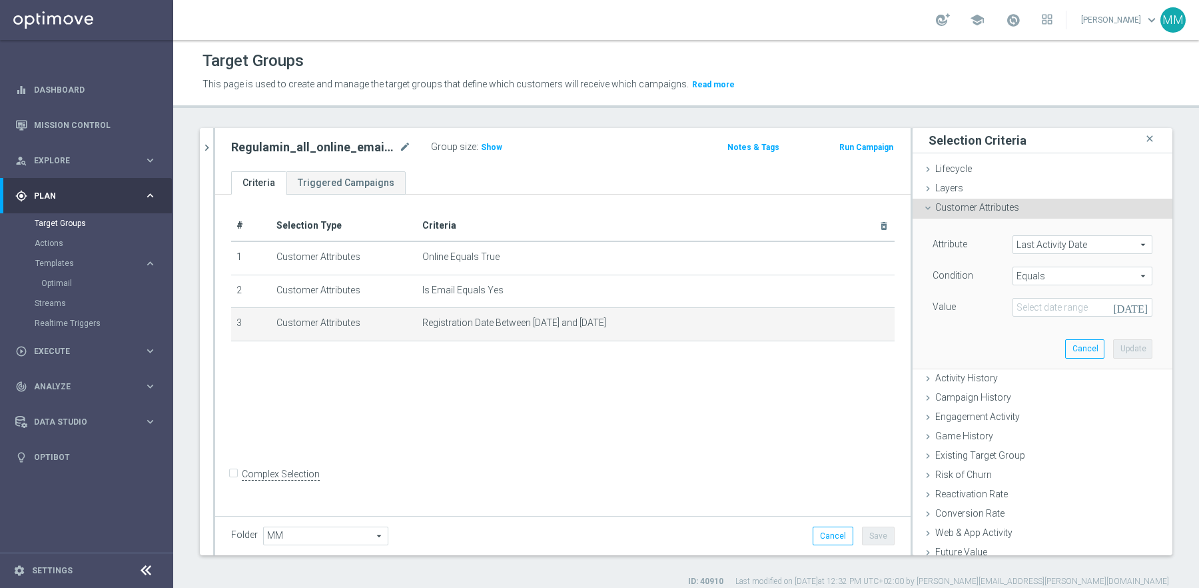
click at [1062, 282] on span "Equals" at bounding box center [1082, 275] width 139 height 17
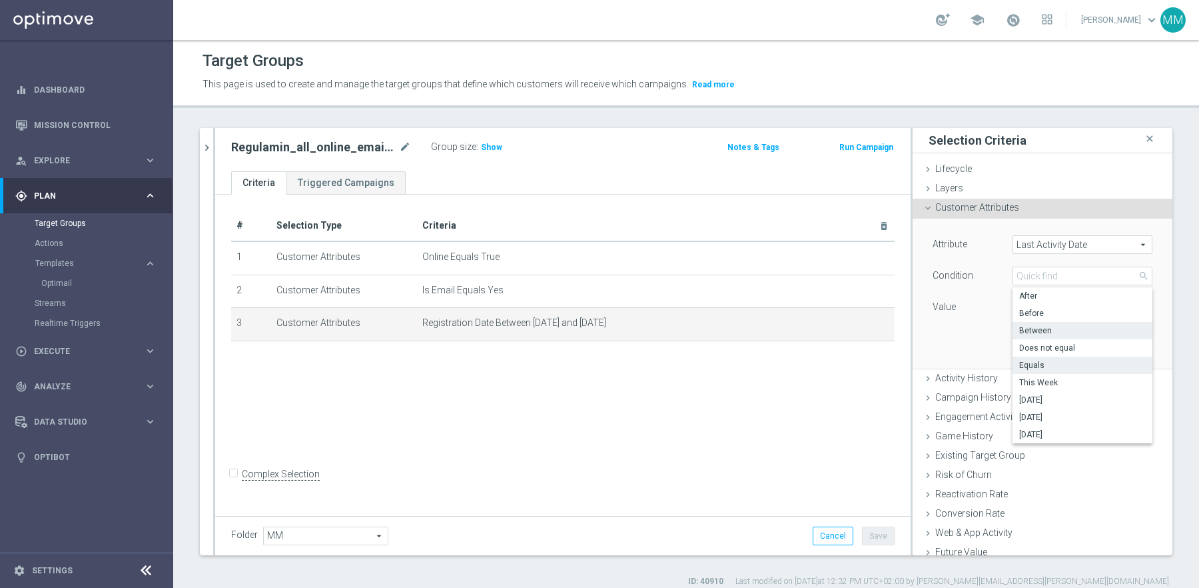
click at [1071, 334] on span "Between" at bounding box center [1082, 330] width 127 height 11
type input "Between"
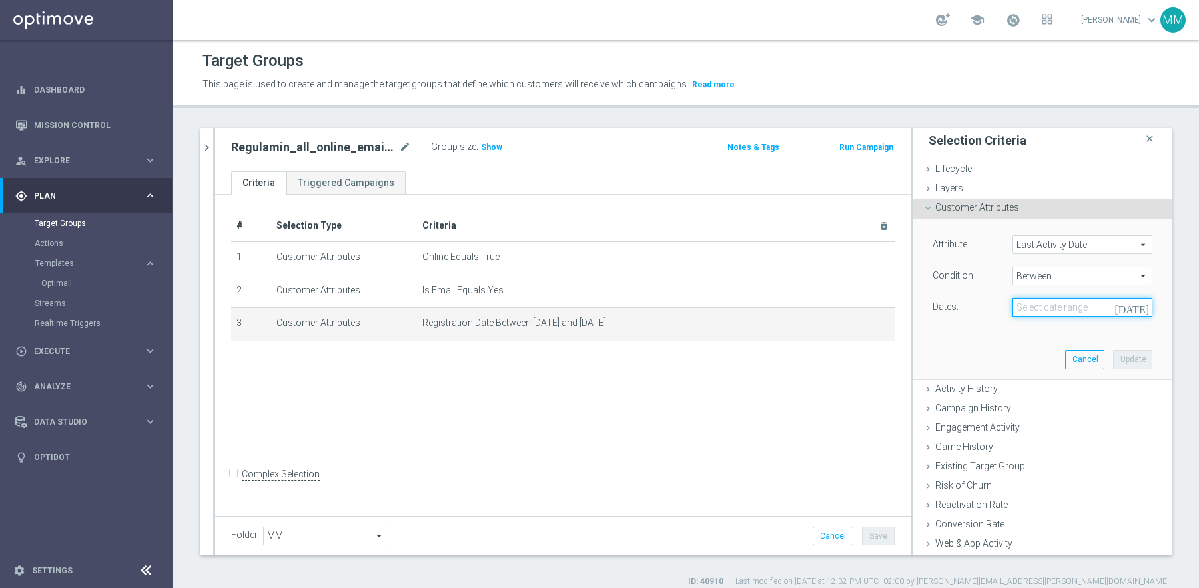
click at [1065, 302] on input at bounding box center [1083, 307] width 140 height 19
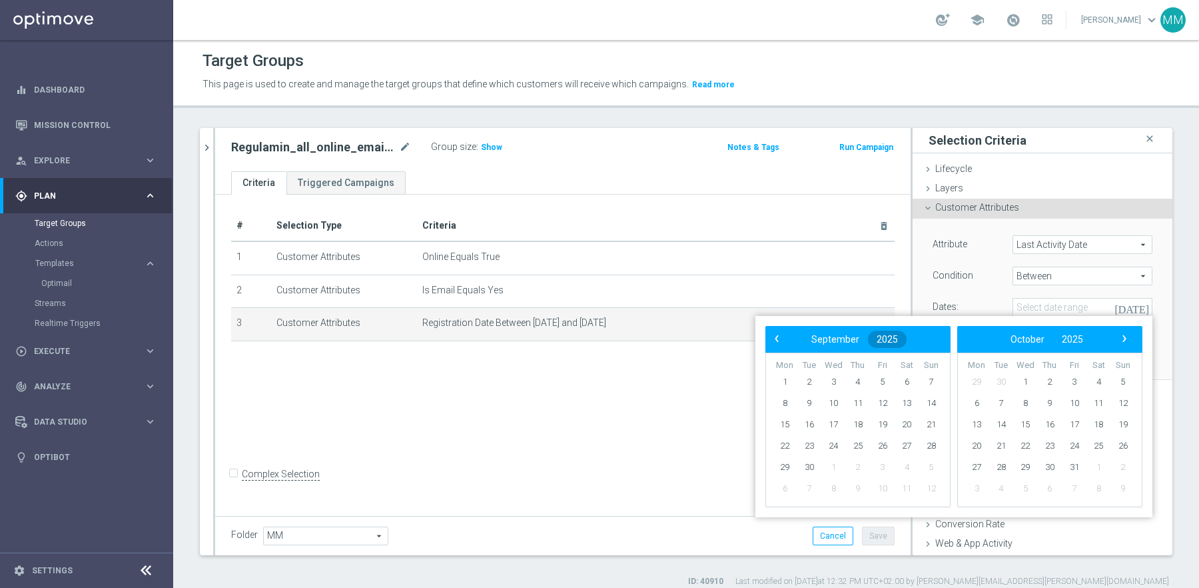
click at [886, 341] on span "2025" at bounding box center [887, 339] width 21 height 11
click at [796, 416] on span "2022" at bounding box center [794, 411] width 31 height 31
click at [796, 378] on span "January" at bounding box center [798, 377] width 51 height 19
click at [904, 378] on span "1" at bounding box center [906, 381] width 21 height 21
click at [1079, 337] on span "2022" at bounding box center [1073, 339] width 21 height 11
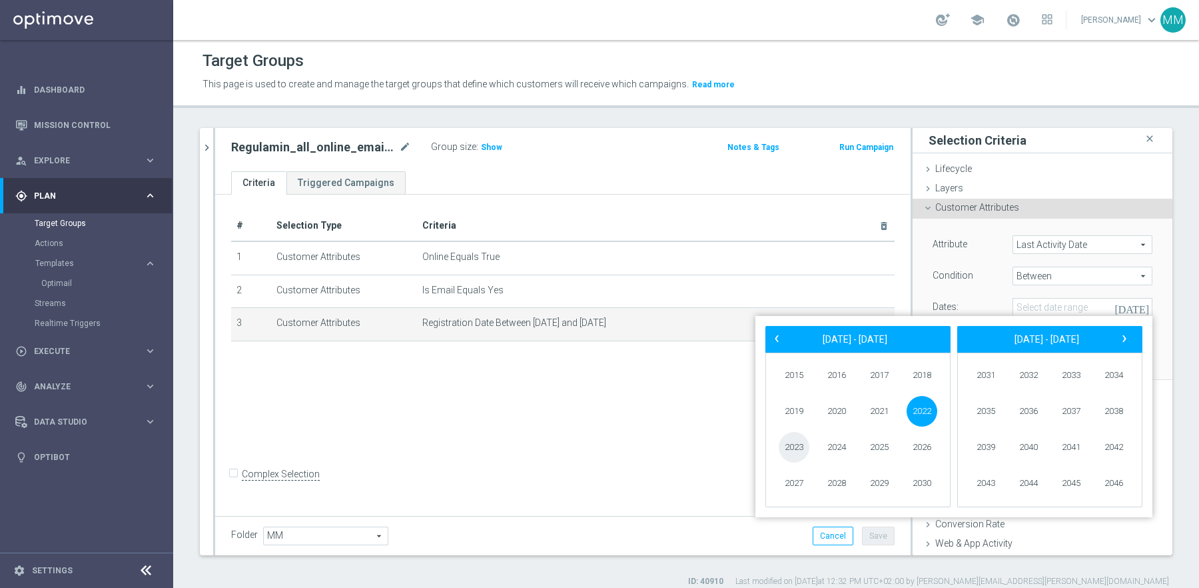
click at [801, 446] on span "2023" at bounding box center [794, 447] width 31 height 31
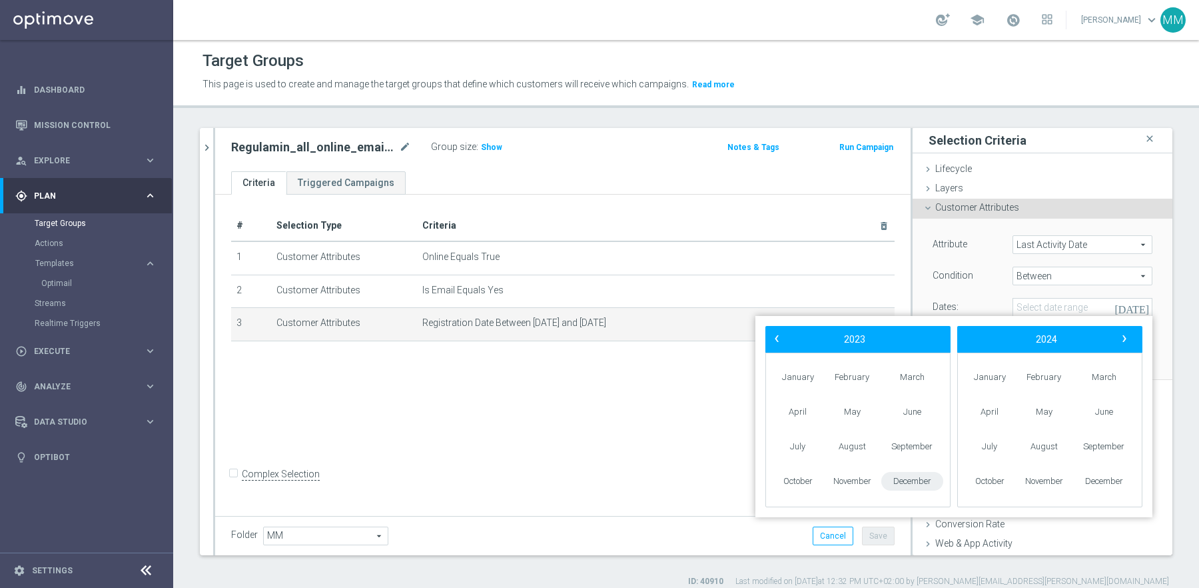
click at [907, 486] on span "December" at bounding box center [912, 481] width 62 height 19
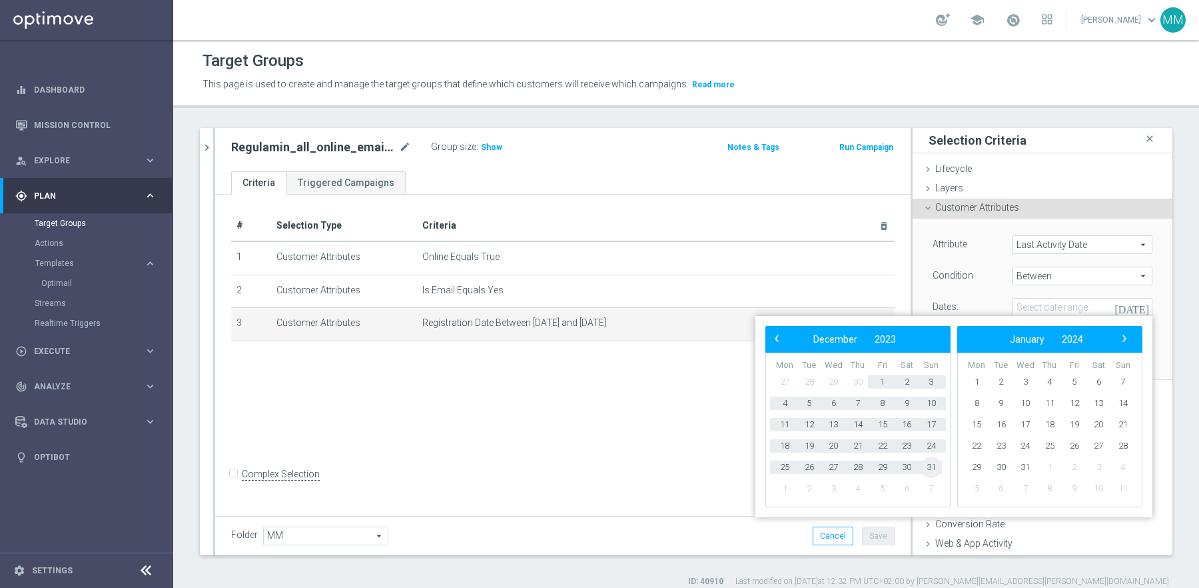
click at [935, 465] on span "31" at bounding box center [931, 466] width 21 height 21
type input "[DATE] - [DATE]"
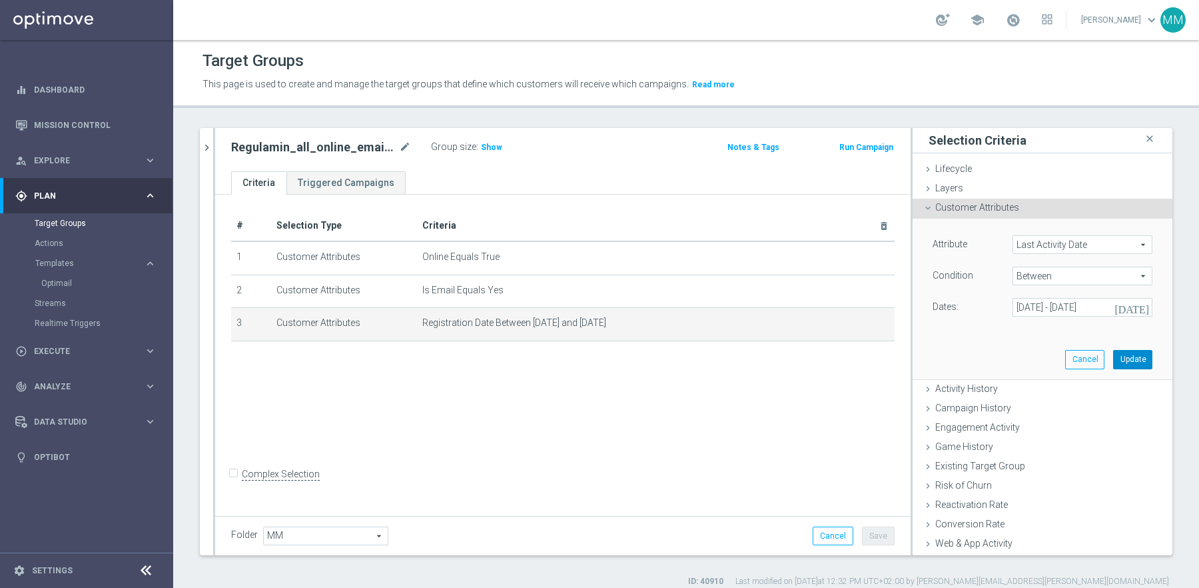
click at [1139, 356] on button "Update" at bounding box center [1132, 359] width 39 height 19
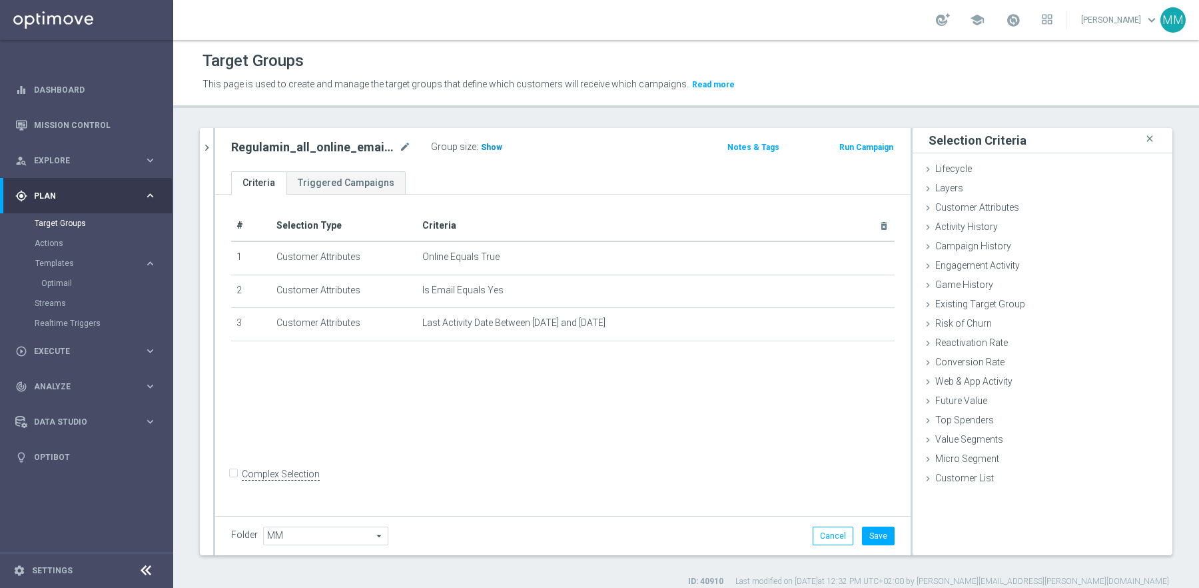
click at [494, 149] on span "Show" at bounding box center [491, 147] width 21 height 9
click at [881, 538] on button "Save" at bounding box center [878, 535] width 33 height 19
click at [213, 227] on div at bounding box center [214, 341] width 2 height 427
click at [207, 147] on icon "chevron_right" at bounding box center [207, 147] width 13 height 13
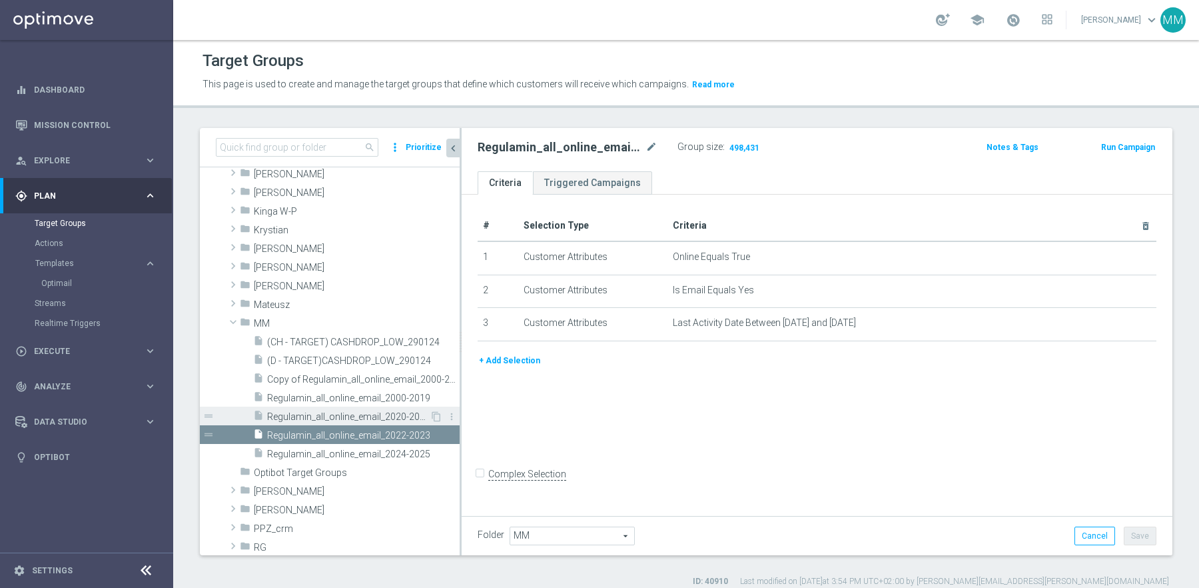
click at [401, 411] on span "Regulamin_all_online_email_2020-2021" at bounding box center [348, 416] width 163 height 11
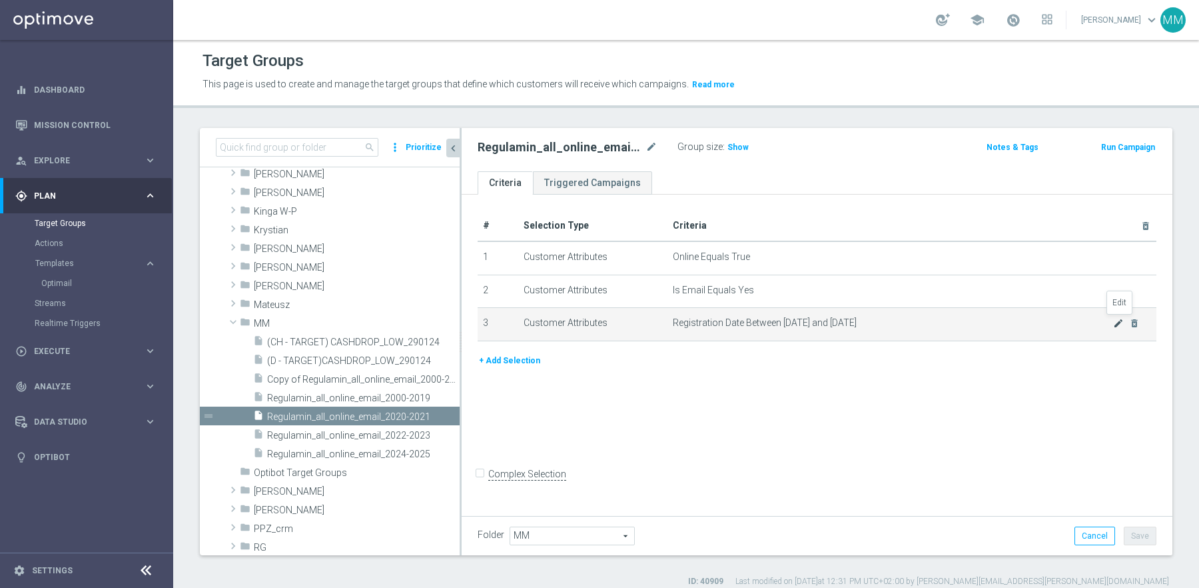
click at [1117, 322] on icon "mode_edit" at bounding box center [1118, 323] width 11 height 11
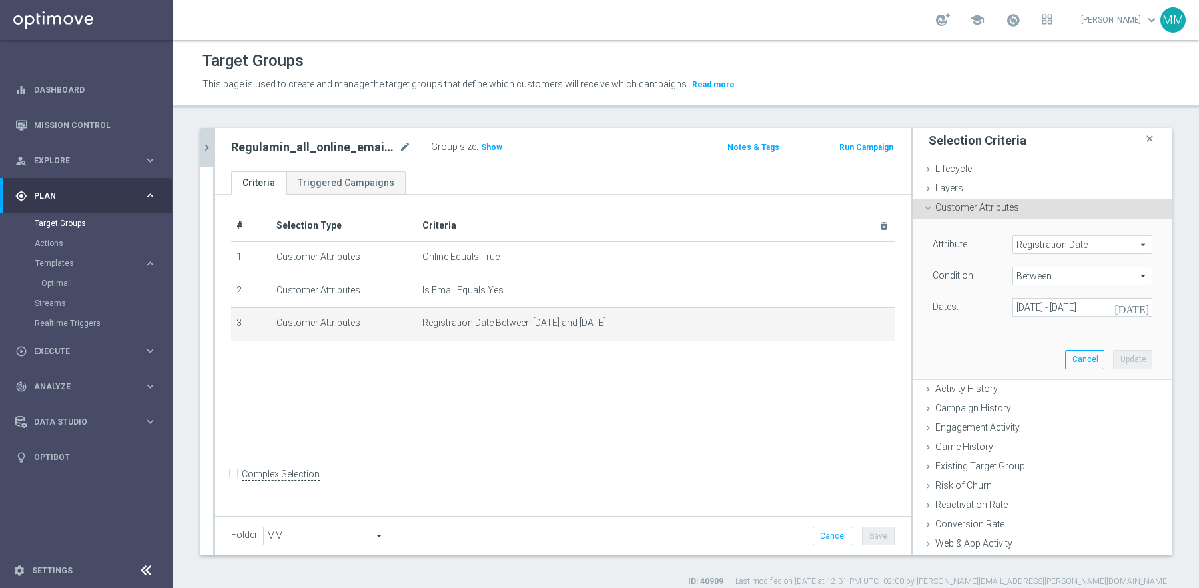
click at [1079, 242] on span "Registration Date" at bounding box center [1082, 244] width 139 height 17
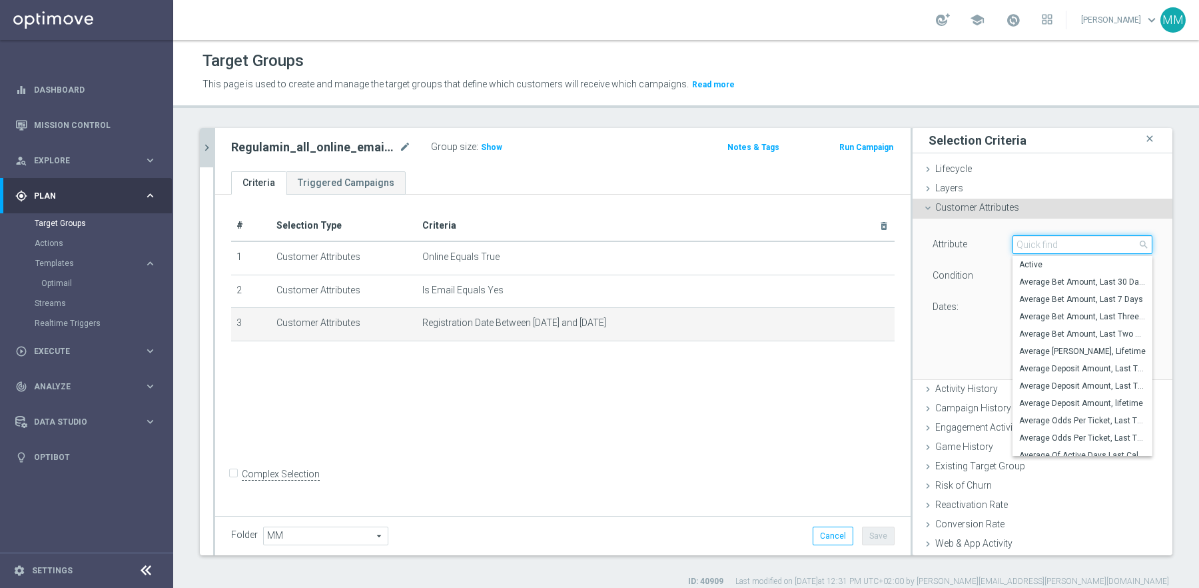
click at [1079, 242] on input "search" at bounding box center [1083, 244] width 140 height 19
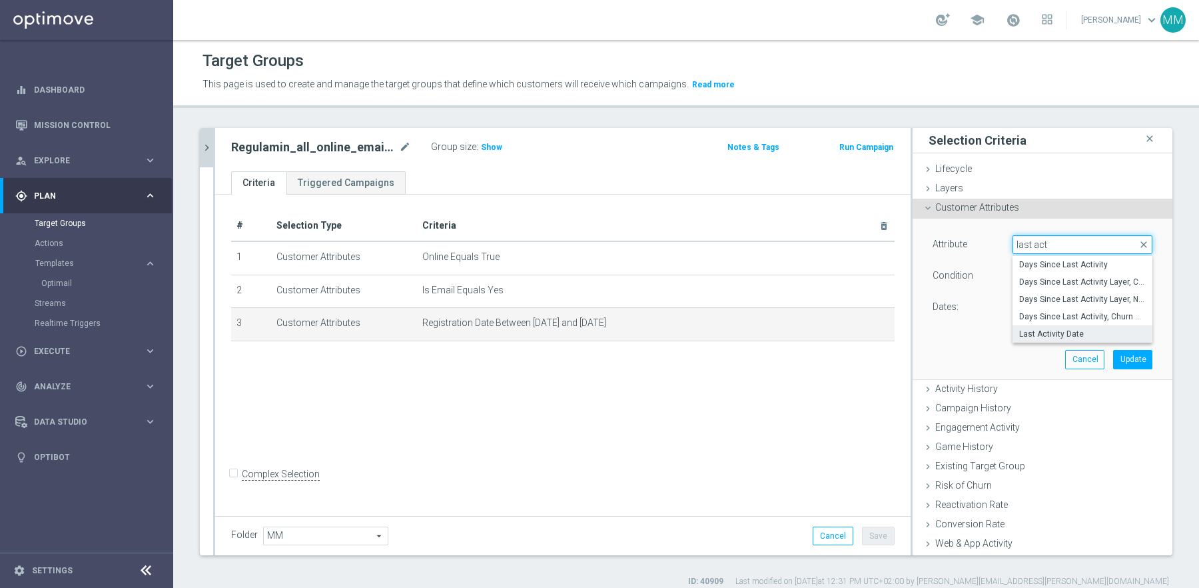
type input "last act"
click at [1065, 328] on span "Last Activity Date" at bounding box center [1082, 333] width 127 height 11
type input "Last Activity Date"
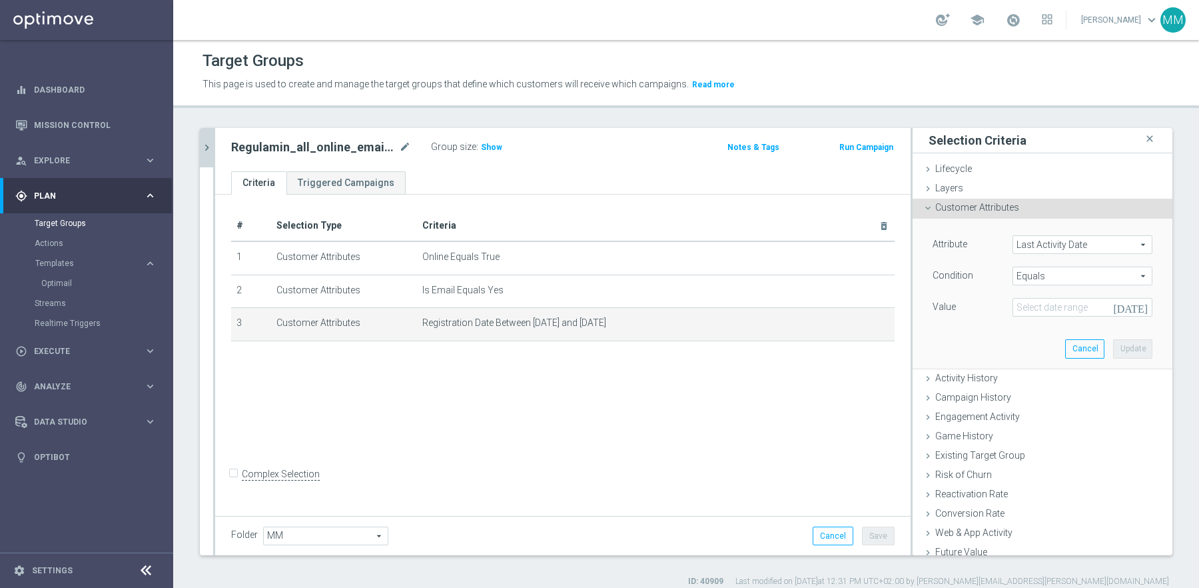
click at [1073, 278] on span "Equals" at bounding box center [1082, 275] width 139 height 17
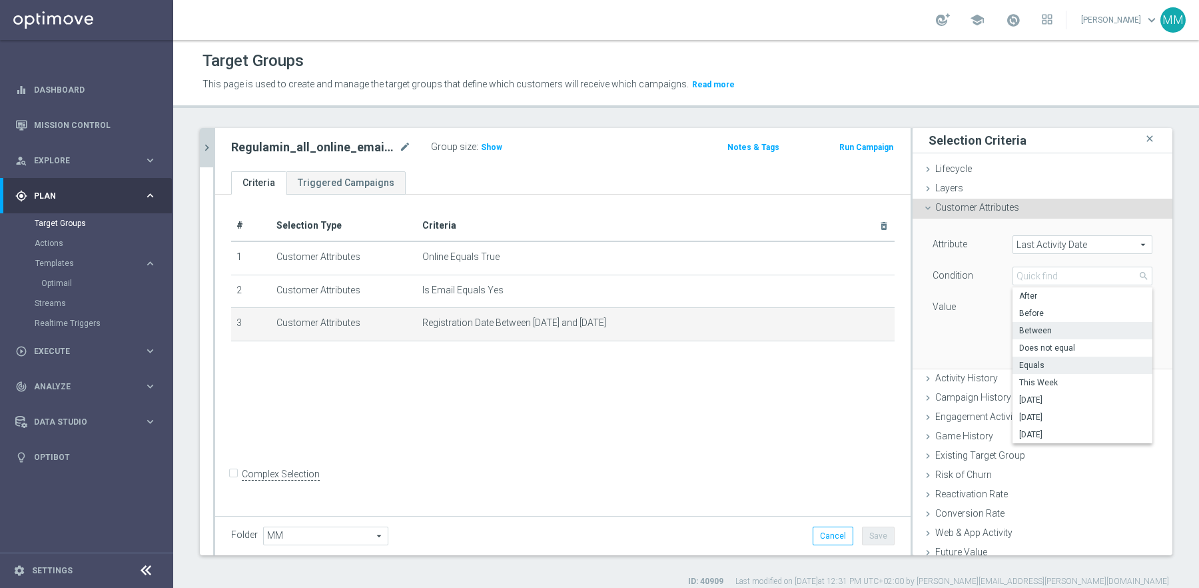
click at [1056, 326] on span "Between" at bounding box center [1082, 330] width 127 height 11
type input "Between"
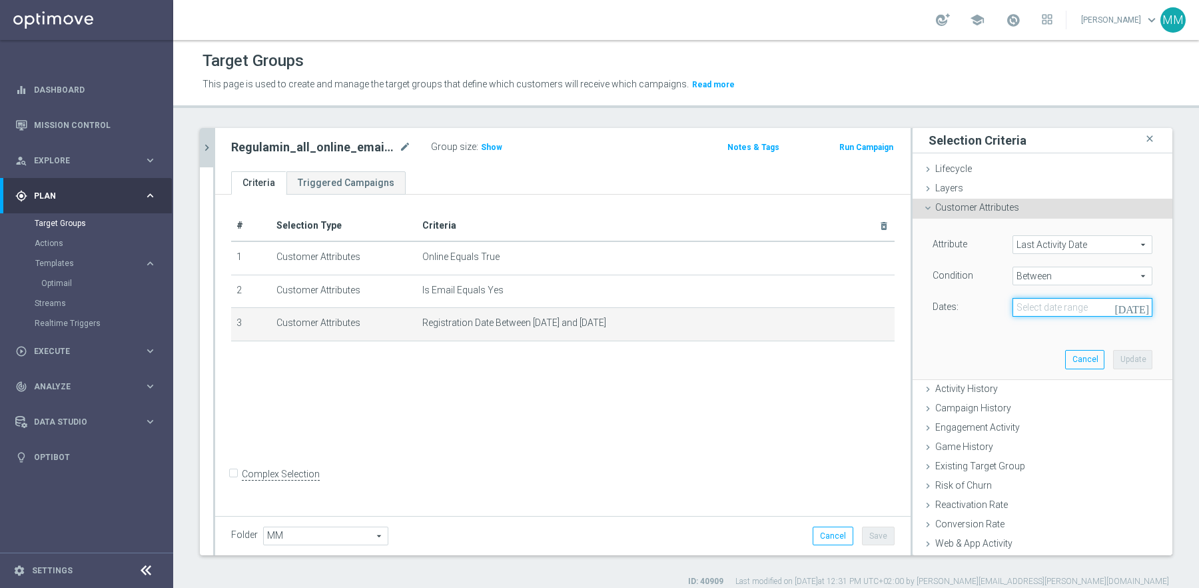
click at [1047, 310] on input at bounding box center [1083, 307] width 140 height 19
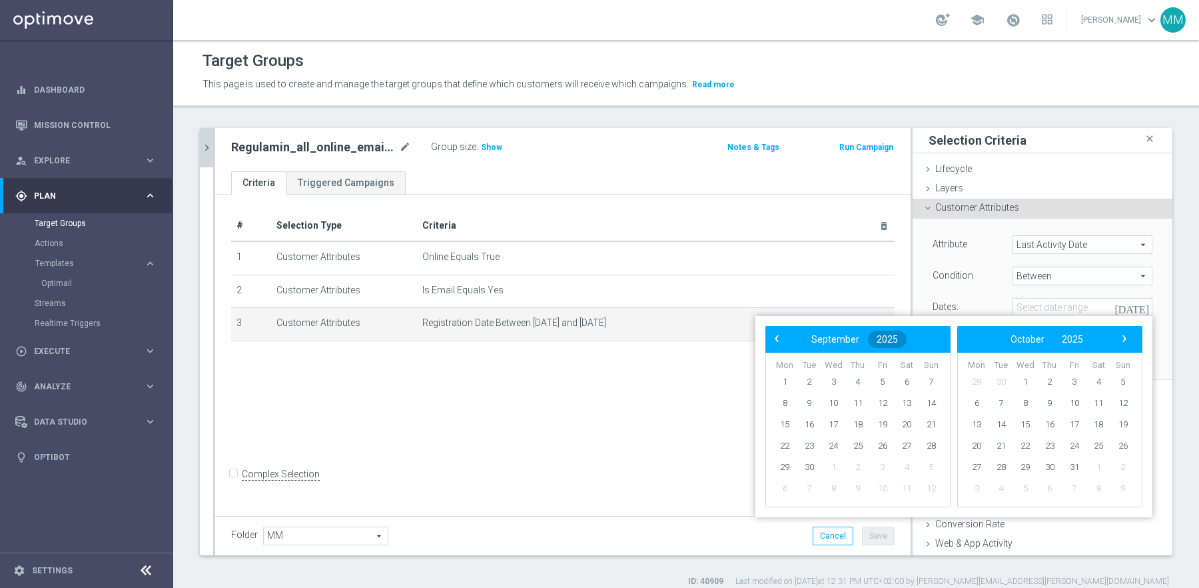
click at [901, 338] on button "2025" at bounding box center [887, 338] width 39 height 17
click at [867, 375] on span "2020" at bounding box center [879, 375] width 31 height 31
click at [803, 378] on span "January" at bounding box center [798, 377] width 51 height 19
click at [834, 382] on span "1" at bounding box center [833, 381] width 21 height 21
click at [1089, 338] on button "2020" at bounding box center [1074, 338] width 39 height 17
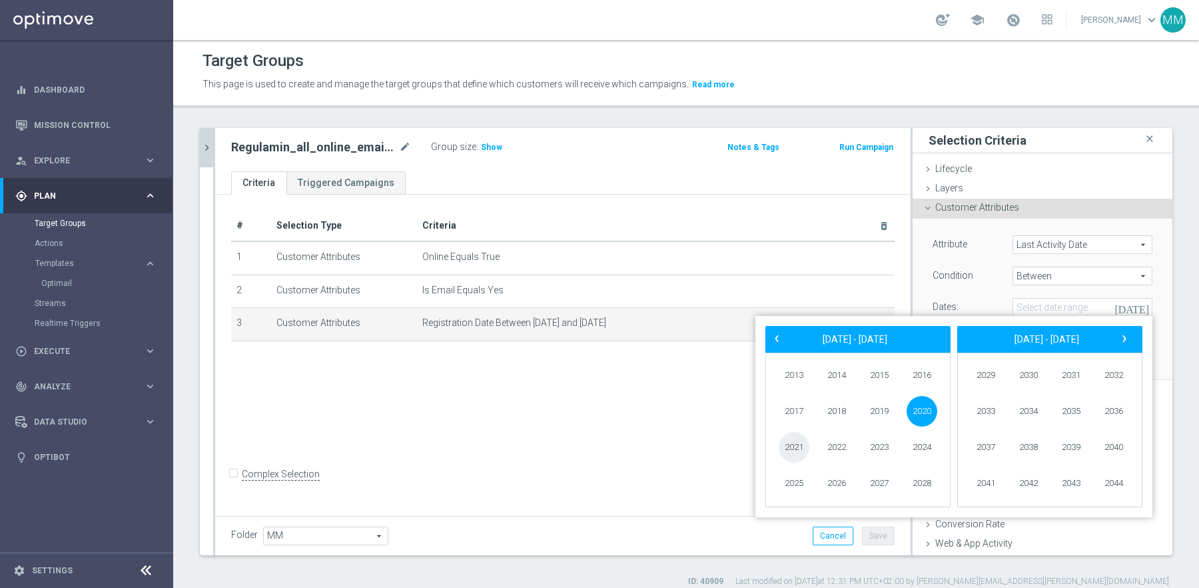
click at [793, 444] on span "2021" at bounding box center [794, 447] width 31 height 31
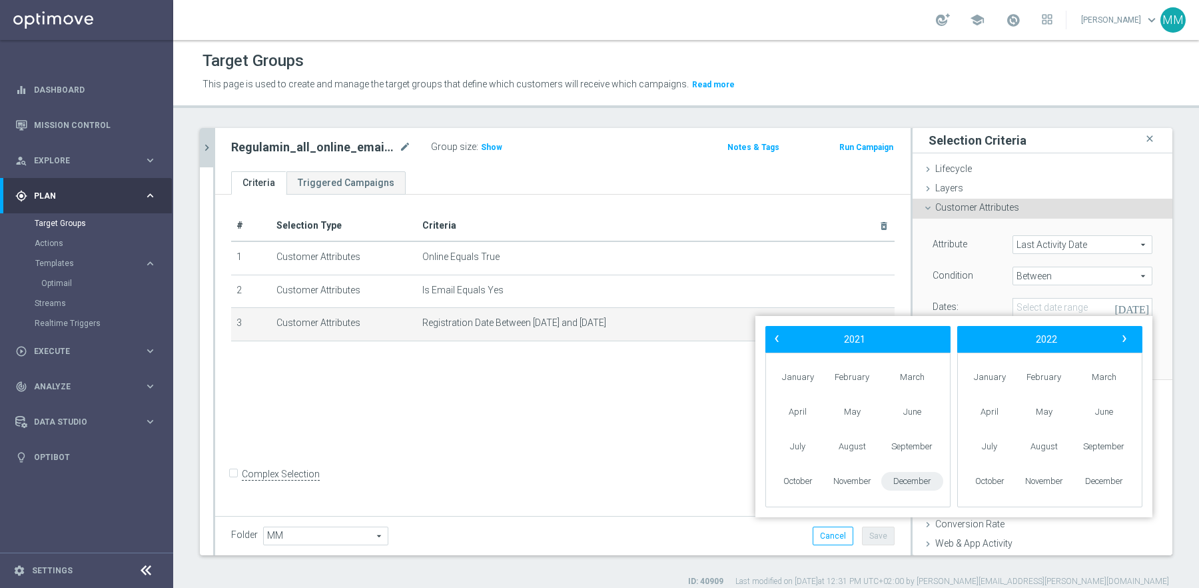
click at [906, 479] on span "December" at bounding box center [912, 481] width 62 height 19
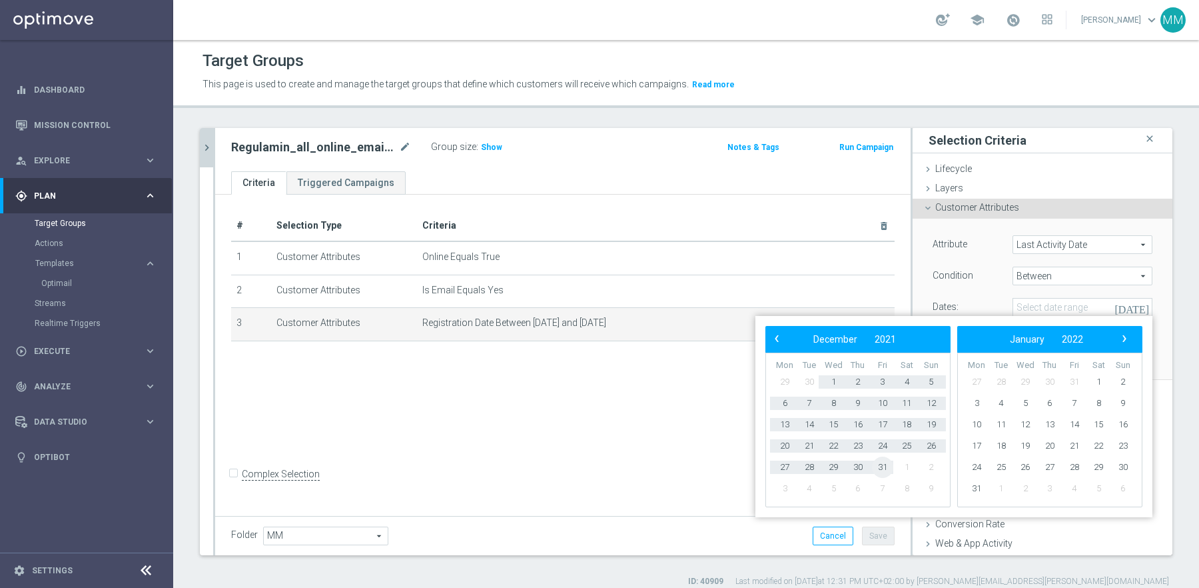
click at [889, 467] on span "31" at bounding box center [882, 466] width 21 height 21
type input "[DATE] - [DATE]"
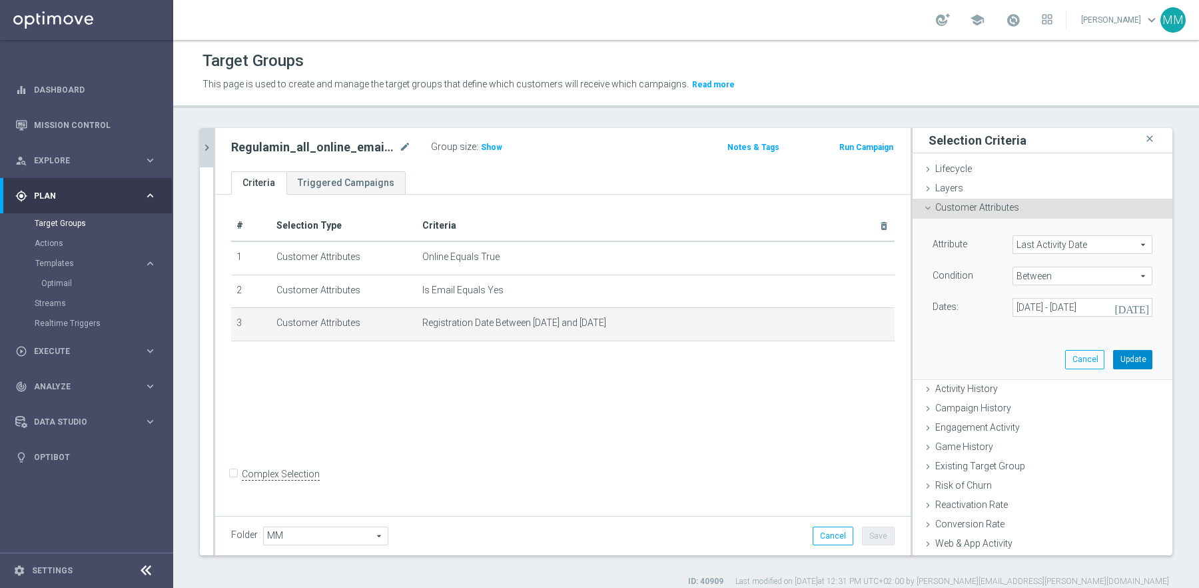
click at [1135, 358] on button "Update" at bounding box center [1132, 359] width 39 height 19
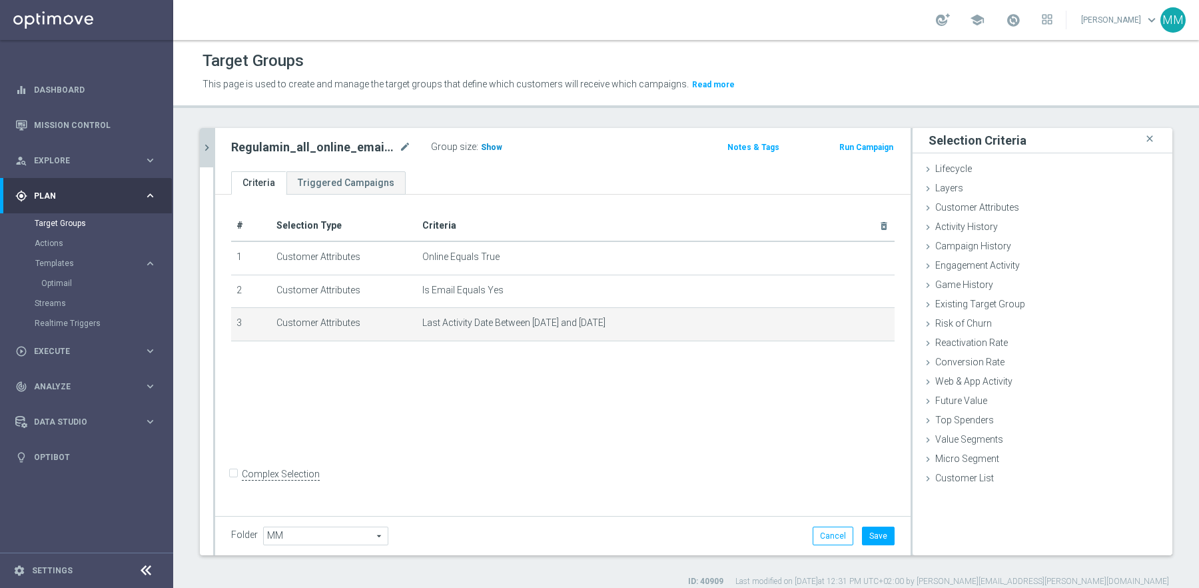
click at [498, 150] on span "Show" at bounding box center [491, 147] width 21 height 9
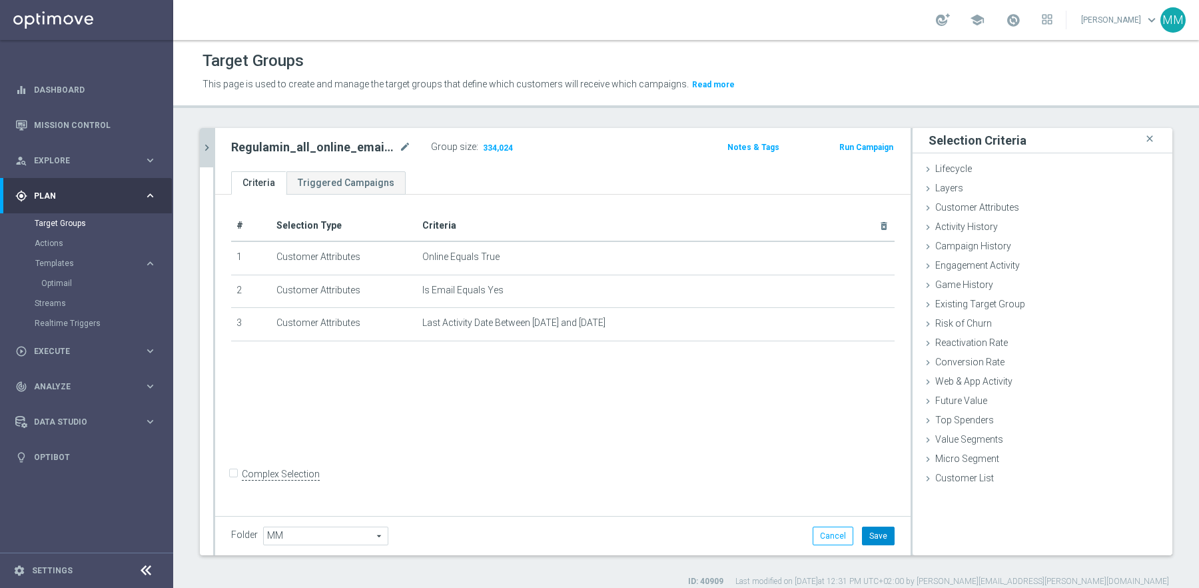
click at [881, 536] on button "Save" at bounding box center [878, 535] width 33 height 19
click at [208, 145] on icon "chevron_right" at bounding box center [207, 147] width 13 height 13
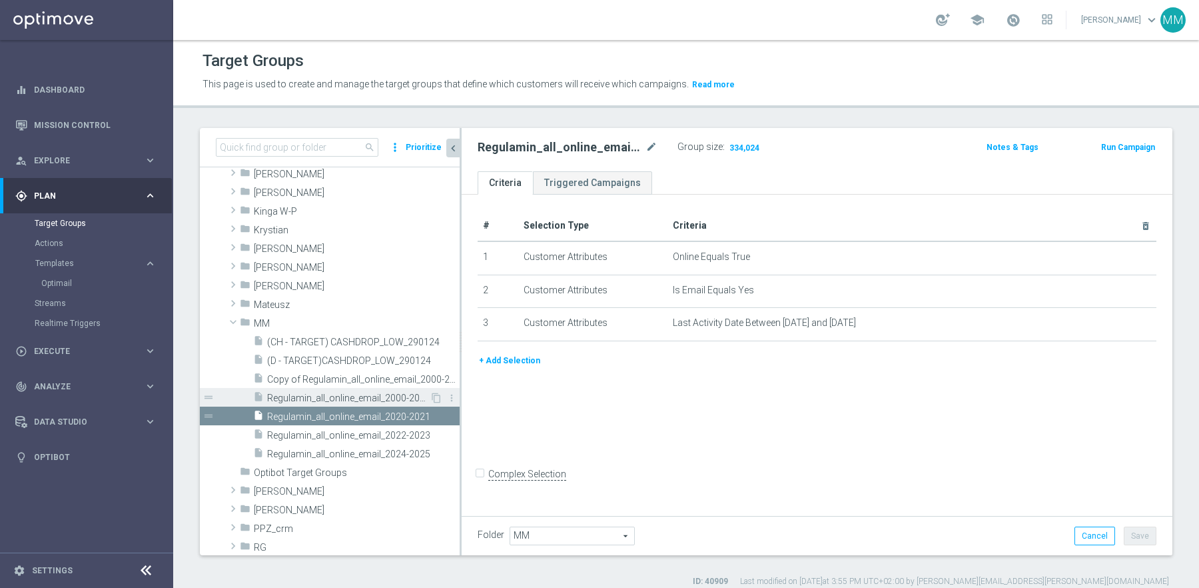
click at [421, 392] on span "Regulamin_all_online_email_2000-2019" at bounding box center [348, 397] width 163 height 11
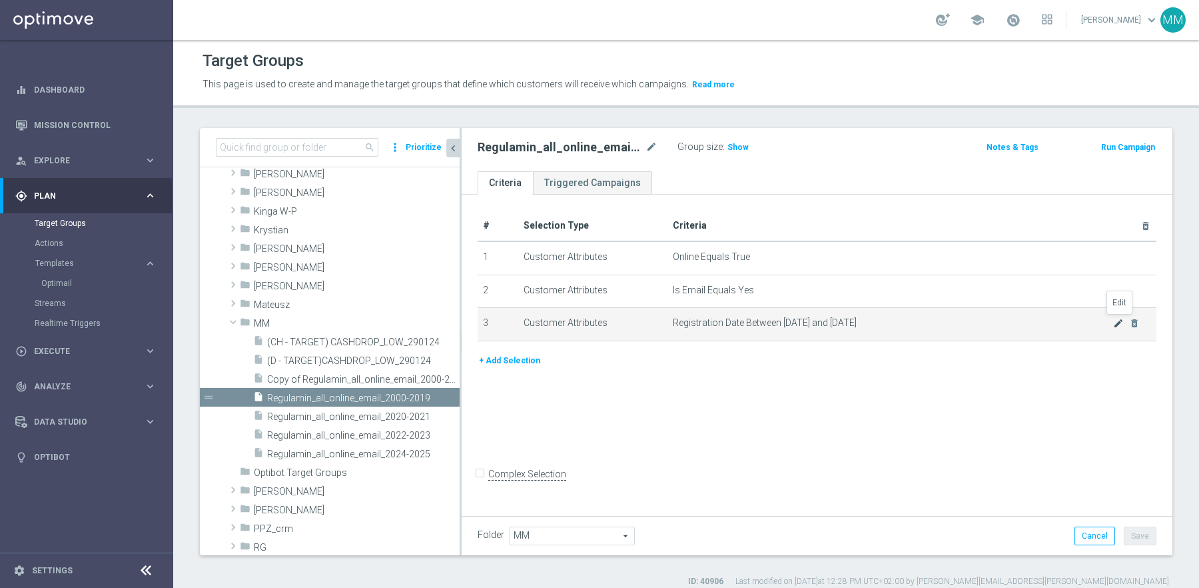
click at [1119, 320] on icon "mode_edit" at bounding box center [1118, 323] width 11 height 11
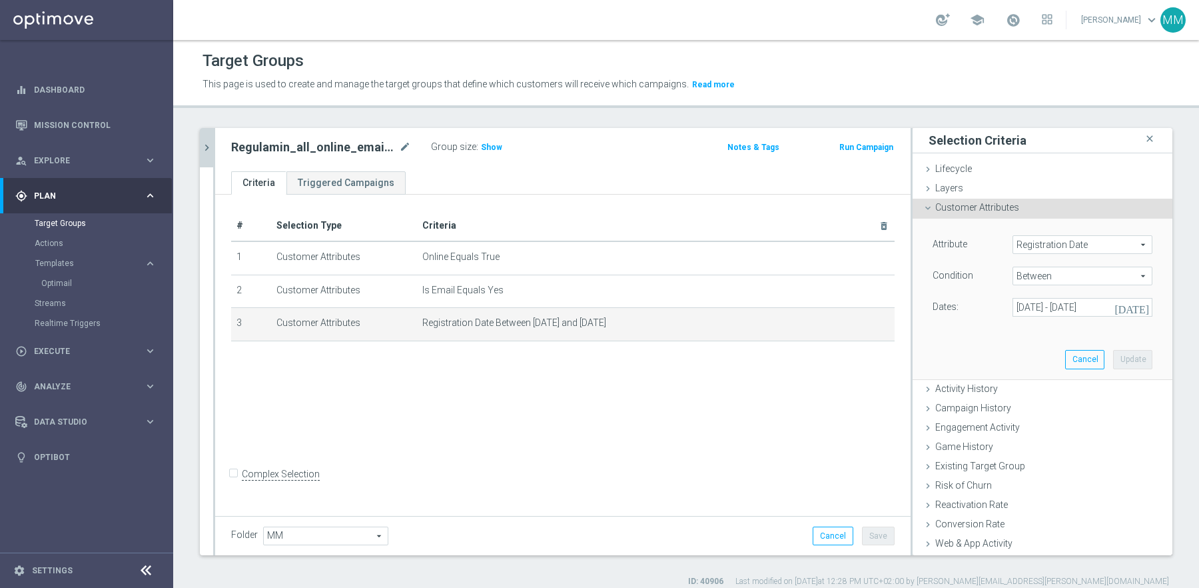
click at [1075, 243] on span "Registration Date" at bounding box center [1082, 244] width 139 height 17
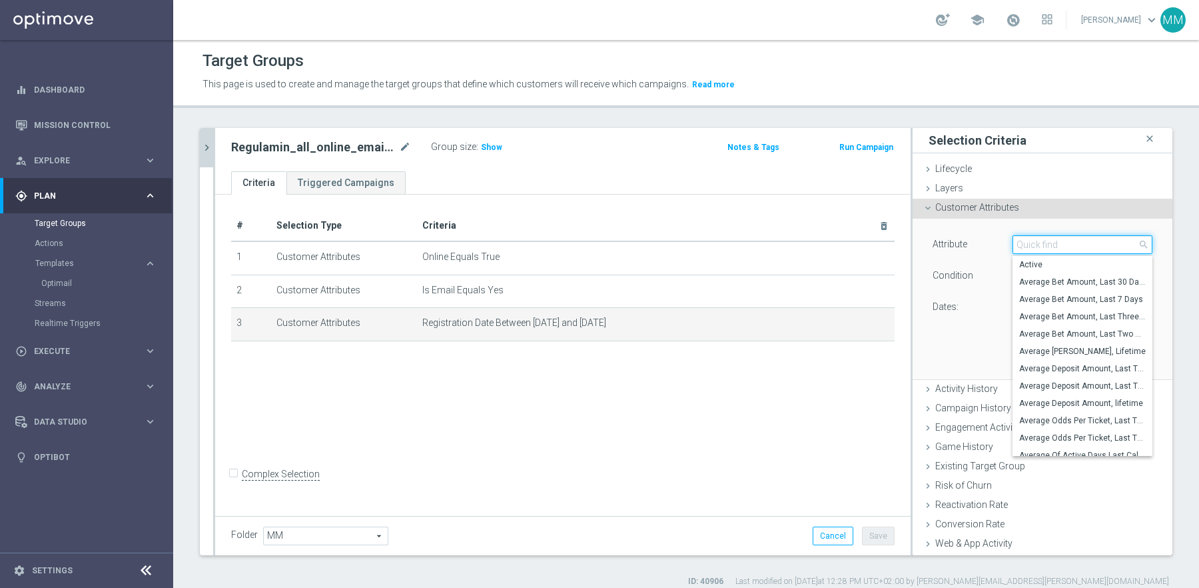
click at [1055, 247] on input "search" at bounding box center [1083, 244] width 140 height 19
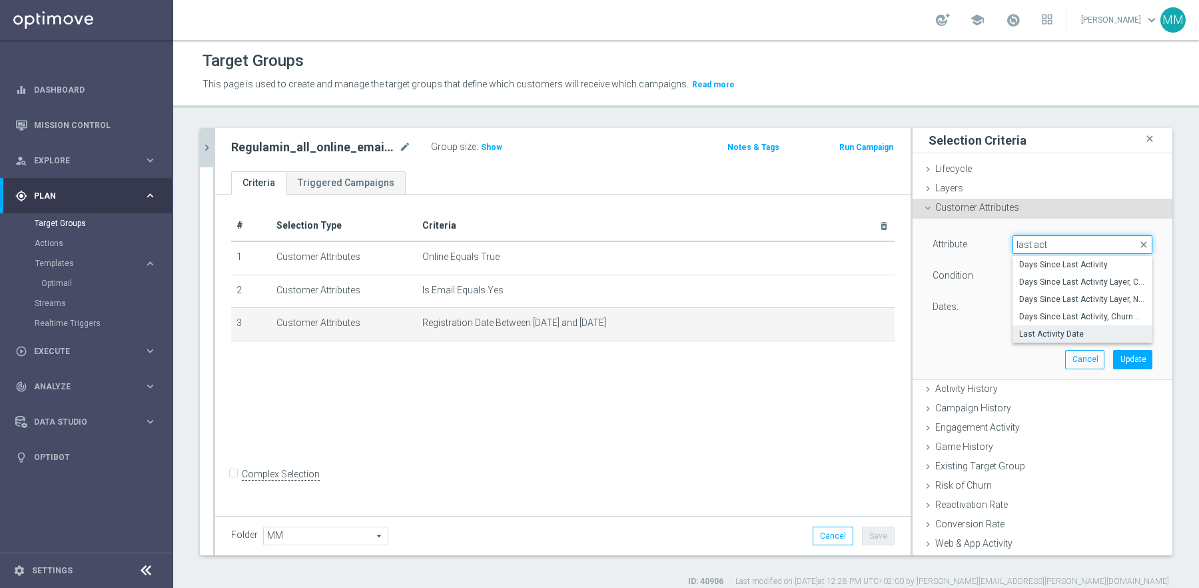
type input "last act"
click at [1066, 326] on label "Last Activity Date" at bounding box center [1083, 333] width 140 height 17
type input "Last Activity Date"
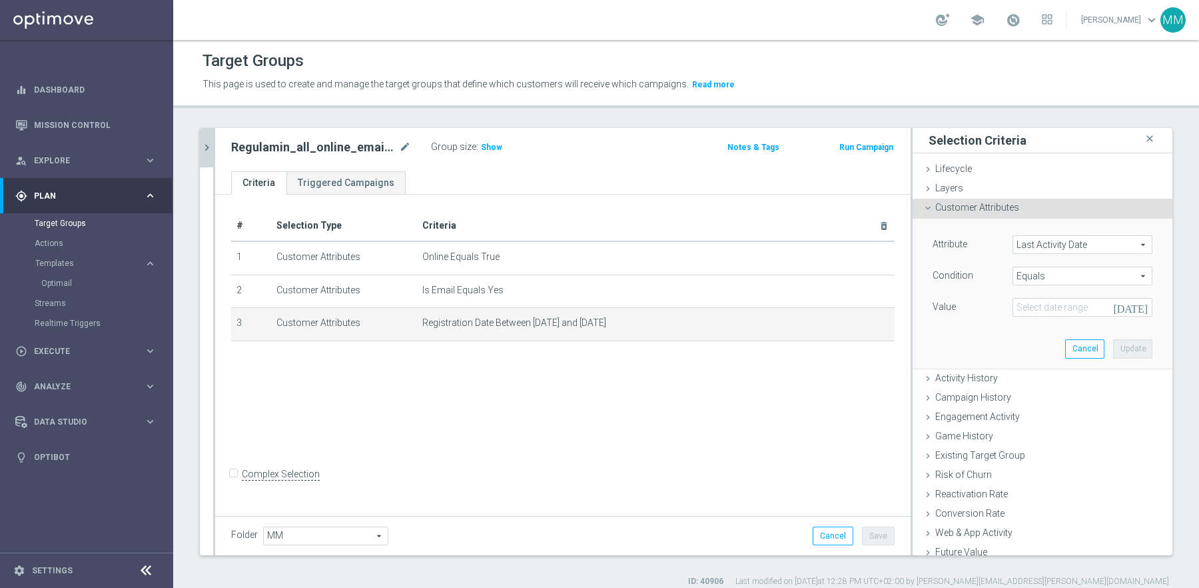
click at [1078, 274] on span "Equals" at bounding box center [1082, 275] width 139 height 17
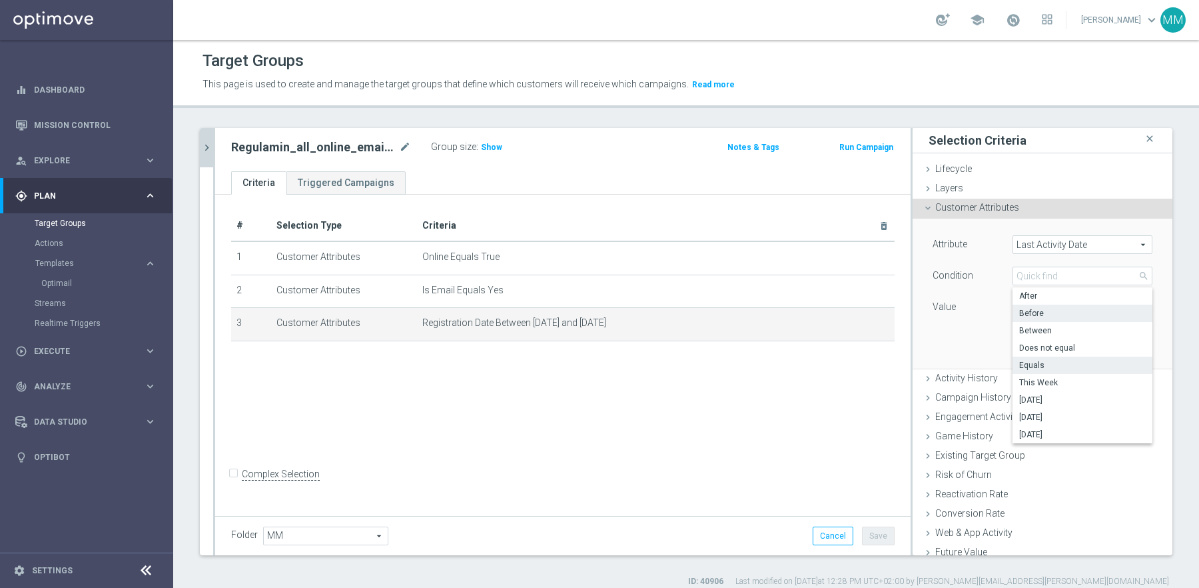
click at [1071, 313] on span "Before" at bounding box center [1082, 313] width 127 height 11
type input "Before"
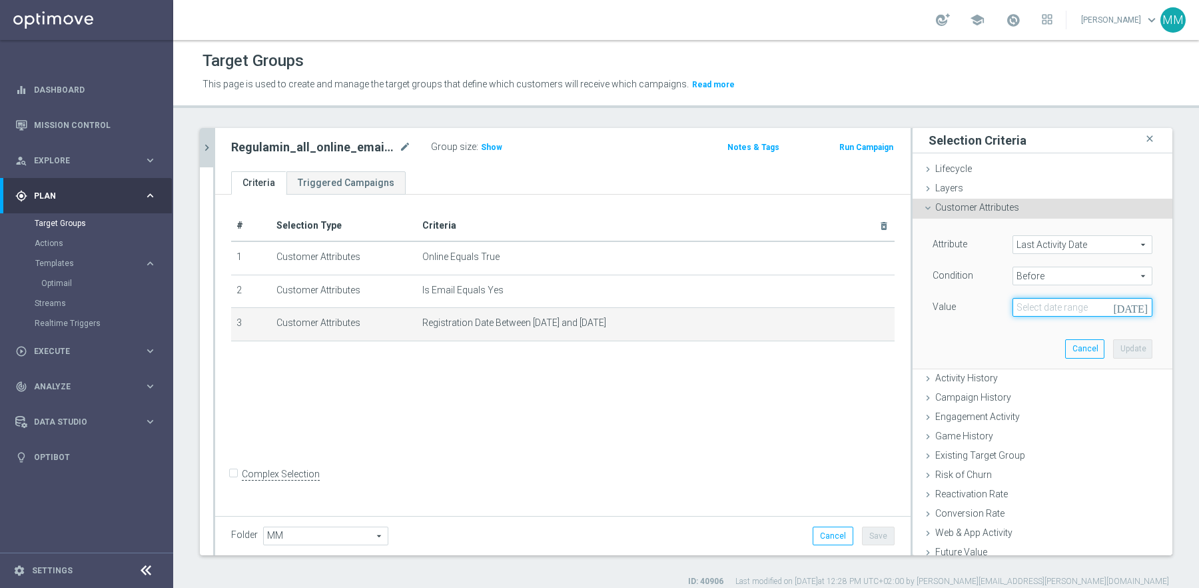
click at [1090, 306] on input at bounding box center [1083, 307] width 140 height 19
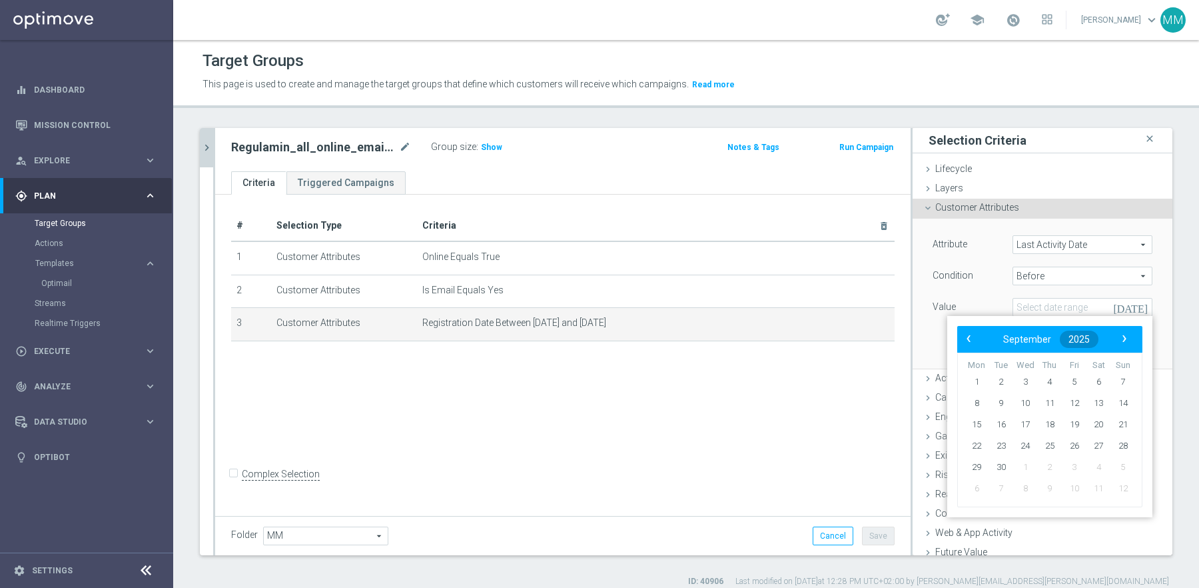
click at [1072, 344] on button "2025" at bounding box center [1079, 338] width 39 height 17
click at [1059, 374] on span "2020" at bounding box center [1071, 375] width 31 height 31
click at [989, 376] on span "January" at bounding box center [990, 377] width 51 height 19
click at [1027, 382] on span "1" at bounding box center [1025, 381] width 21 height 21
type input "[DATE]"
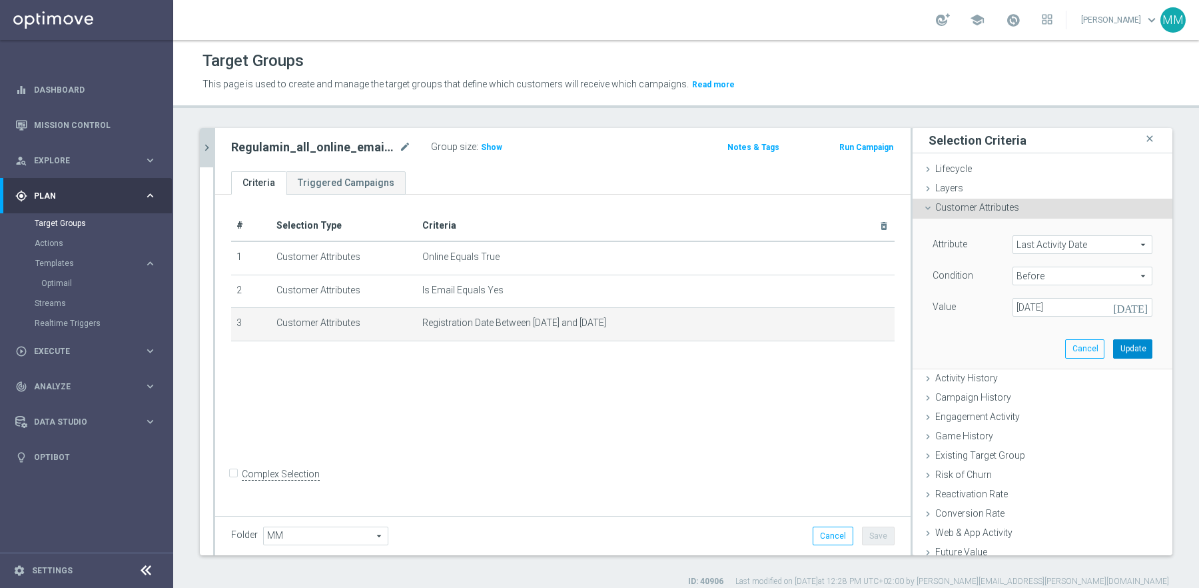
click at [1139, 349] on button "Update" at bounding box center [1132, 348] width 39 height 19
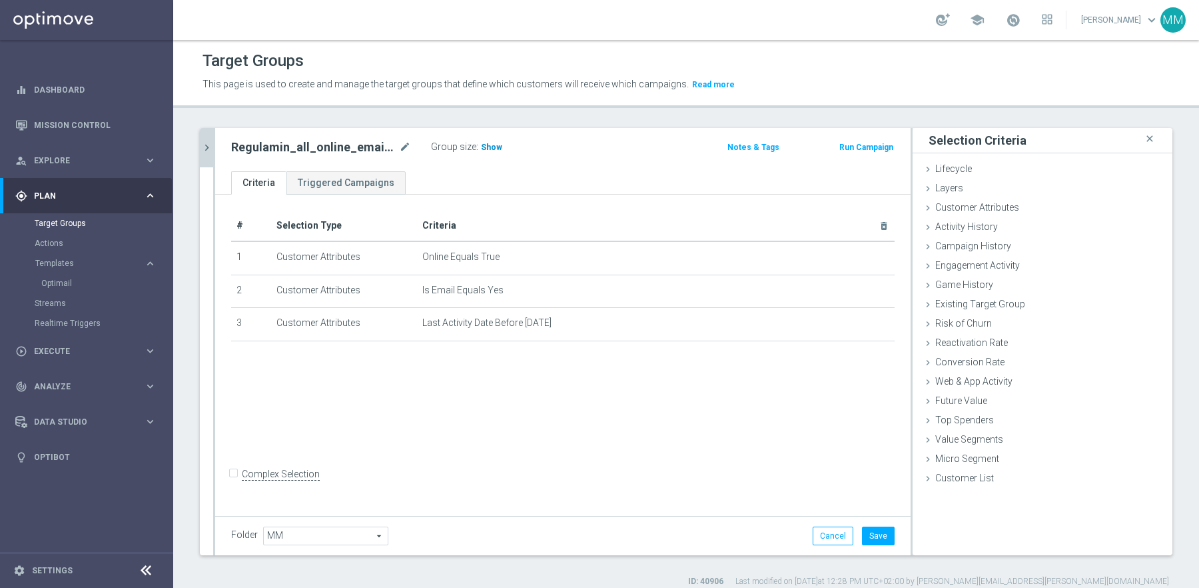
click at [496, 153] on h3 "Show" at bounding box center [492, 147] width 24 height 15
click at [827, 533] on button "Cancel" at bounding box center [833, 535] width 41 height 19
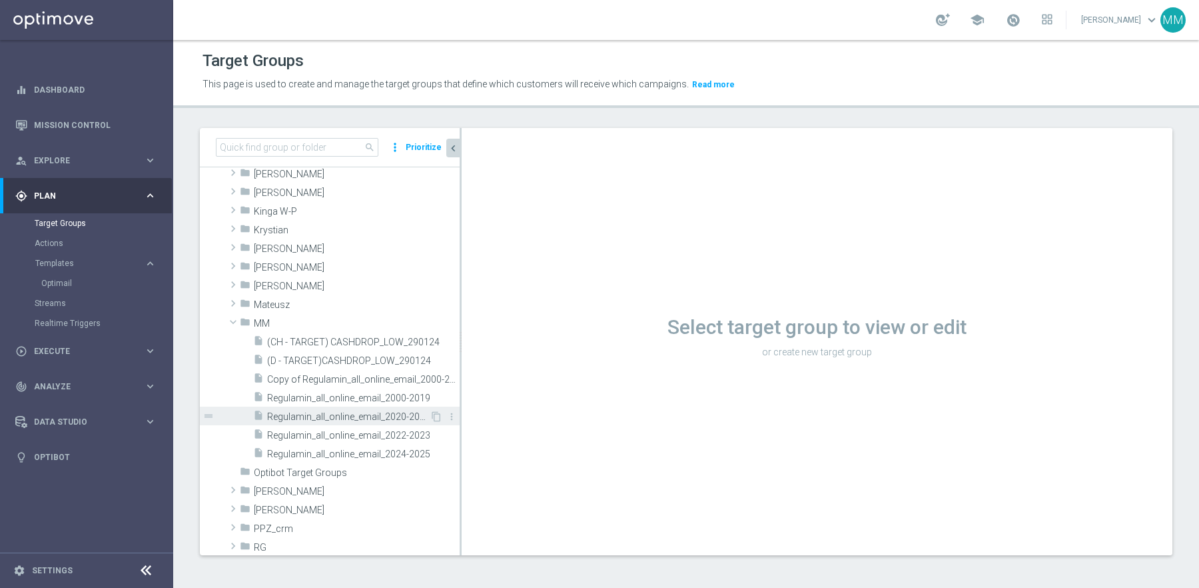
click at [404, 411] on span "Regulamin_all_online_email_2020-2021" at bounding box center [348, 416] width 163 height 11
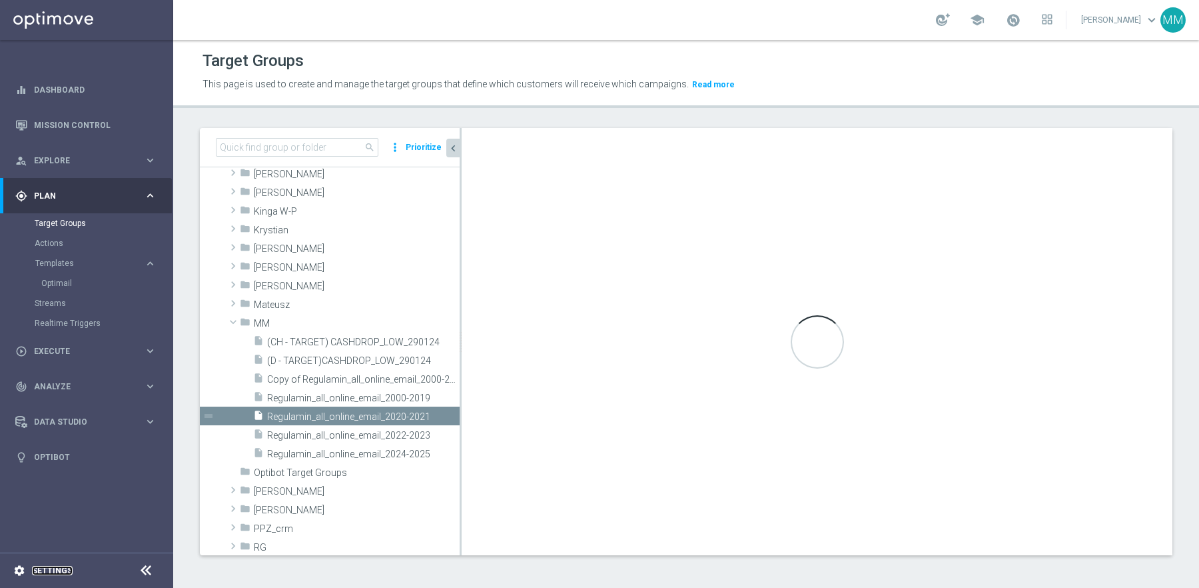
click at [59, 572] on link "Settings" at bounding box center [52, 570] width 41 height 8
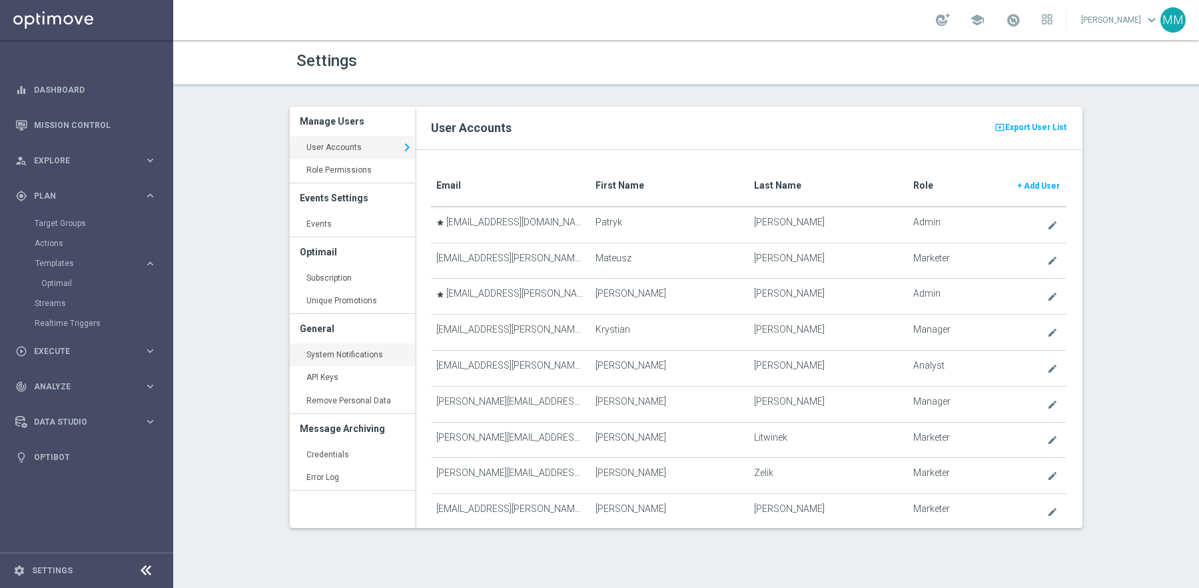
click at [374, 352] on link "System Notifications keyboard_arrow_right" at bounding box center [352, 355] width 125 height 24
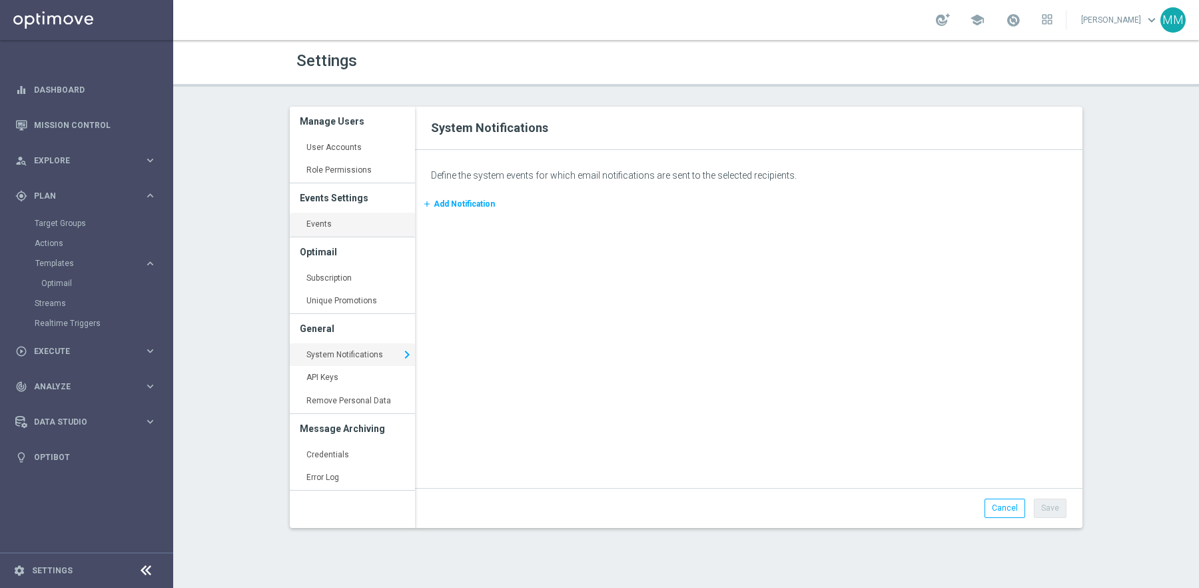
click at [363, 225] on link "Events keyboard_arrow_right" at bounding box center [352, 225] width 125 height 24
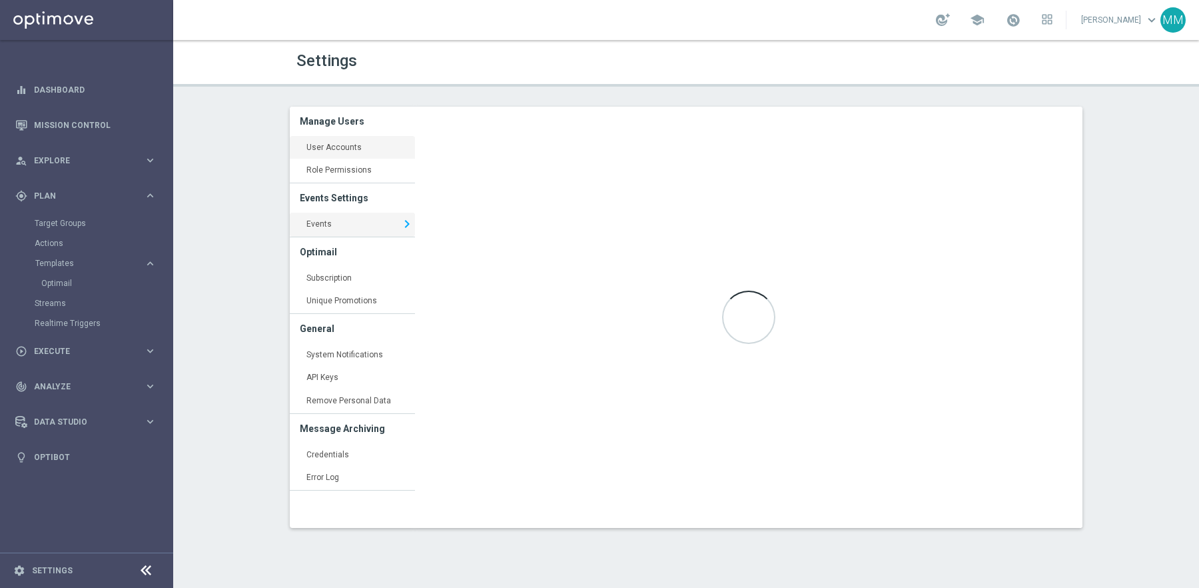
click at [374, 147] on link "User Accounts keyboard_arrow_right" at bounding box center [352, 148] width 125 height 24
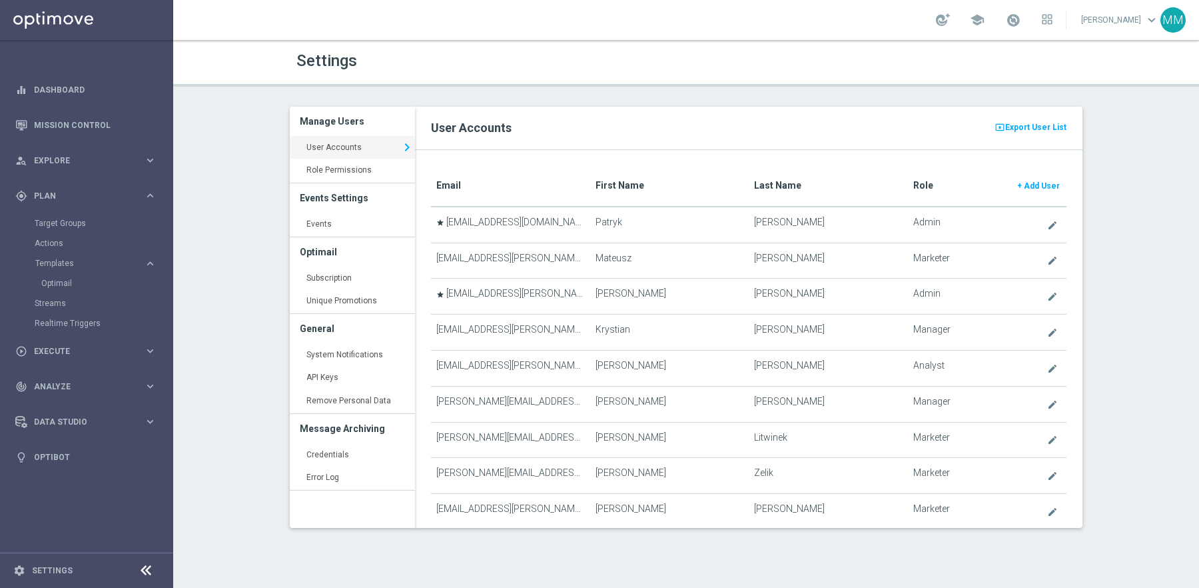
click at [343, 120] on h3 "Manage Users" at bounding box center [352, 121] width 105 height 29
click at [985, 21] on span "school" at bounding box center [977, 20] width 15 height 15
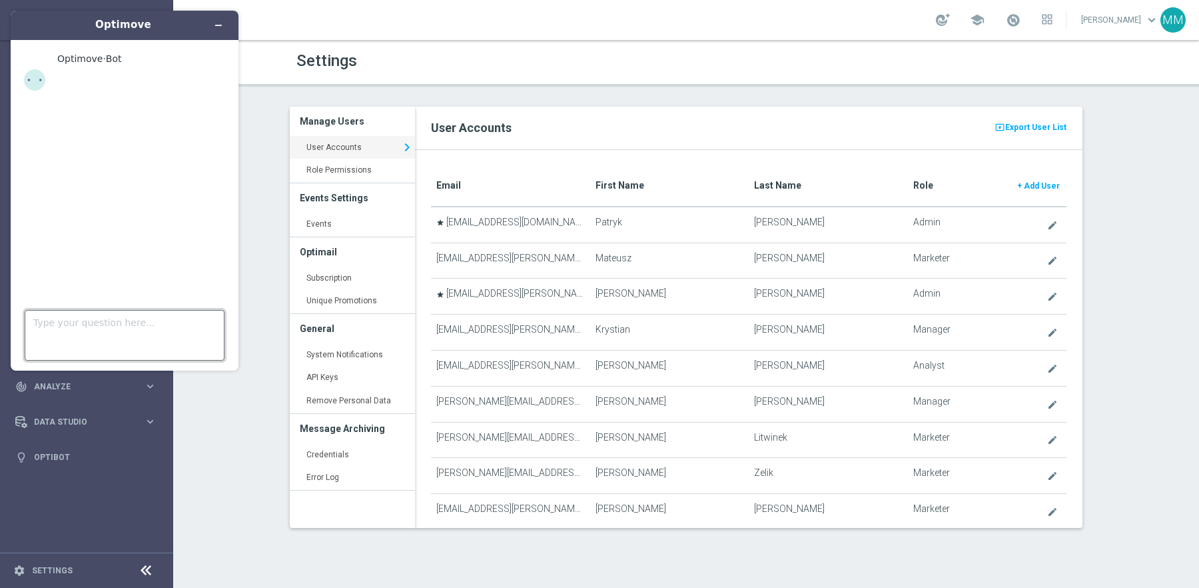
click at [142, 356] on textarea "Type your question here..." at bounding box center [125, 335] width 200 height 51
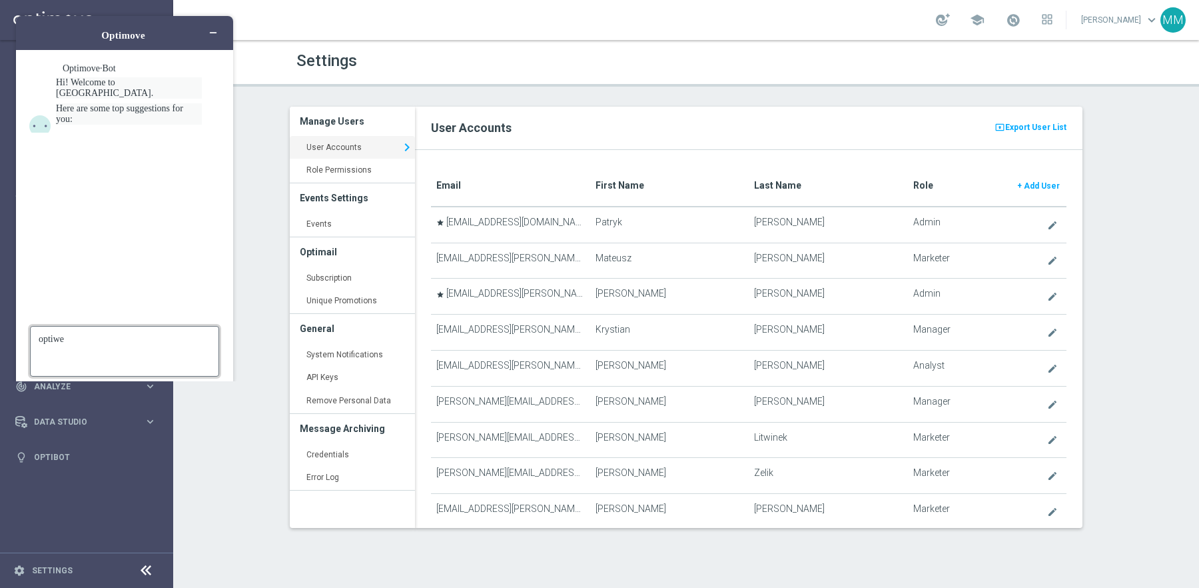
type textarea "optiweb"
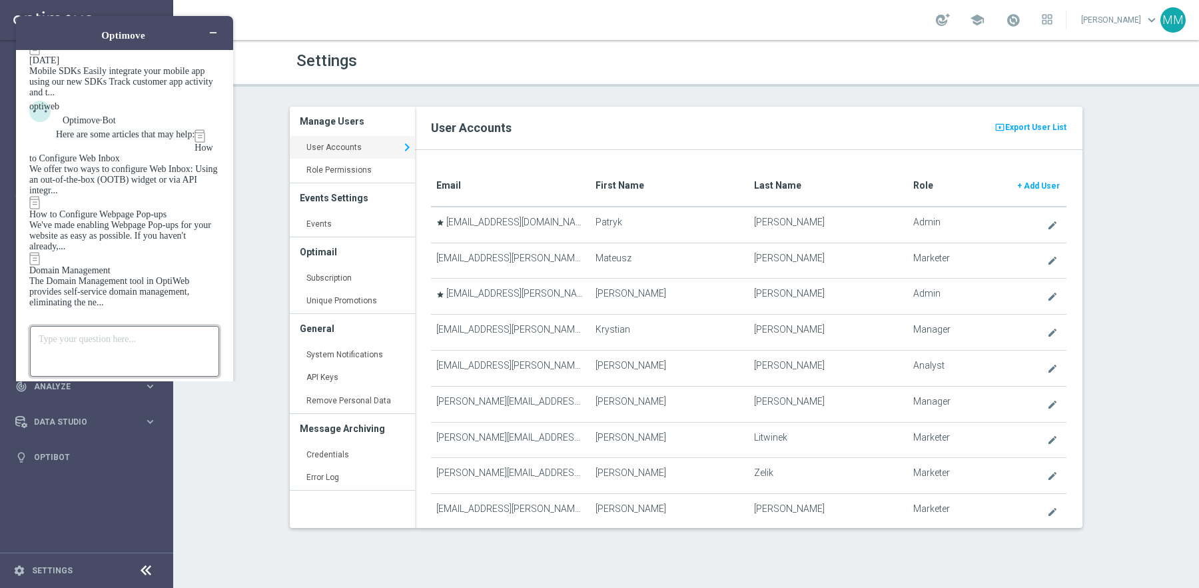
scroll to position [282, 0]
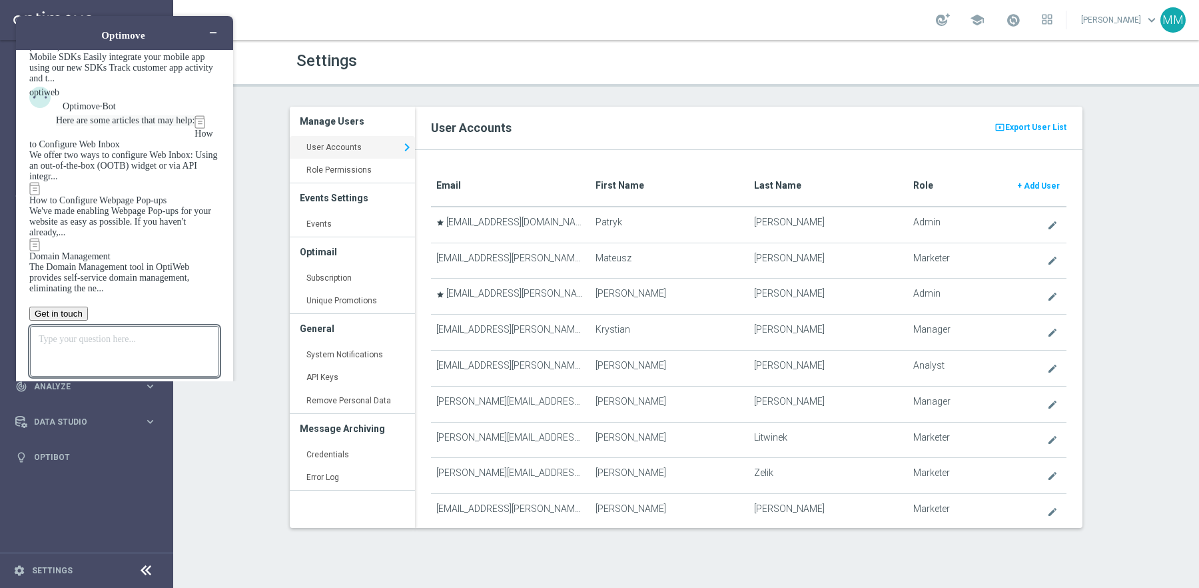
click at [149, 251] on div "Domain Management" at bounding box center [124, 256] width 191 height 11
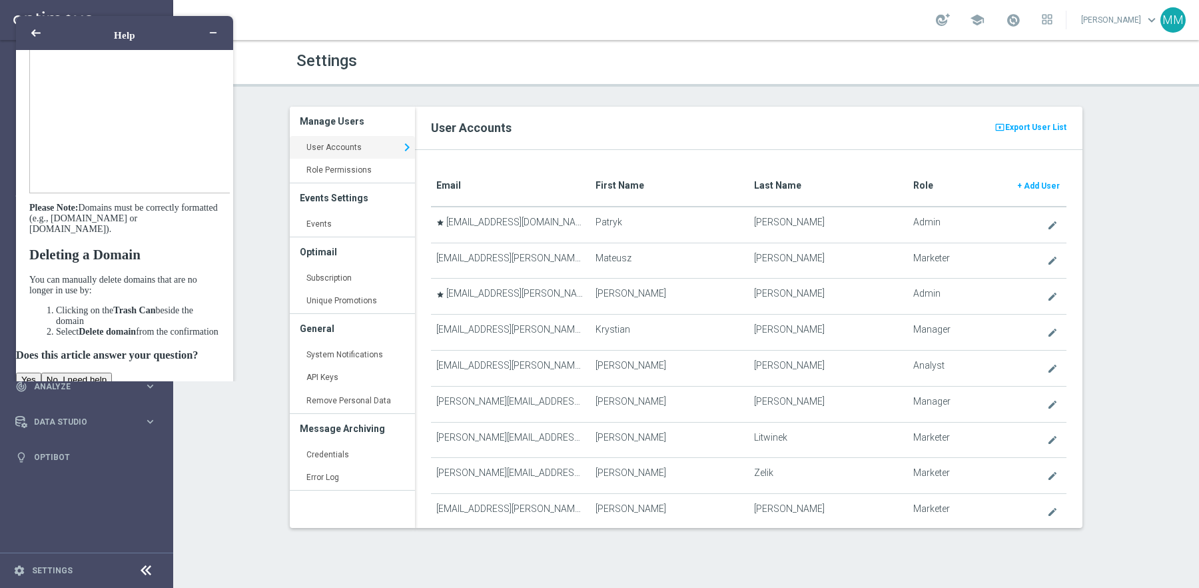
click at [140, 193] on img at bounding box center [204, 71] width 351 height 243
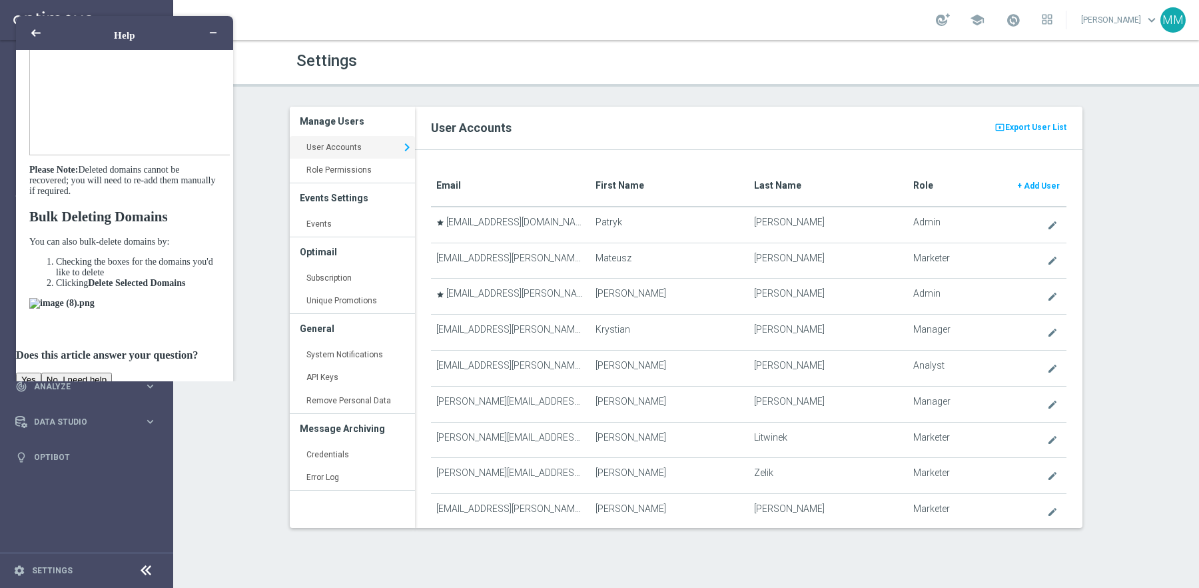
scroll to position [1159, 0]
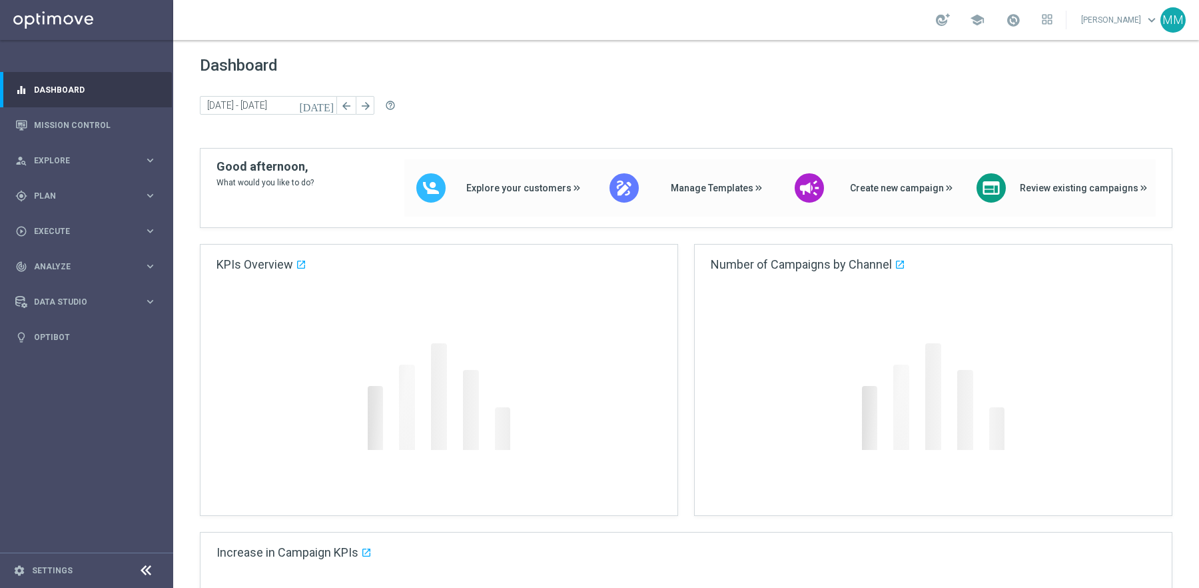
click at [77, 349] on accordion "equalizer Dashboard Mission Control" at bounding box center [86, 213] width 172 height 282
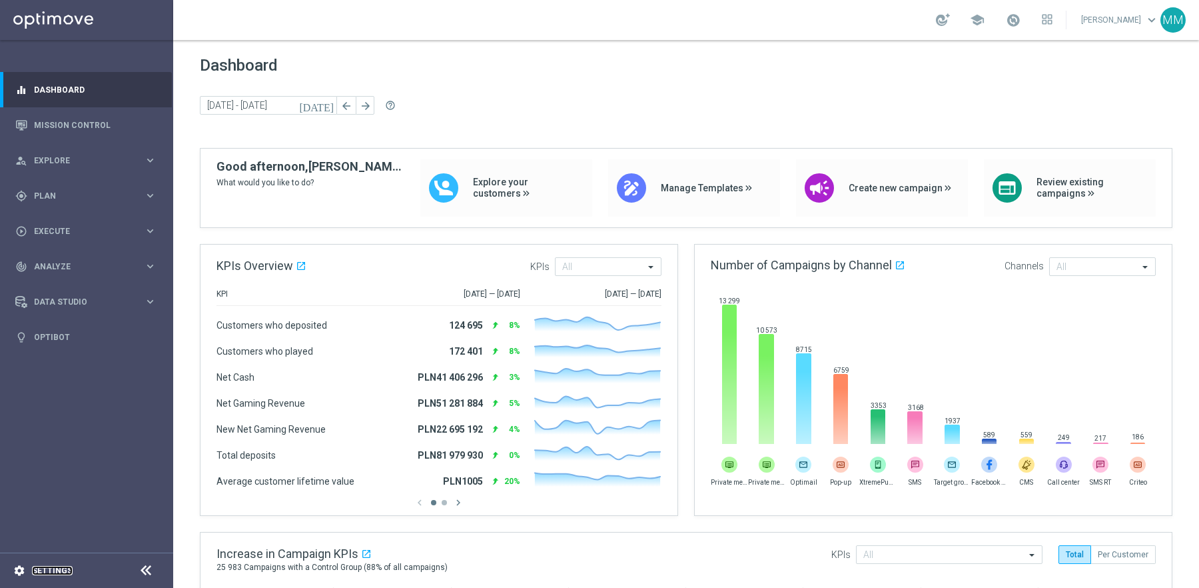
click at [58, 567] on link "Settings" at bounding box center [52, 570] width 41 height 8
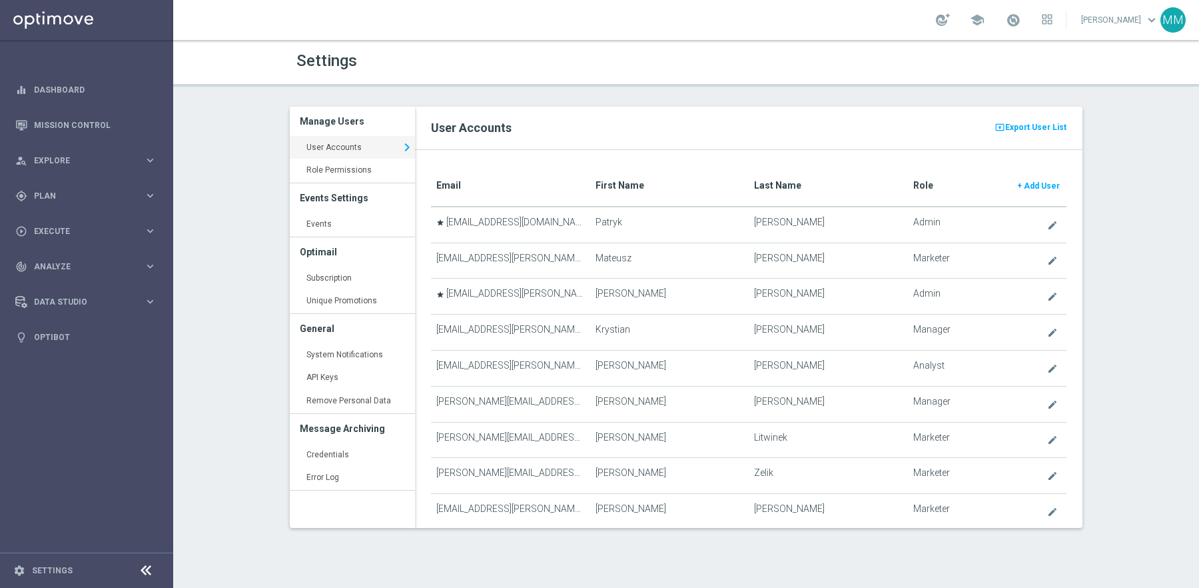
click at [356, 509] on div "Manage Users User Accounts keyboard_arrow_right Role Permissions keyboard_arrow…" at bounding box center [352, 317] width 125 height 421
click at [326, 476] on link "Error Log keyboard_arrow_right" at bounding box center [352, 478] width 125 height 24
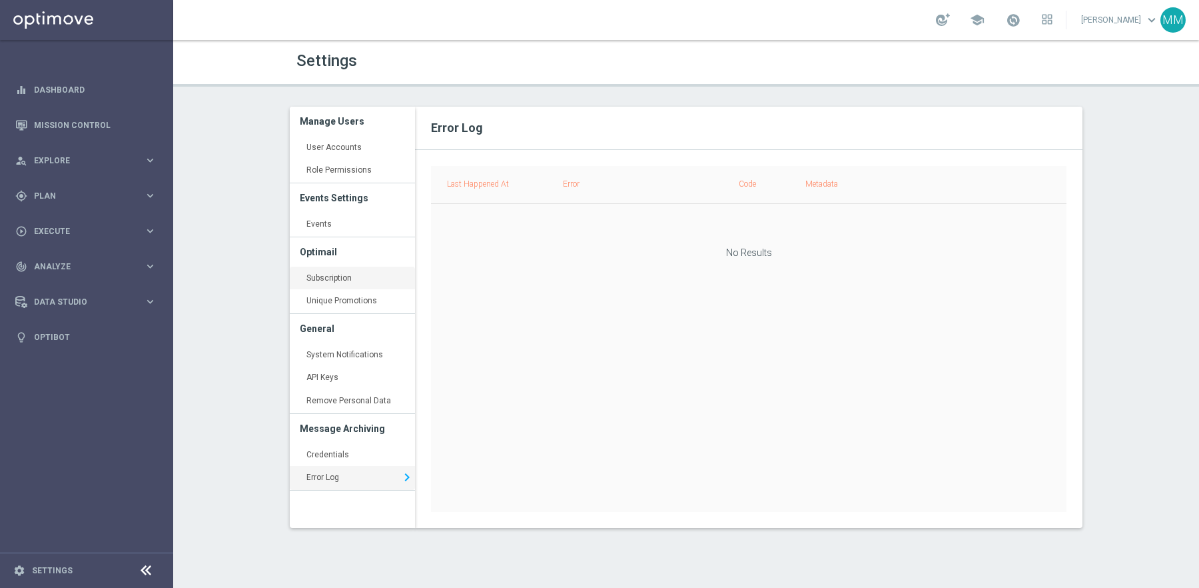
click at [360, 271] on link "Subscription keyboard_arrow_right" at bounding box center [352, 278] width 125 height 24
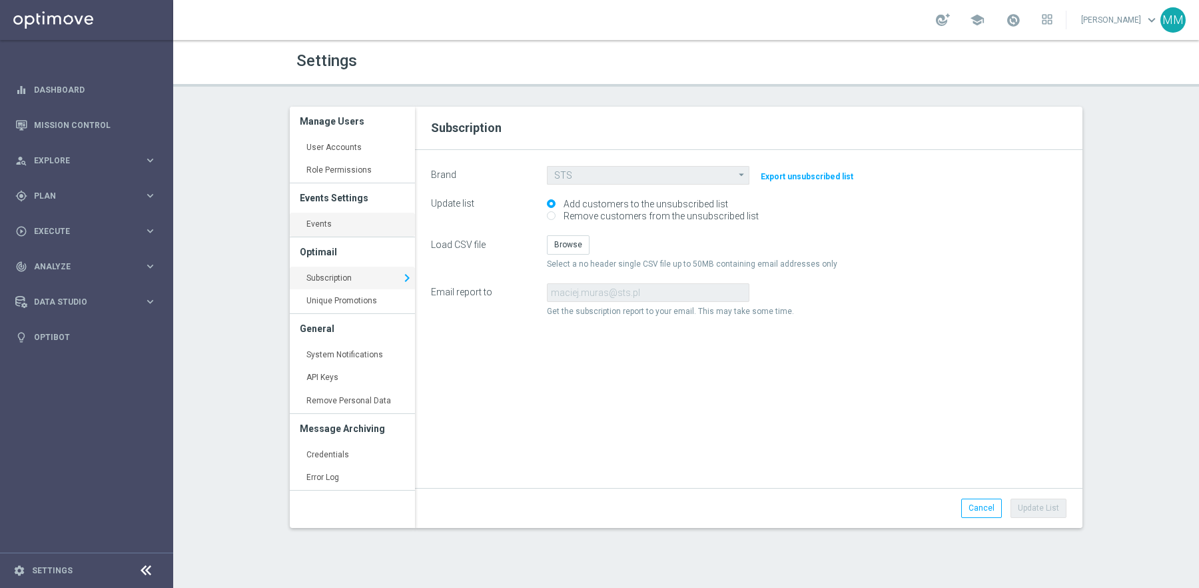
click at [360, 222] on link "Events keyboard_arrow_right" at bounding box center [352, 225] width 125 height 24
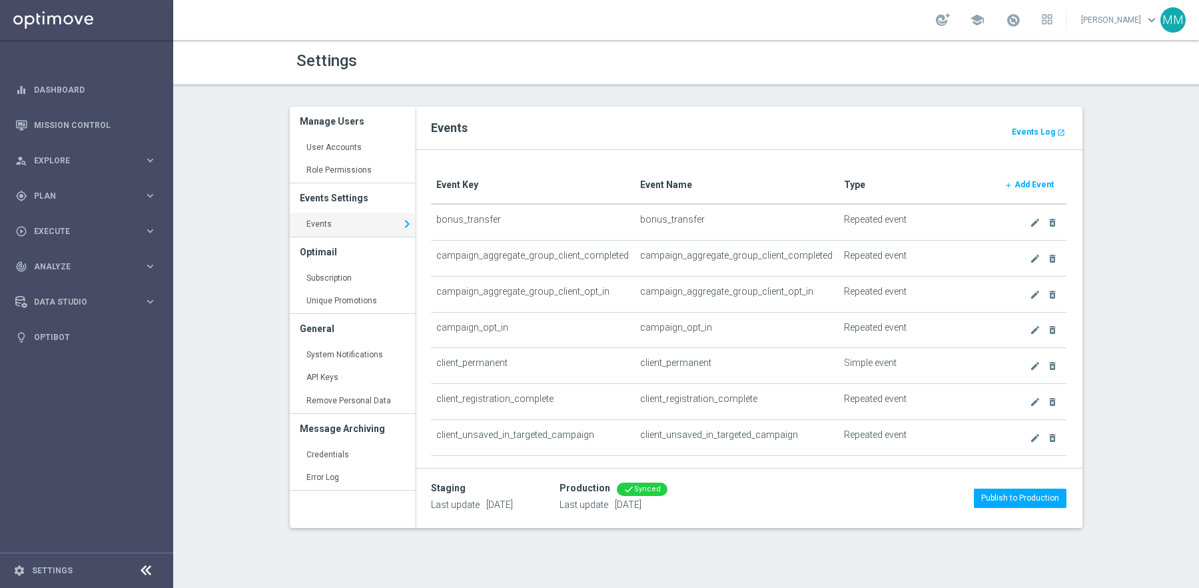
click at [368, 171] on link "Role Permissions keyboard_arrow_right" at bounding box center [352, 171] width 125 height 24
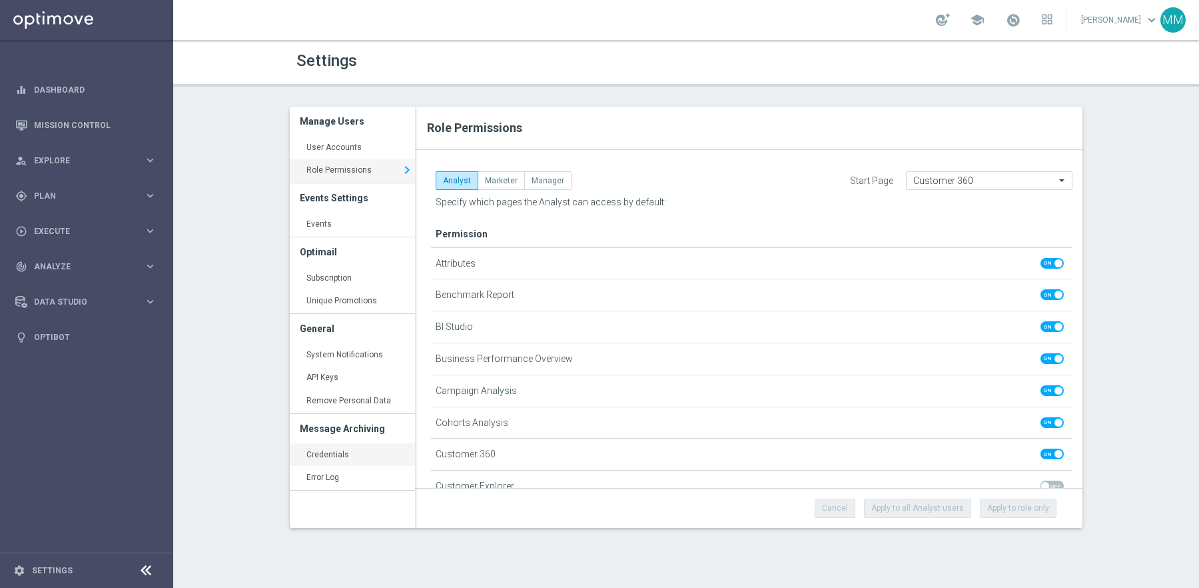
click at [352, 443] on link "Credentials keyboard_arrow_right" at bounding box center [352, 455] width 125 height 24
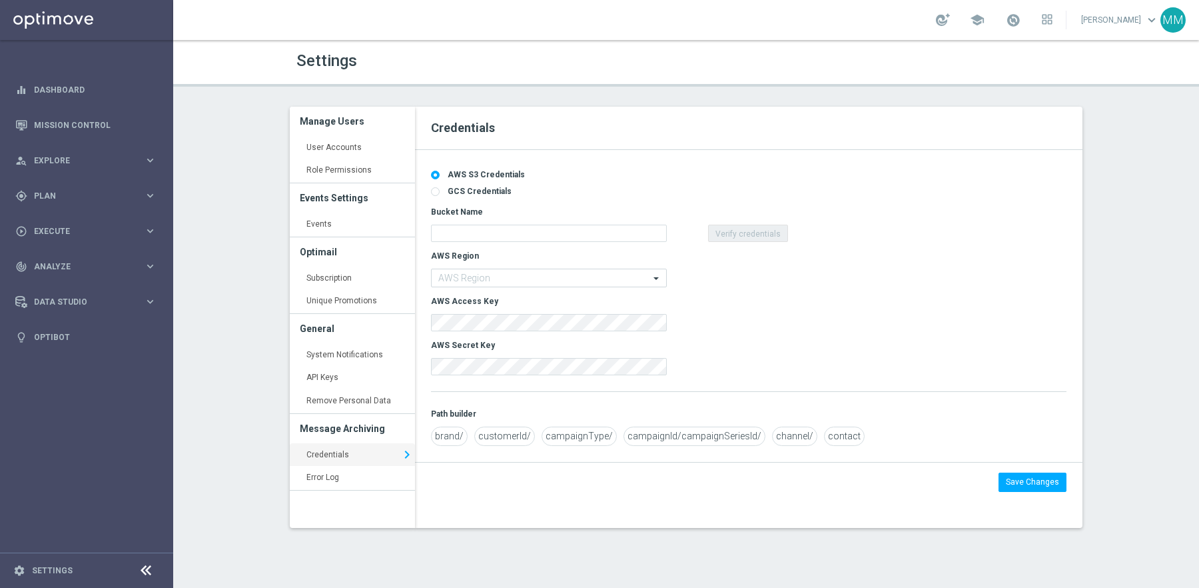
click at [330, 328] on h3 "General" at bounding box center [352, 328] width 105 height 29
click at [340, 357] on link "System Notifications keyboard_arrow_right" at bounding box center [352, 355] width 125 height 24
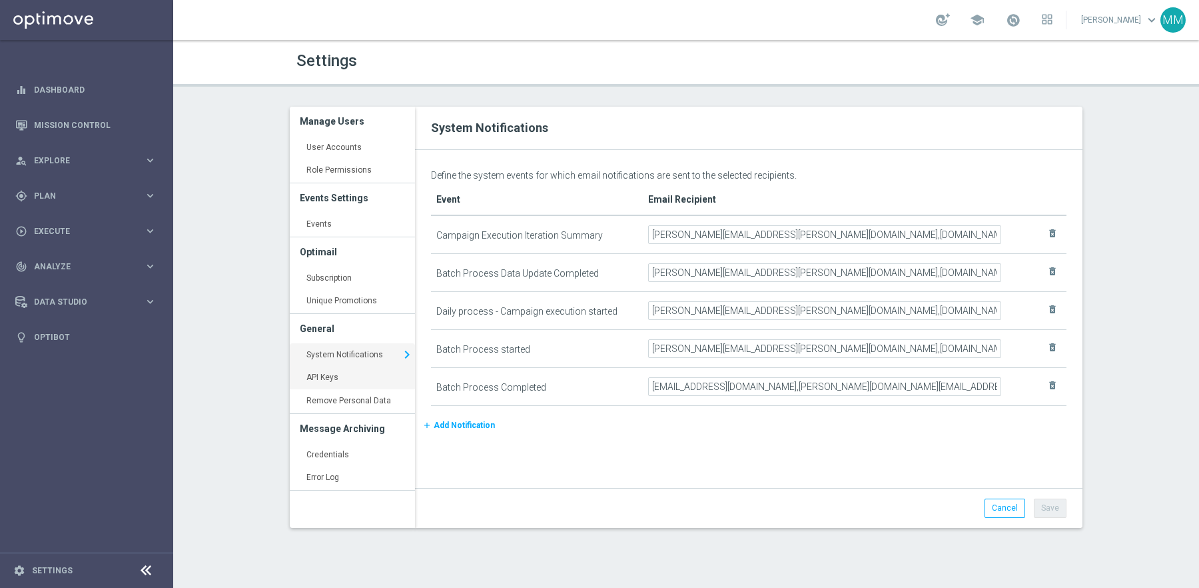
click at [347, 382] on link "API Keys keyboard_arrow_right" at bounding box center [352, 378] width 125 height 24
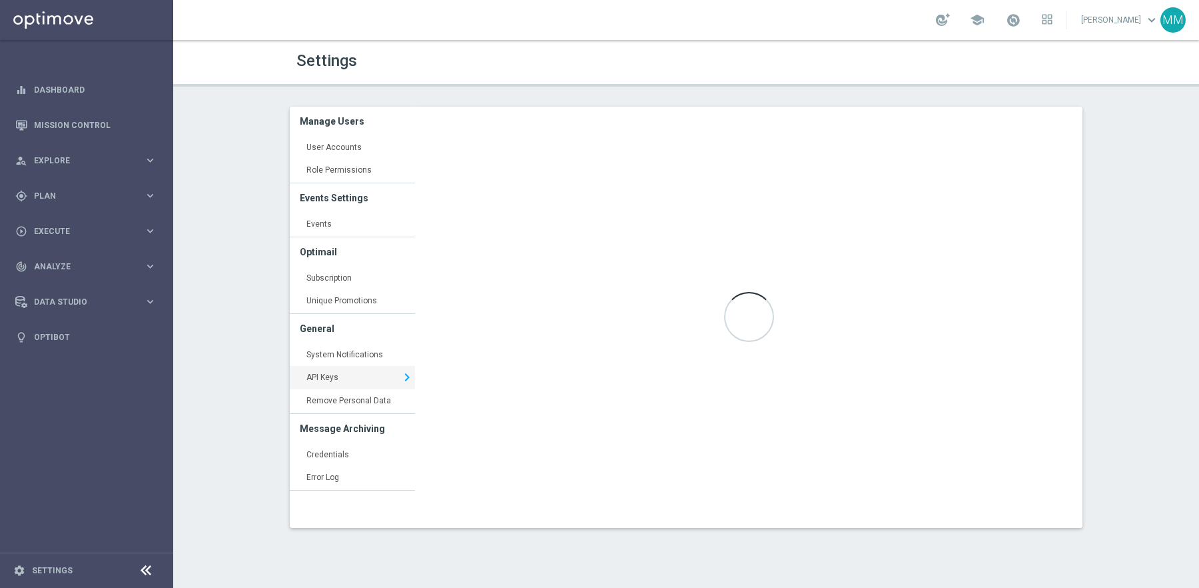
type input "https://api5.optimove.net/"
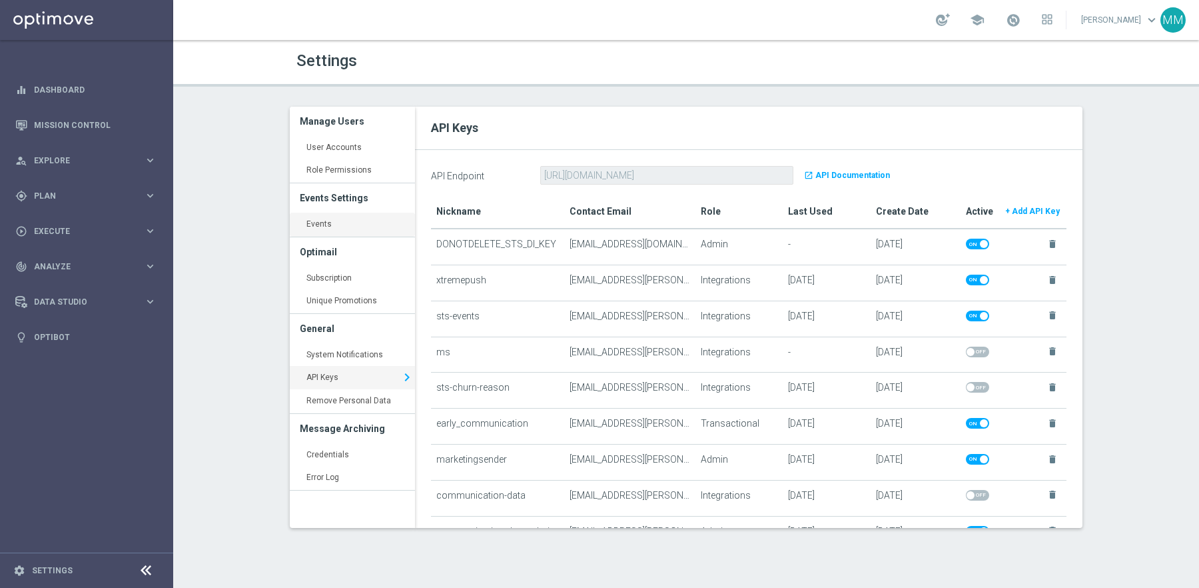
click at [334, 219] on link "Events keyboard_arrow_right" at bounding box center [352, 225] width 125 height 24
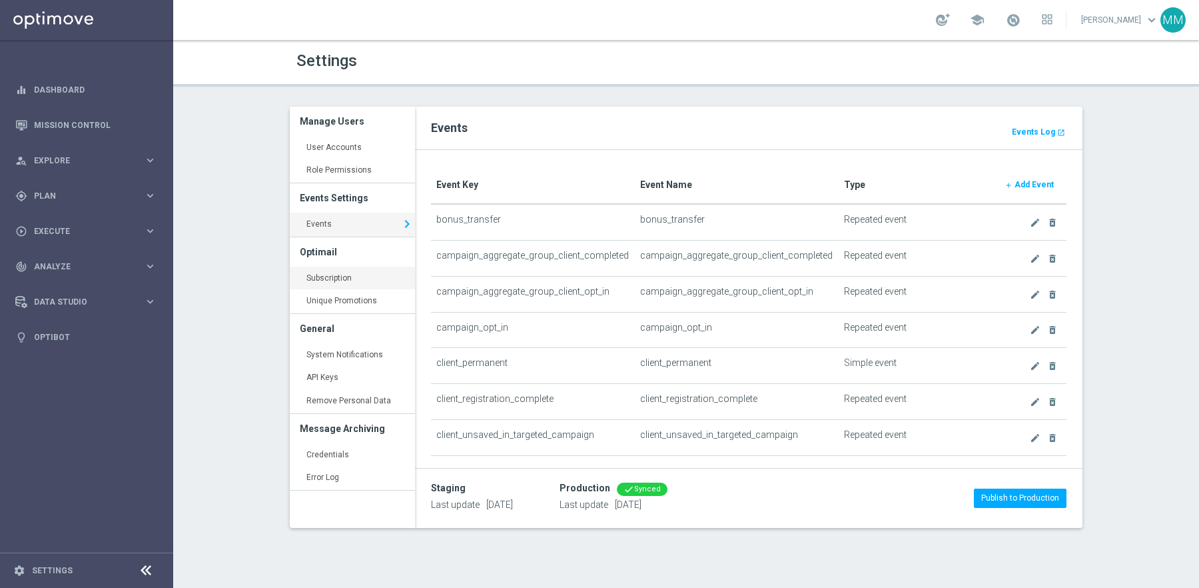
click at [337, 276] on link "Subscription keyboard_arrow_right" at bounding box center [352, 278] width 125 height 24
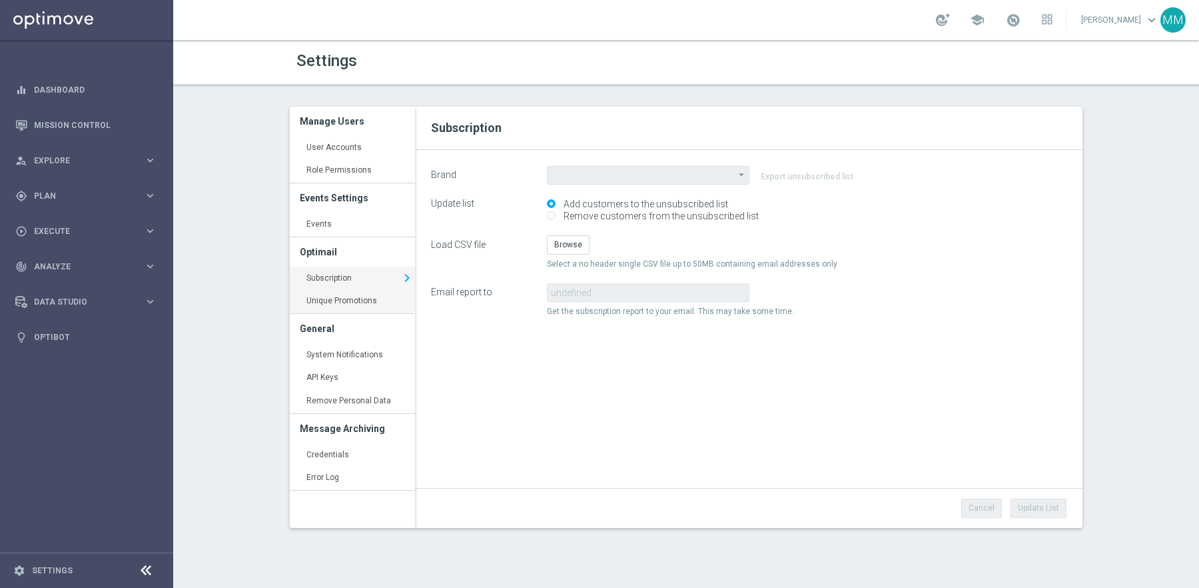
type input "STS"
click at [349, 300] on link "Unique Promotions keyboard_arrow_right" at bounding box center [352, 301] width 125 height 24
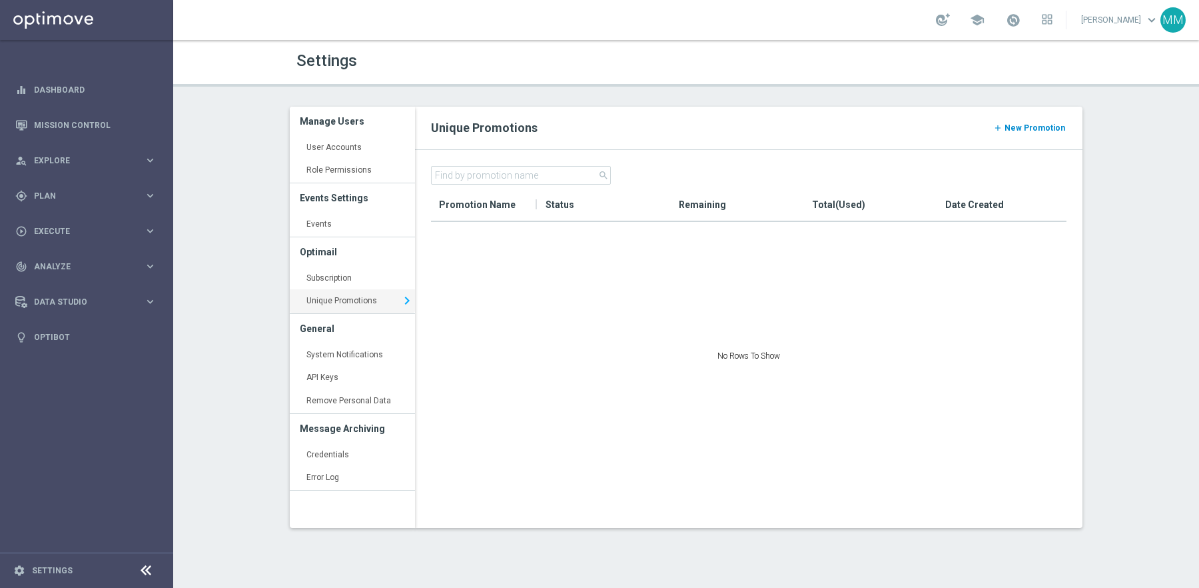
click at [1037, 121] on link "add New Promotion" at bounding box center [1029, 128] width 75 height 15
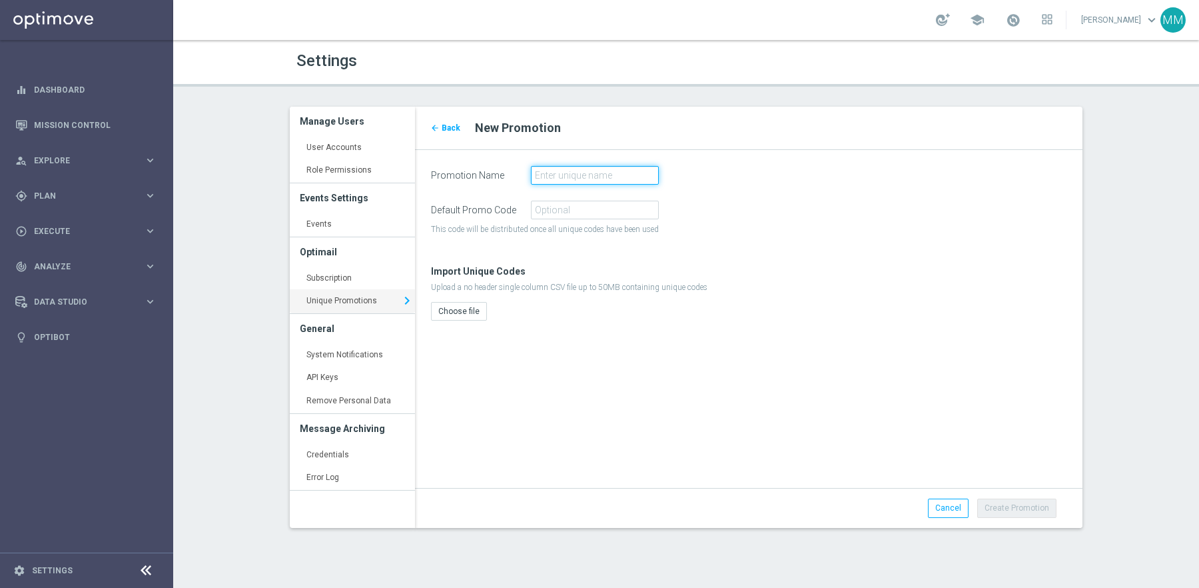
click at [578, 175] on input at bounding box center [595, 175] width 128 height 19
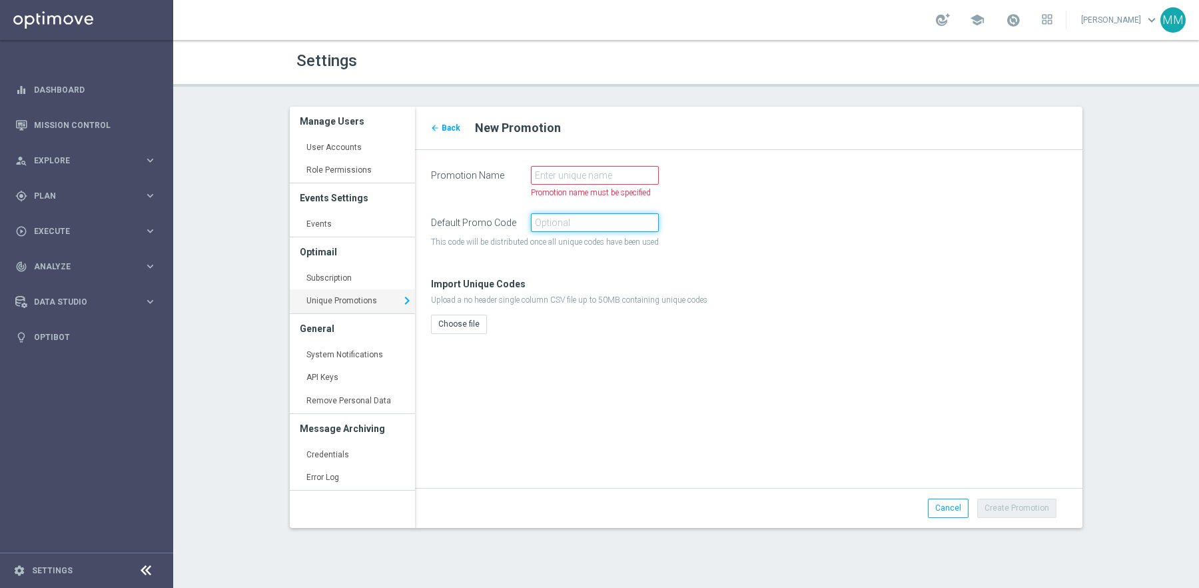
click at [594, 208] on form "Promotion Name Promotion name must be specified Default Promo Code This code wi…" at bounding box center [749, 250] width 636 height 168
click at [608, 171] on input at bounding box center [595, 175] width 128 height 19
click at [947, 509] on span "Cancel" at bounding box center [948, 507] width 26 height 9
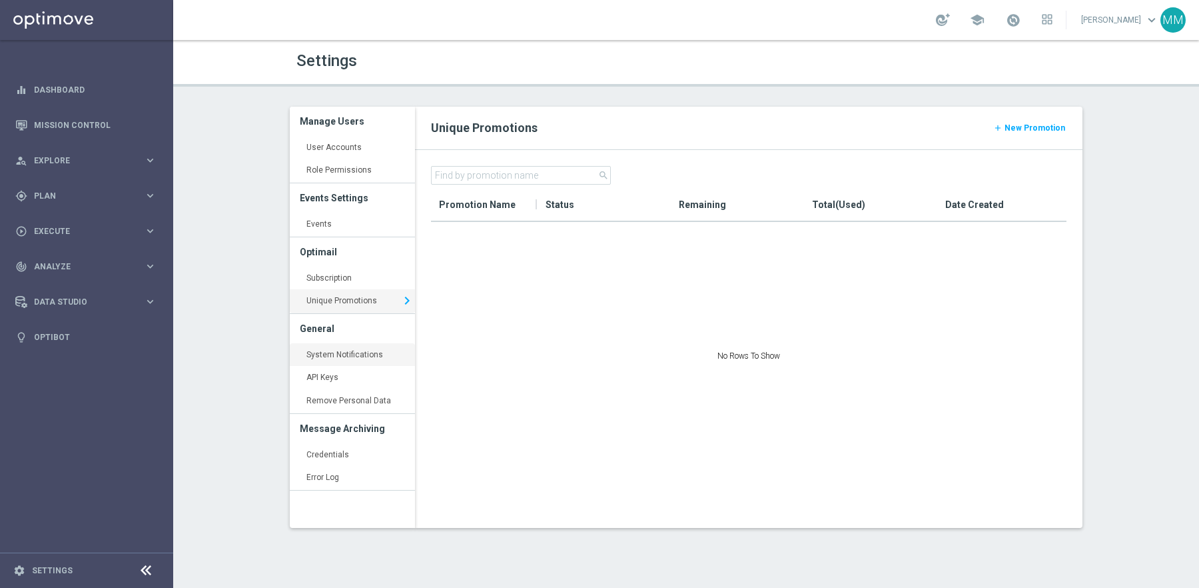
click at [368, 352] on link "System Notifications keyboard_arrow_right" at bounding box center [352, 355] width 125 height 24
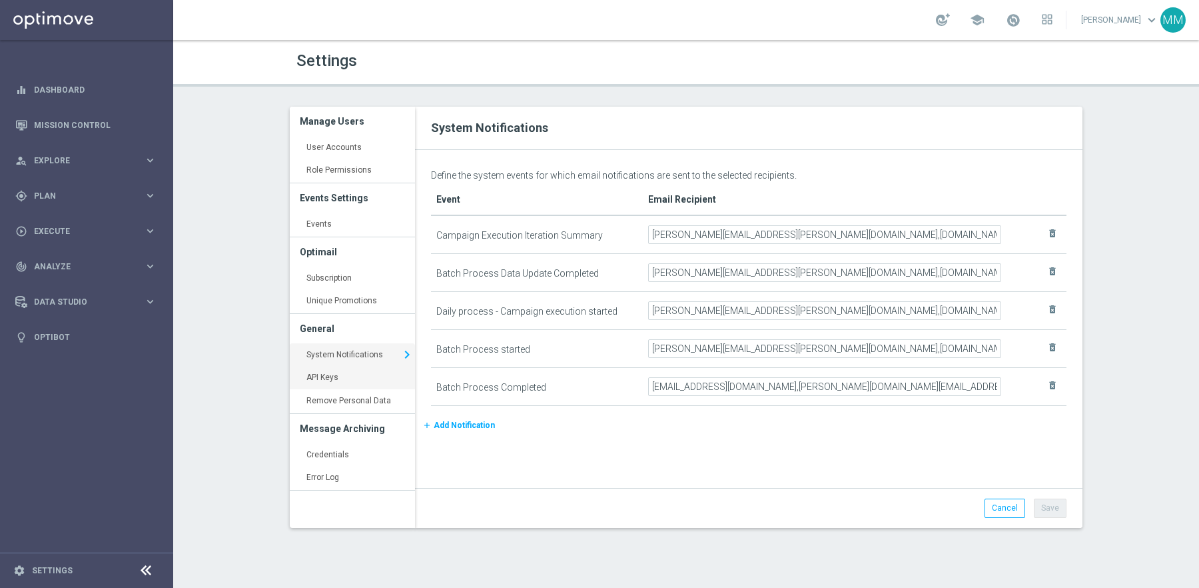
click at [337, 377] on link "API Keys keyboard_arrow_right" at bounding box center [352, 378] width 125 height 24
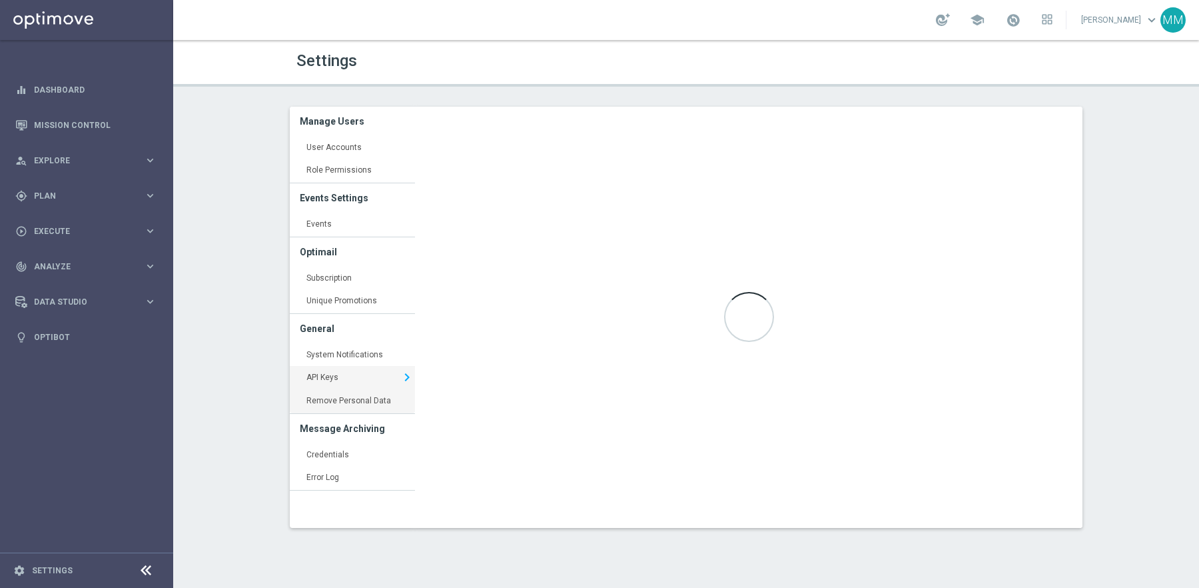
type input "https://api5.optimove.net/"
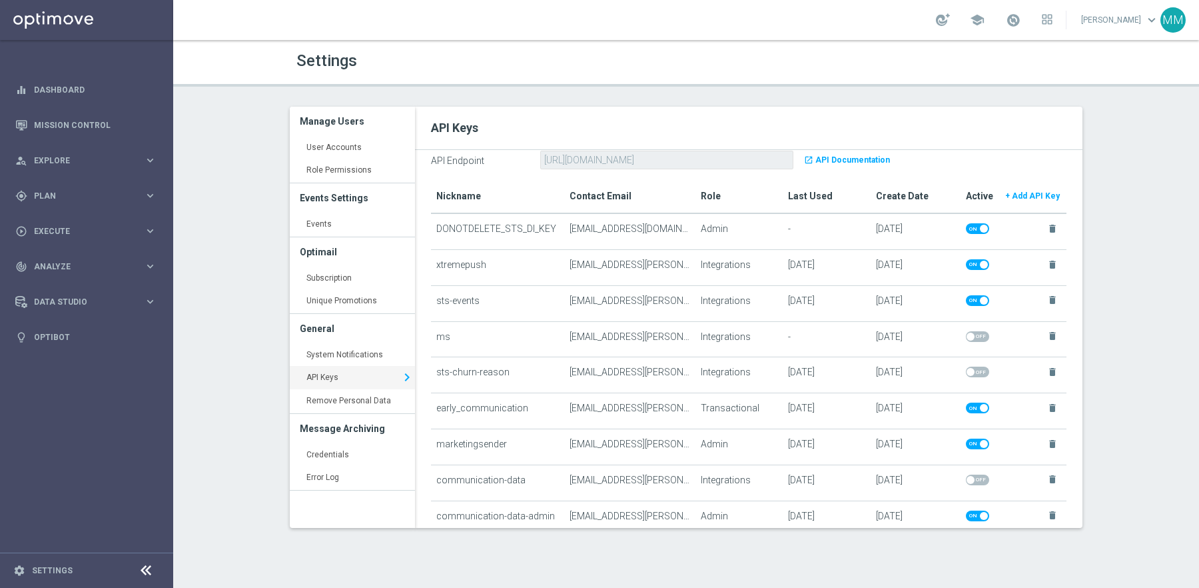
scroll to position [17, 0]
click at [83, 265] on span "Analyze" at bounding box center [89, 266] width 110 height 8
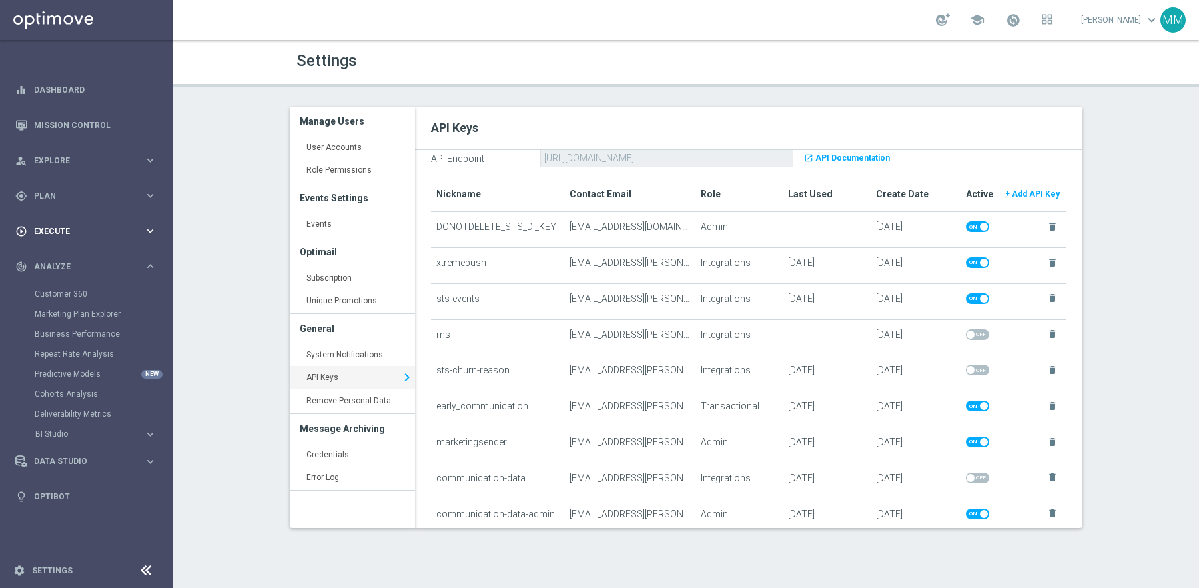
click at [71, 232] on span "Execute" at bounding box center [89, 231] width 110 height 8
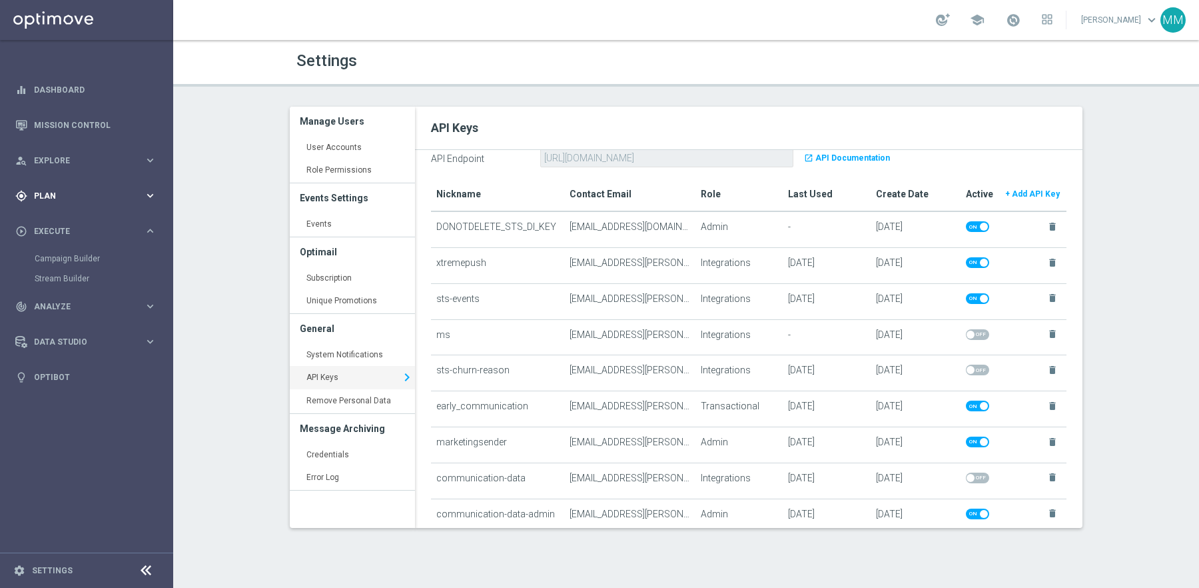
click at [79, 199] on span "Plan" at bounding box center [89, 196] width 110 height 8
click at [69, 285] on link "Optimail" at bounding box center [89, 283] width 97 height 11
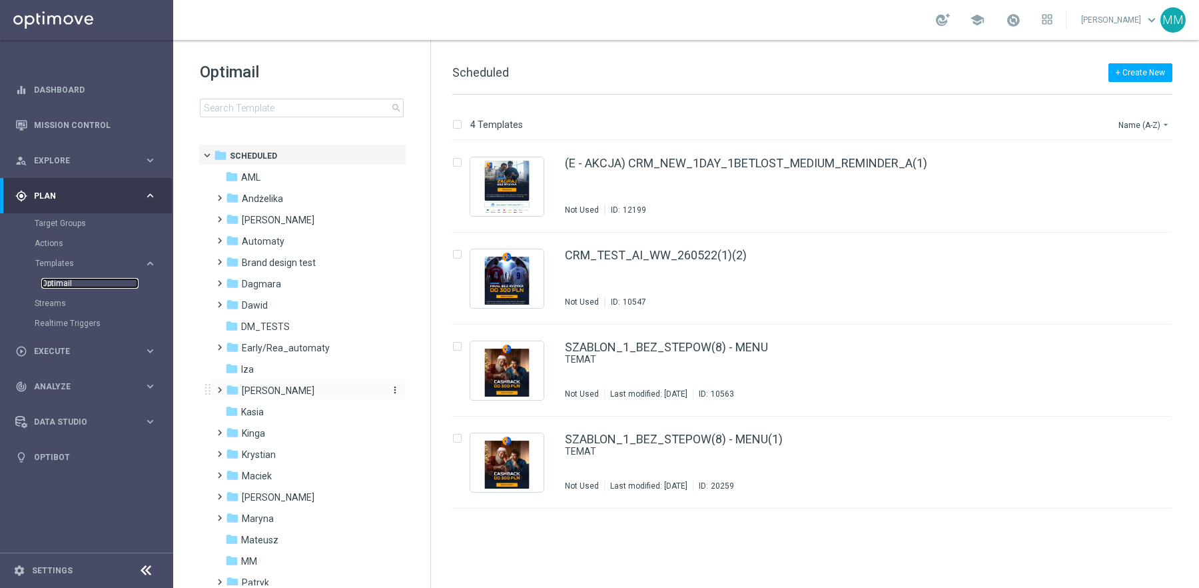
scroll to position [288, 0]
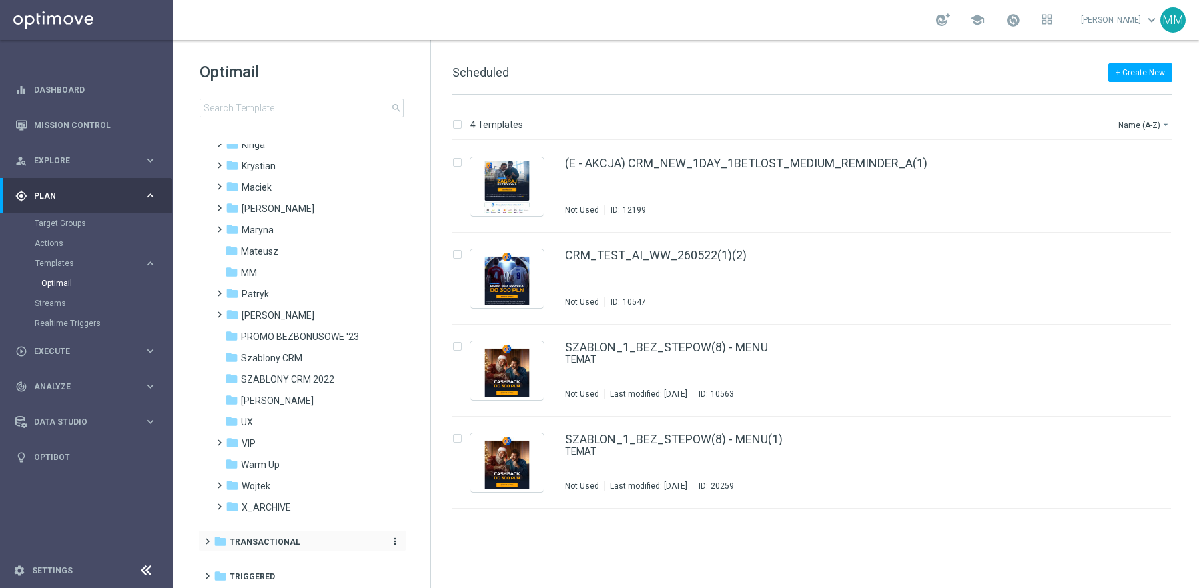
click at [266, 547] on div "folder Transactional" at bounding box center [295, 541] width 163 height 15
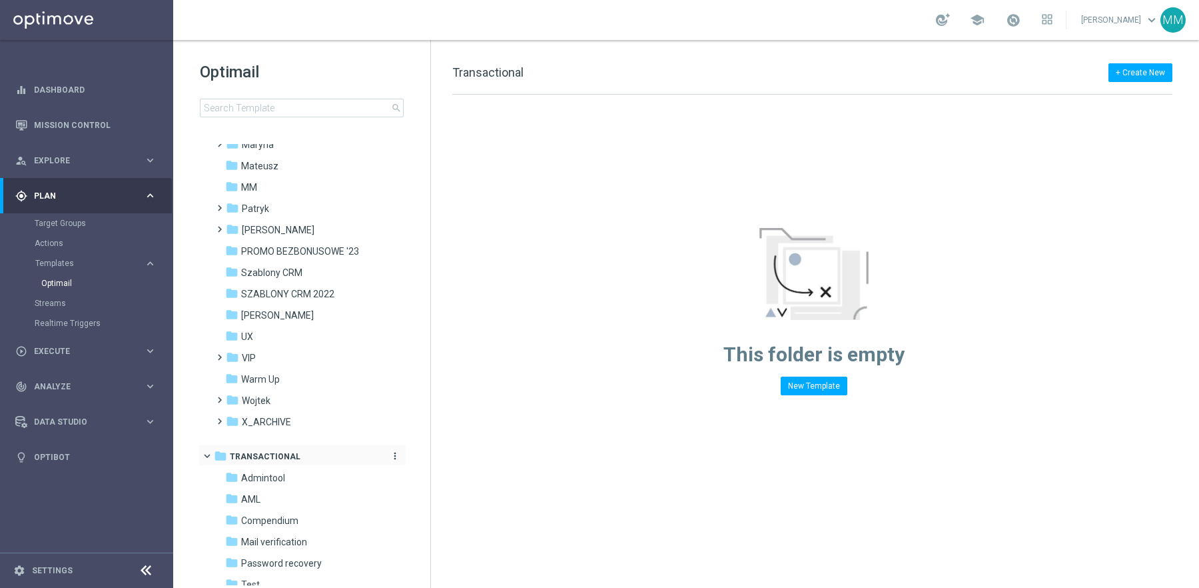
scroll to position [437, 0]
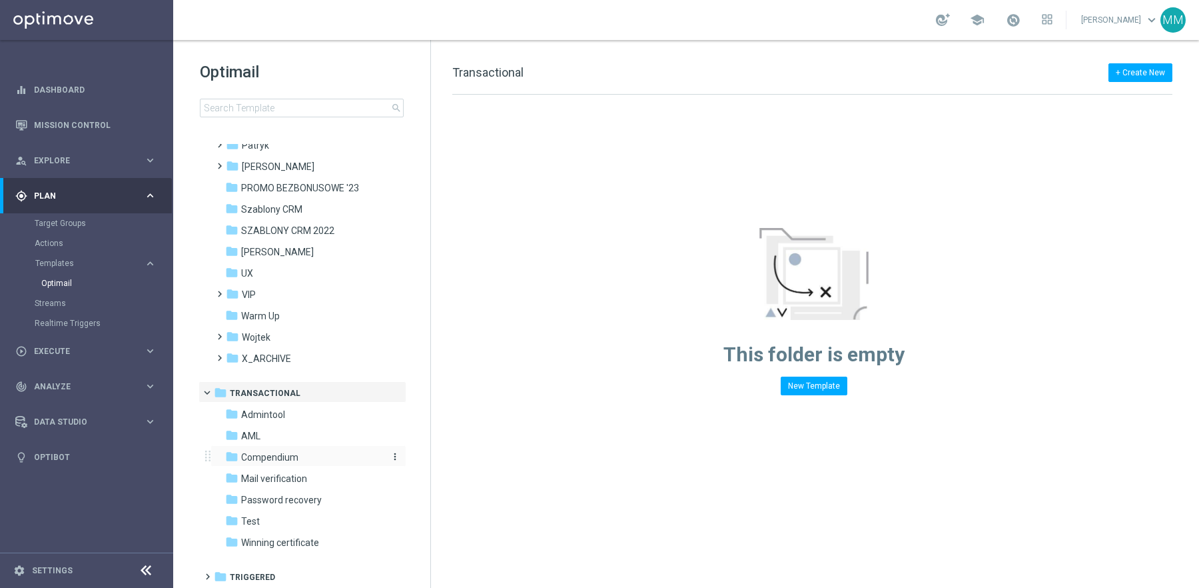
click at [280, 460] on span "Compendium" at bounding box center [269, 457] width 57 height 12
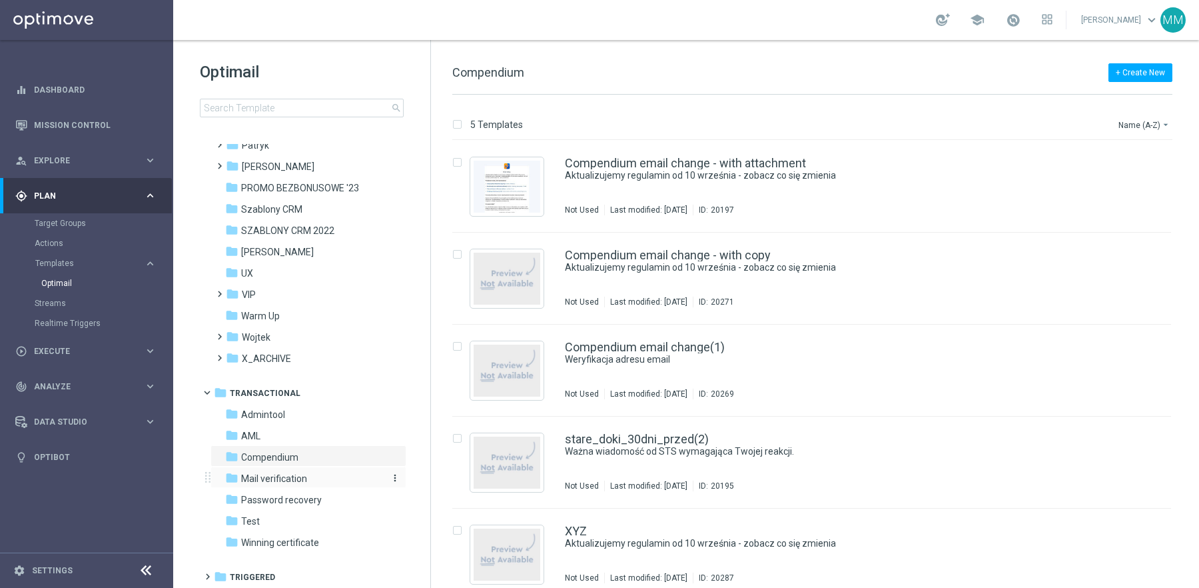
click at [284, 478] on span "Mail verification" at bounding box center [274, 478] width 66 height 12
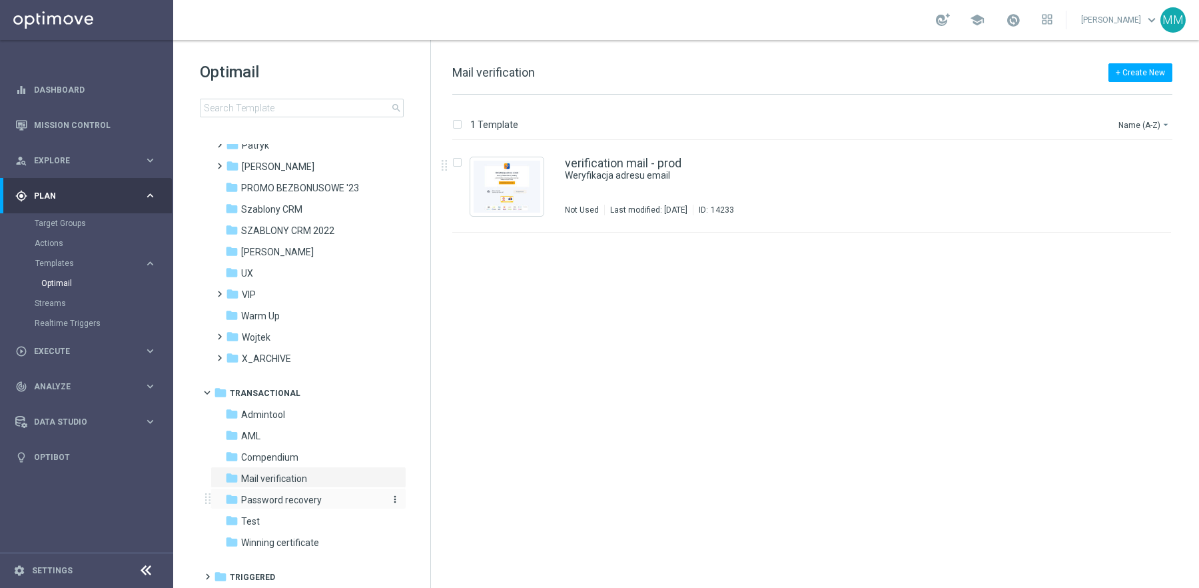
click at [291, 502] on span "Password recovery" at bounding box center [281, 500] width 81 height 12
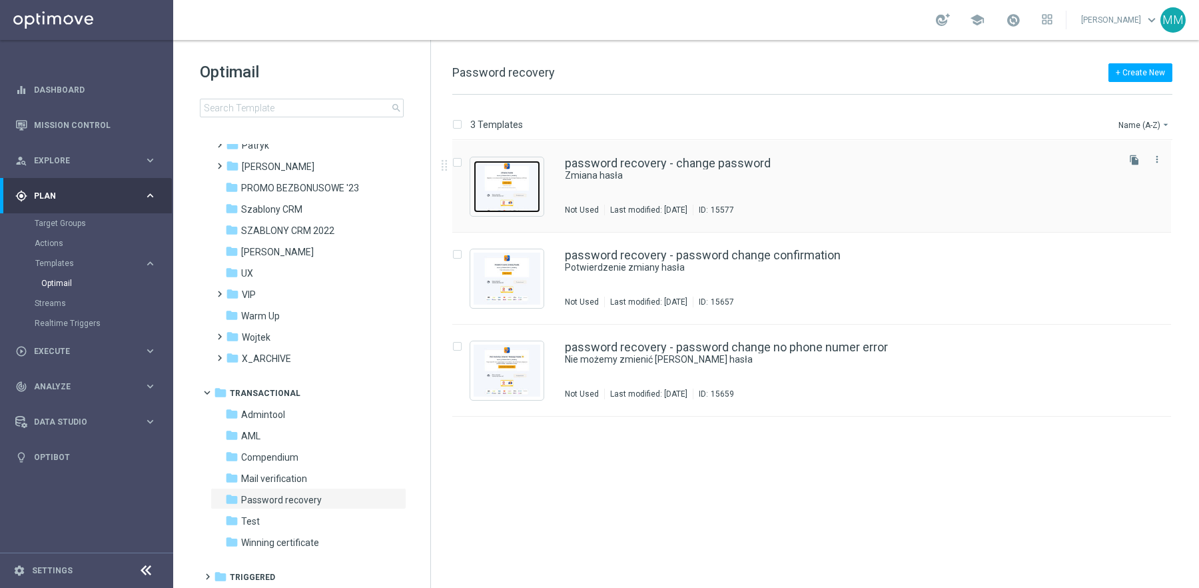
click at [518, 173] on img "Press SPACE to select this row." at bounding box center [507, 187] width 67 height 52
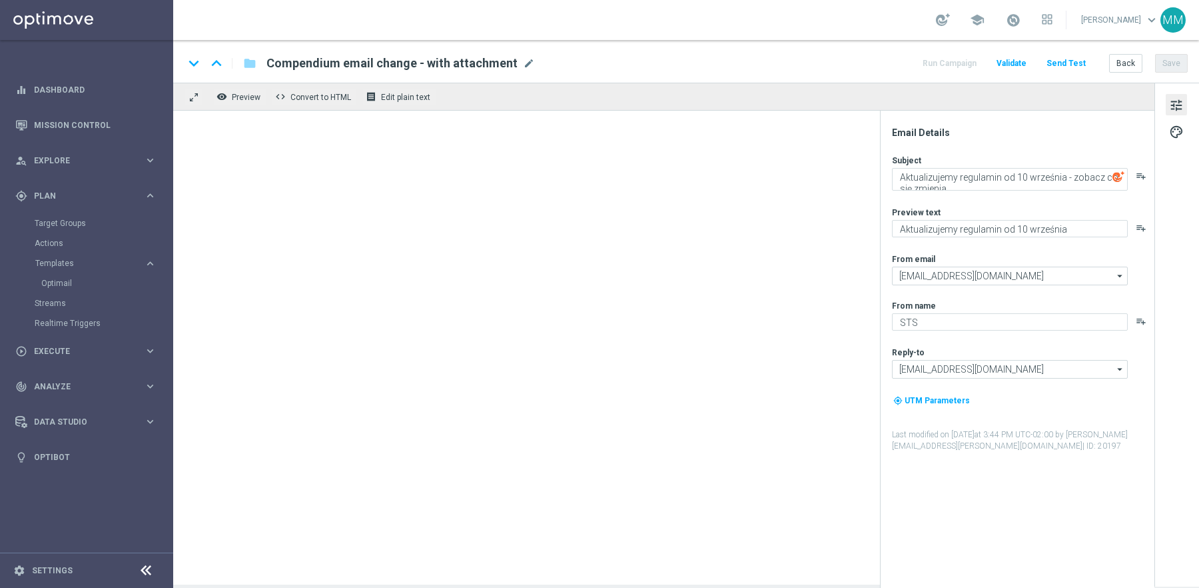
type textarea "Zmiana hasła"
type textarea "Zmień swoje hasło w STS"
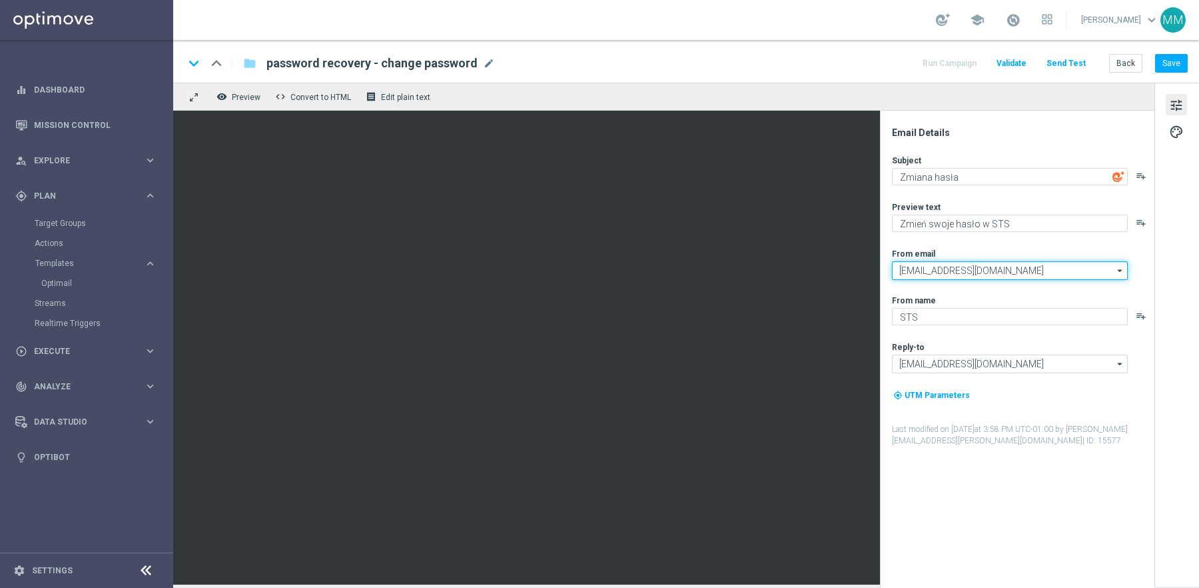
click at [1012, 268] on input "[EMAIL_ADDRESS][DOMAIN_NAME]" at bounding box center [1010, 270] width 236 height 19
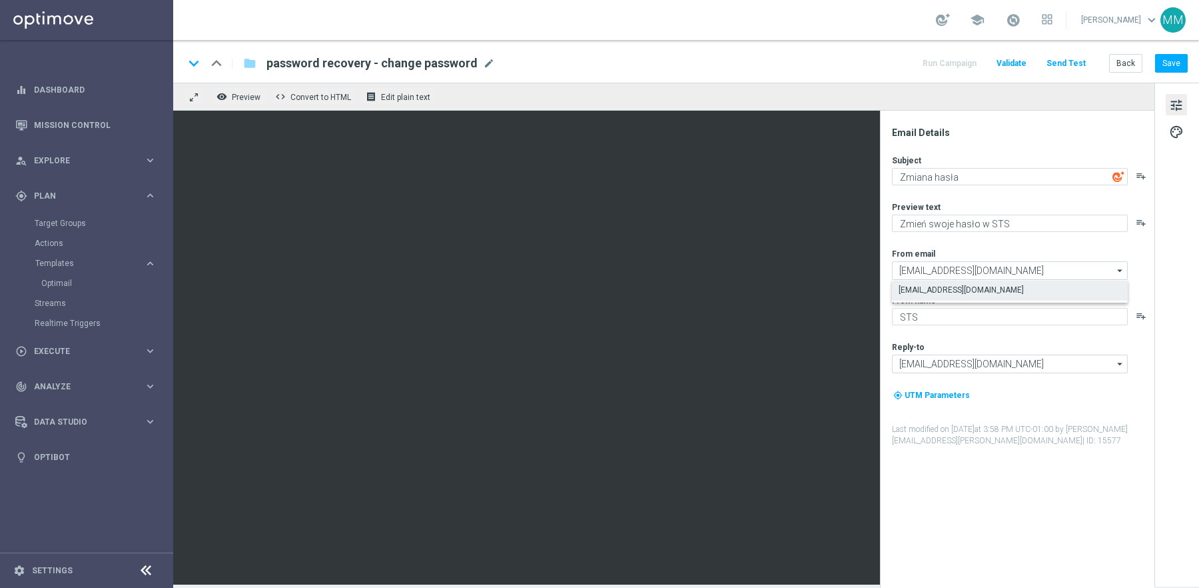
click at [1008, 243] on div "Subject Zmiana hasła playlist_add Preview text Zmień swoje hasło w STS playlist…" at bounding box center [1022, 301] width 261 height 292
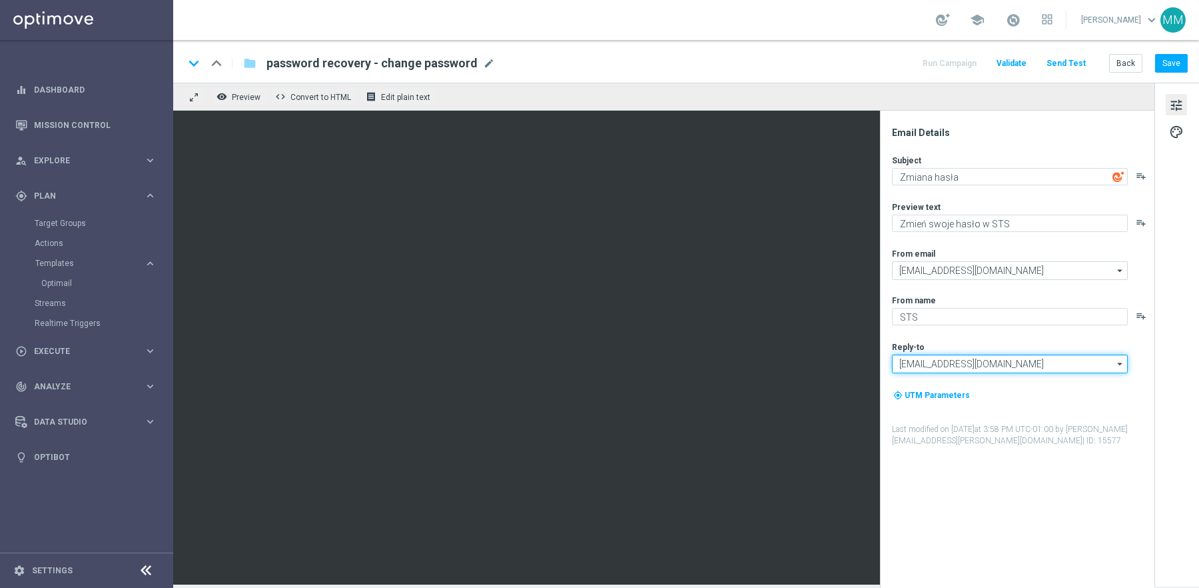
click at [987, 364] on input "[EMAIL_ADDRESS][DOMAIN_NAME]" at bounding box center [1010, 363] width 236 height 19
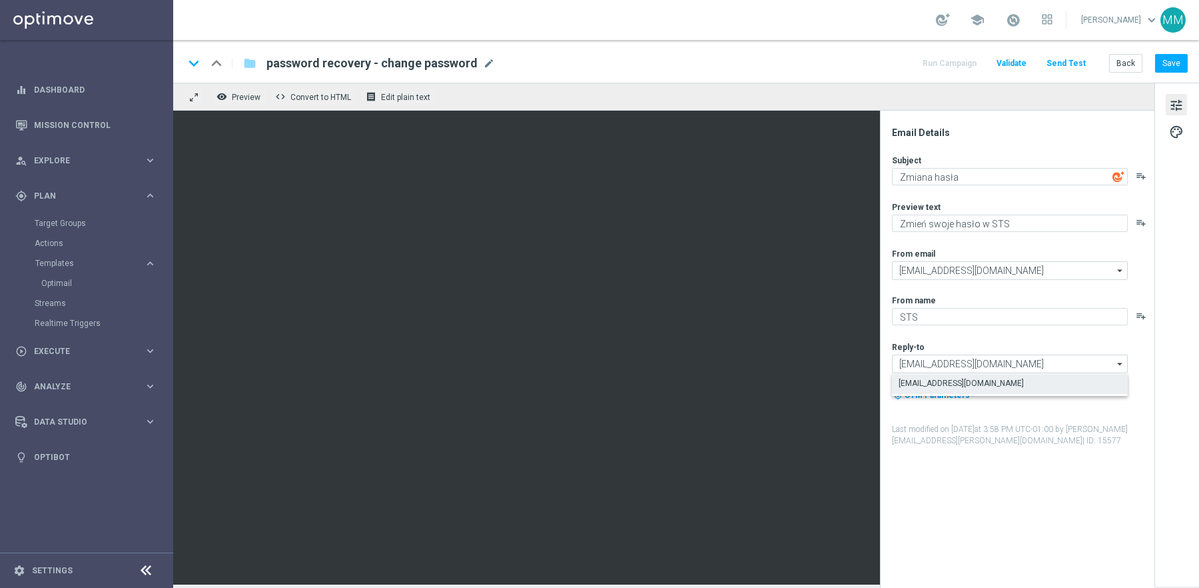
click at [981, 339] on div "Subject Zmiana hasła playlist_add Preview text Zmień swoje hasło w STS playlist…" at bounding box center [1022, 301] width 261 height 292
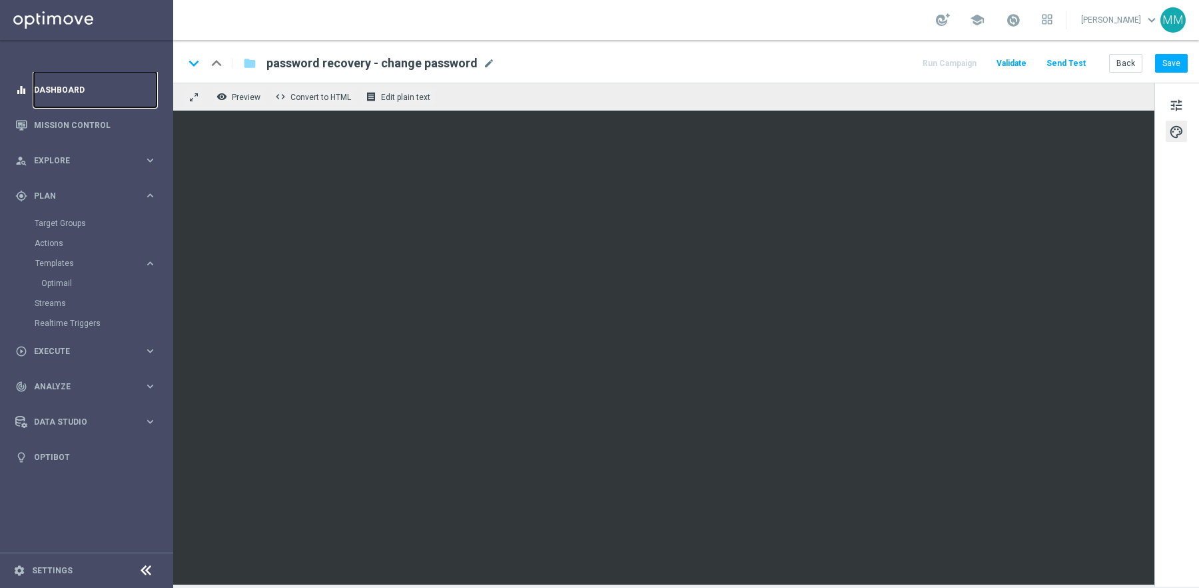
click at [42, 88] on link "Dashboard" at bounding box center [95, 89] width 123 height 35
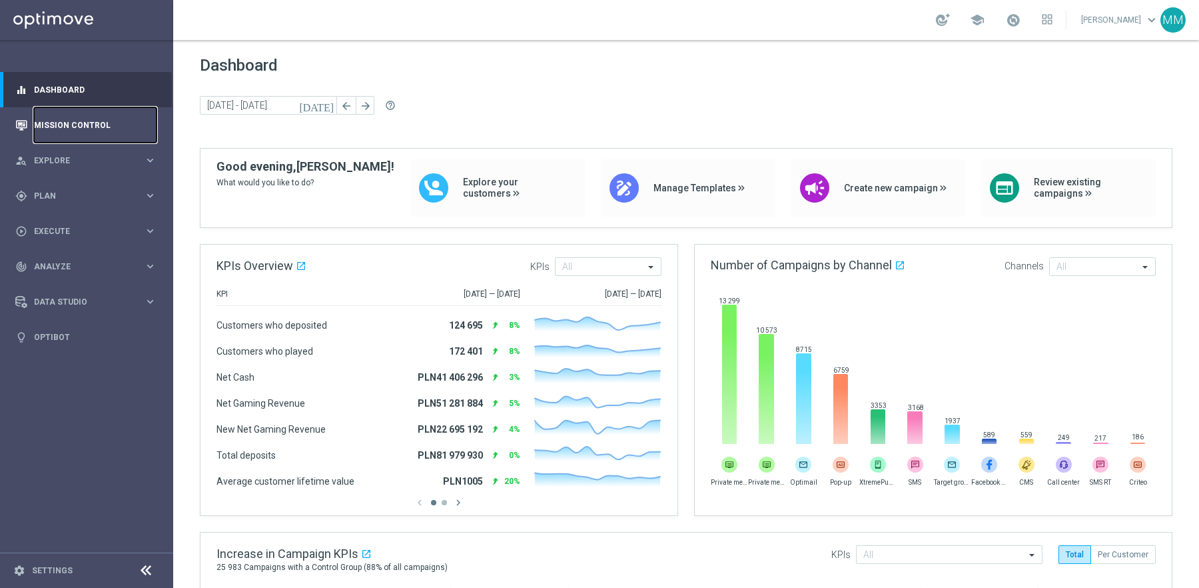
click at [102, 127] on link "Mission Control" at bounding box center [95, 124] width 123 height 35
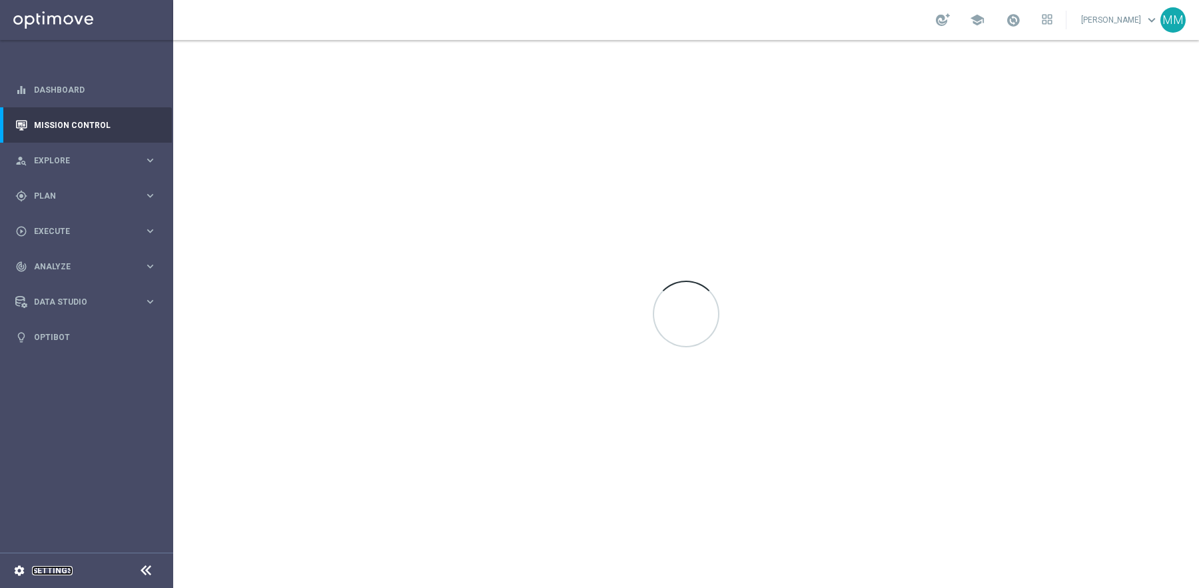
click at [60, 571] on link "Settings" at bounding box center [52, 570] width 41 height 8
click at [30, 332] on div "lightbulb Optibot" at bounding box center [85, 336] width 141 height 35
click at [71, 304] on span "Data Studio" at bounding box center [89, 302] width 110 height 8
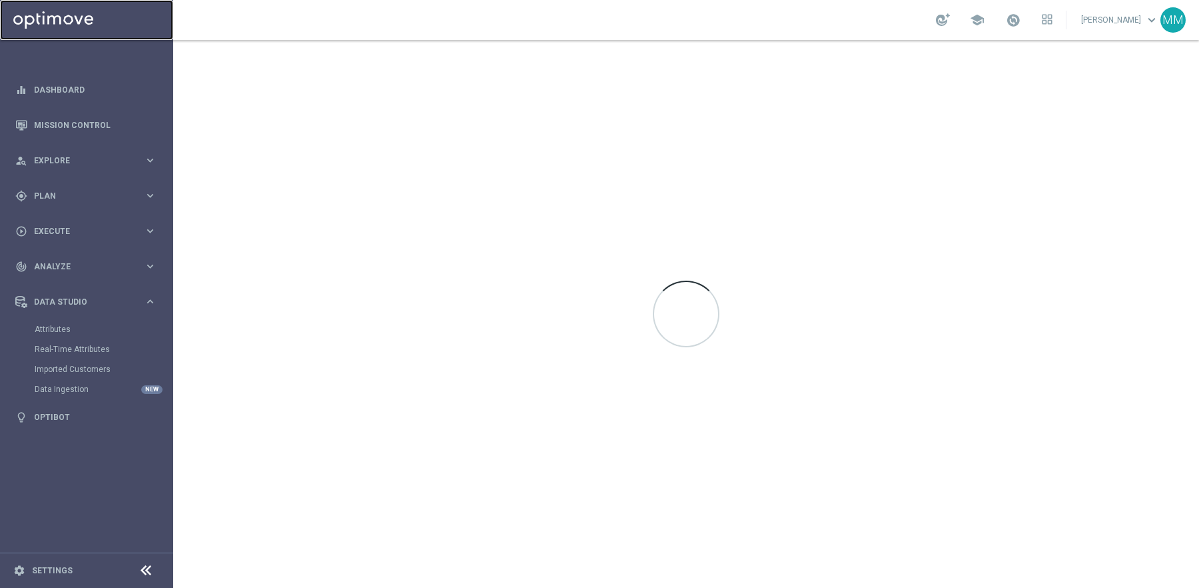
click at [61, 8] on link at bounding box center [86, 20] width 173 height 40
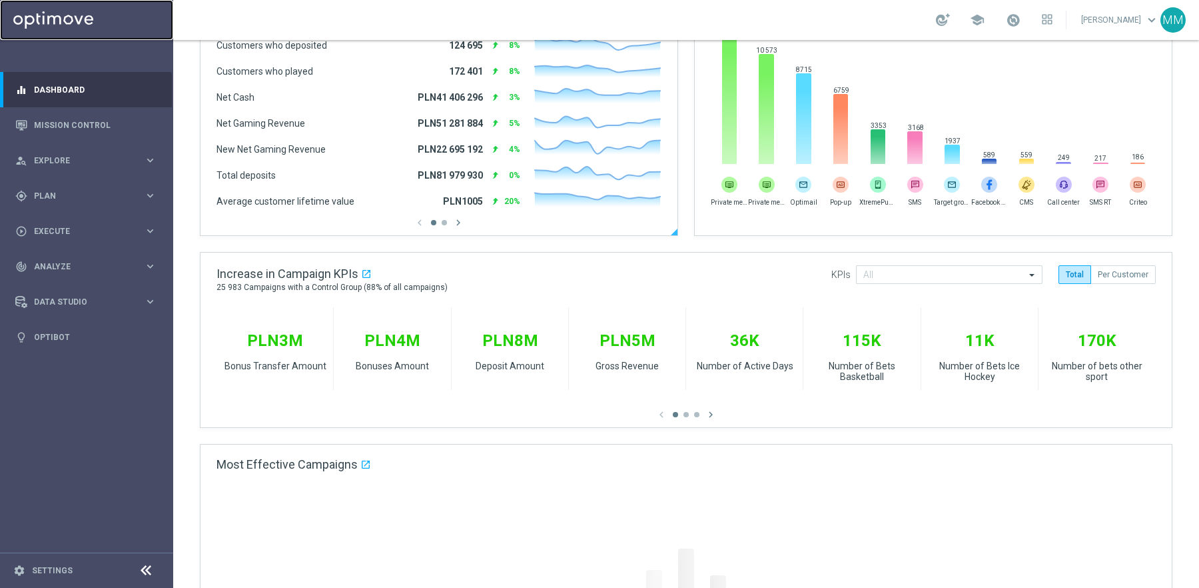
scroll to position [353, 0]
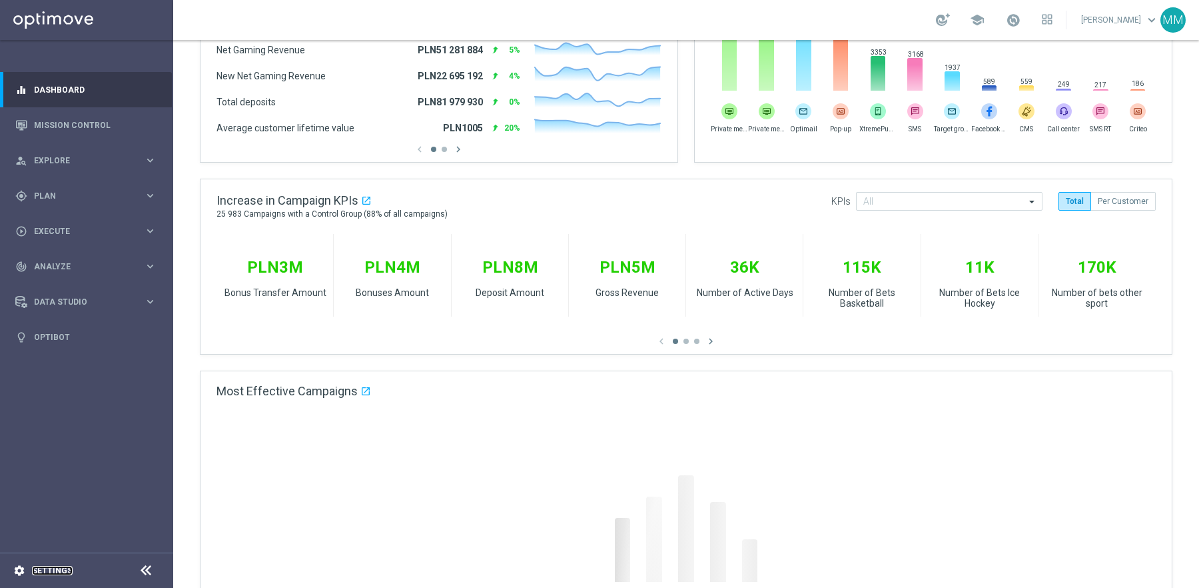
click at [46, 567] on link "Settings" at bounding box center [52, 570] width 41 height 8
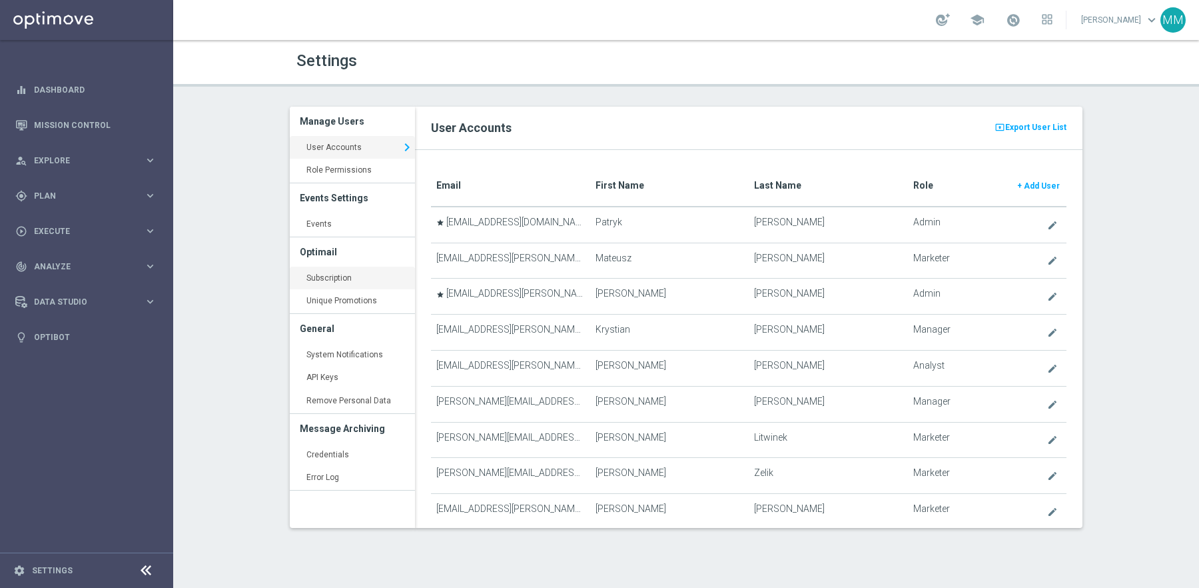
click at [377, 276] on link "Subscription keyboard_arrow_right" at bounding box center [352, 278] width 125 height 24
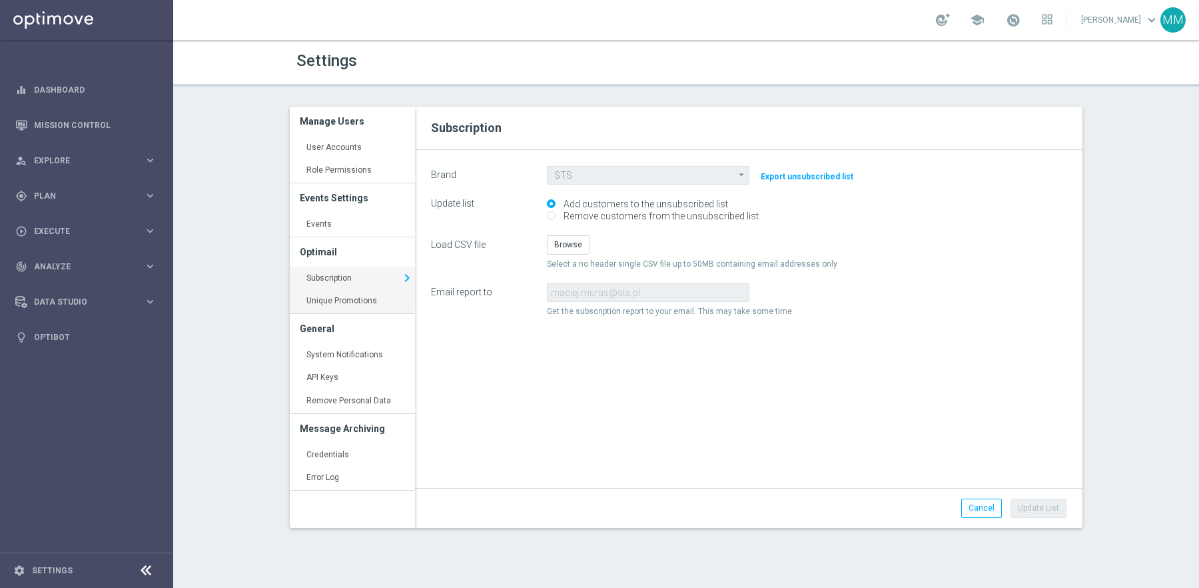
click at [366, 302] on link "Unique Promotions keyboard_arrow_right" at bounding box center [352, 301] width 125 height 24
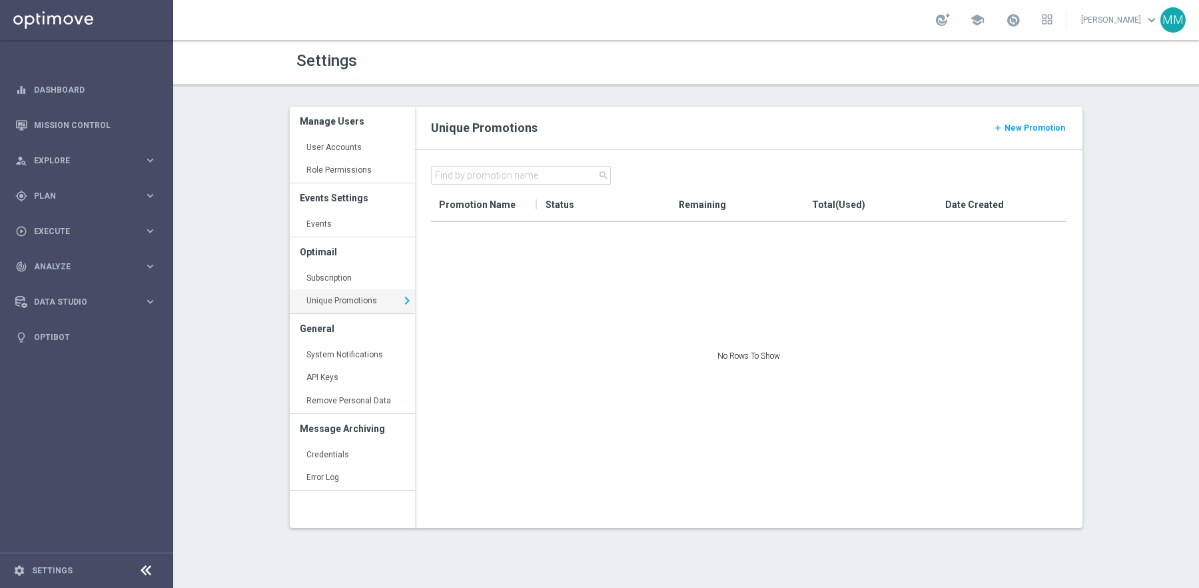
click at [366, 338] on h3 "General" at bounding box center [352, 328] width 105 height 29
click at [364, 350] on link "System Notifications keyboard_arrow_right" at bounding box center [352, 355] width 125 height 24
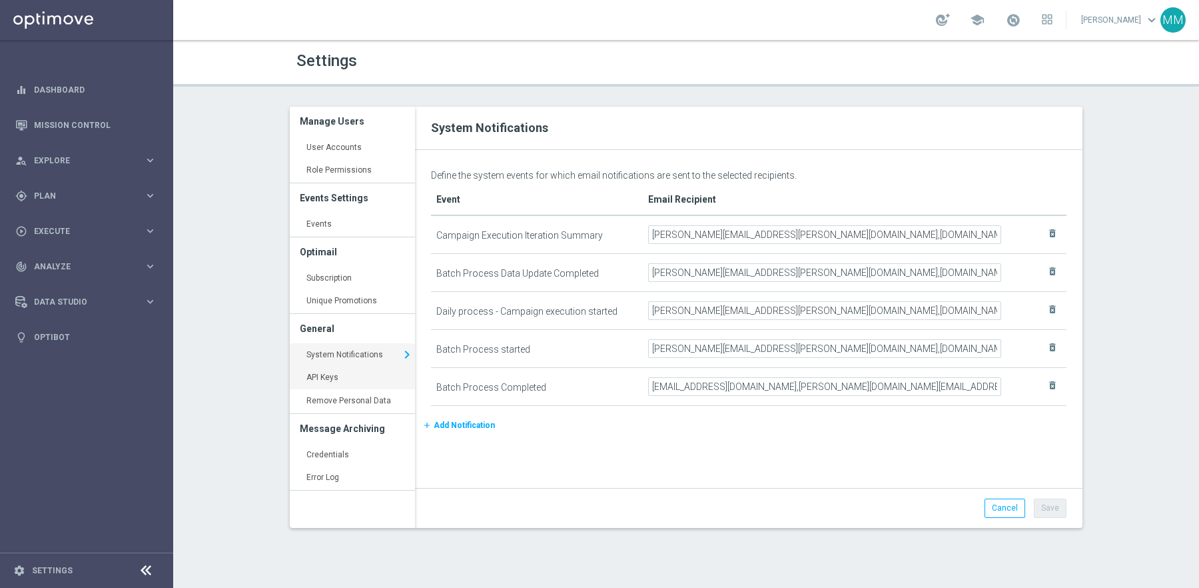
click at [359, 368] on link "API Keys keyboard_arrow_right" at bounding box center [352, 378] width 125 height 24
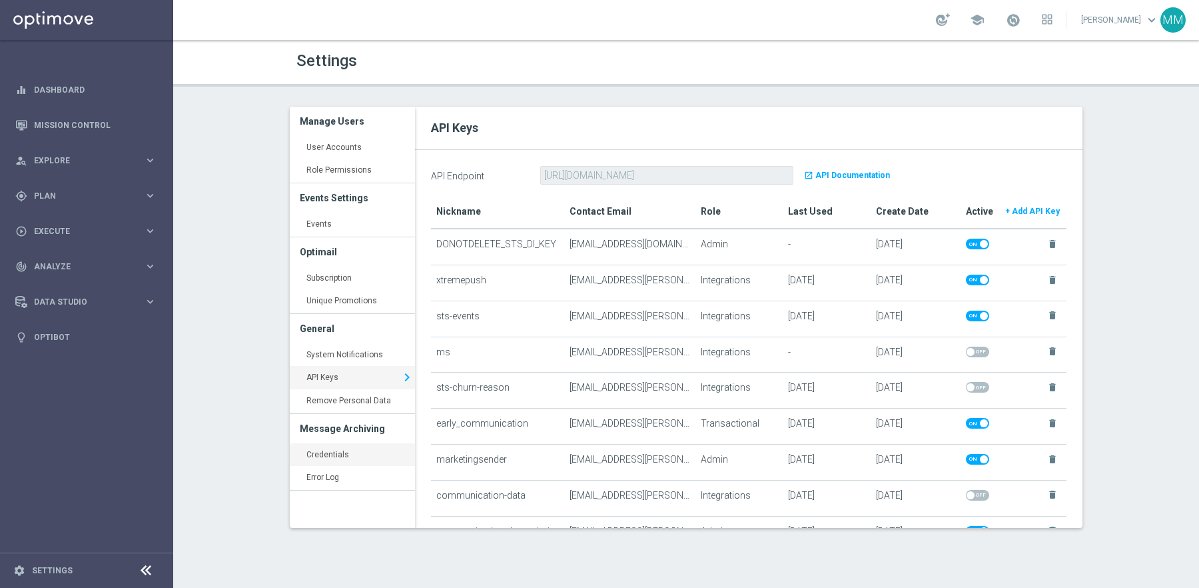
click at [350, 447] on link "Credentials keyboard_arrow_right" at bounding box center [352, 455] width 125 height 24
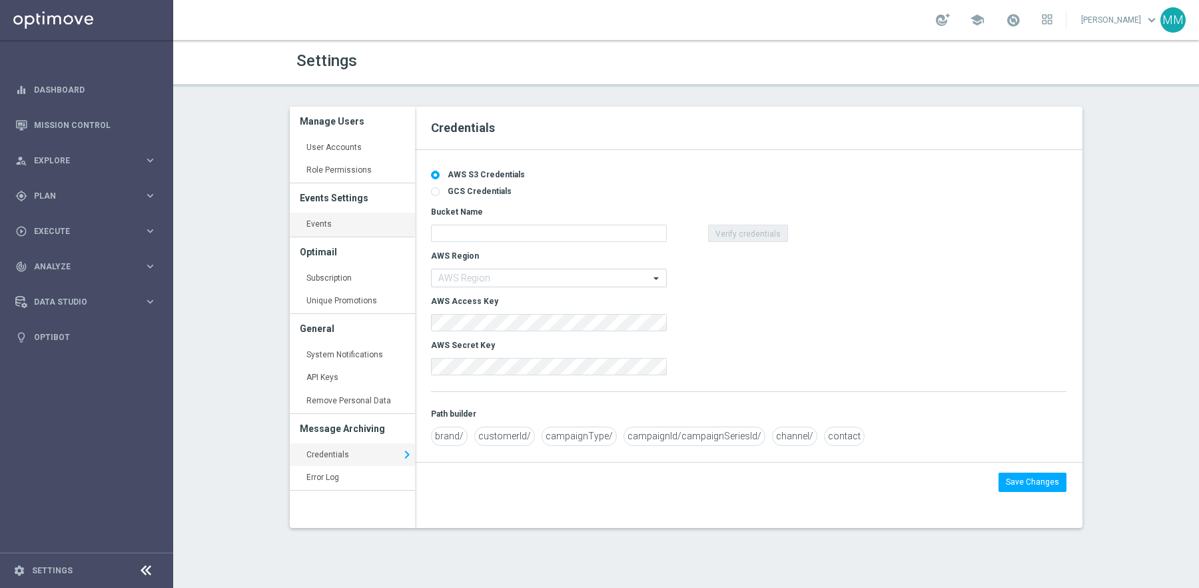
click at [331, 231] on link "Events keyboard_arrow_right" at bounding box center [352, 225] width 125 height 24
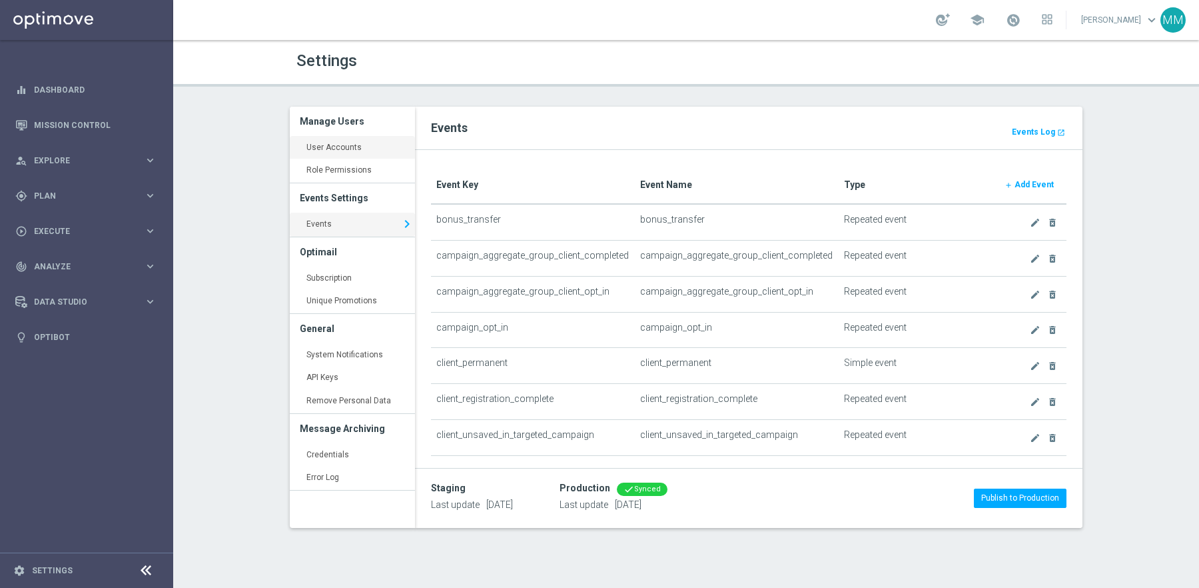
click at [353, 157] on link "User Accounts keyboard_arrow_right" at bounding box center [352, 148] width 125 height 24
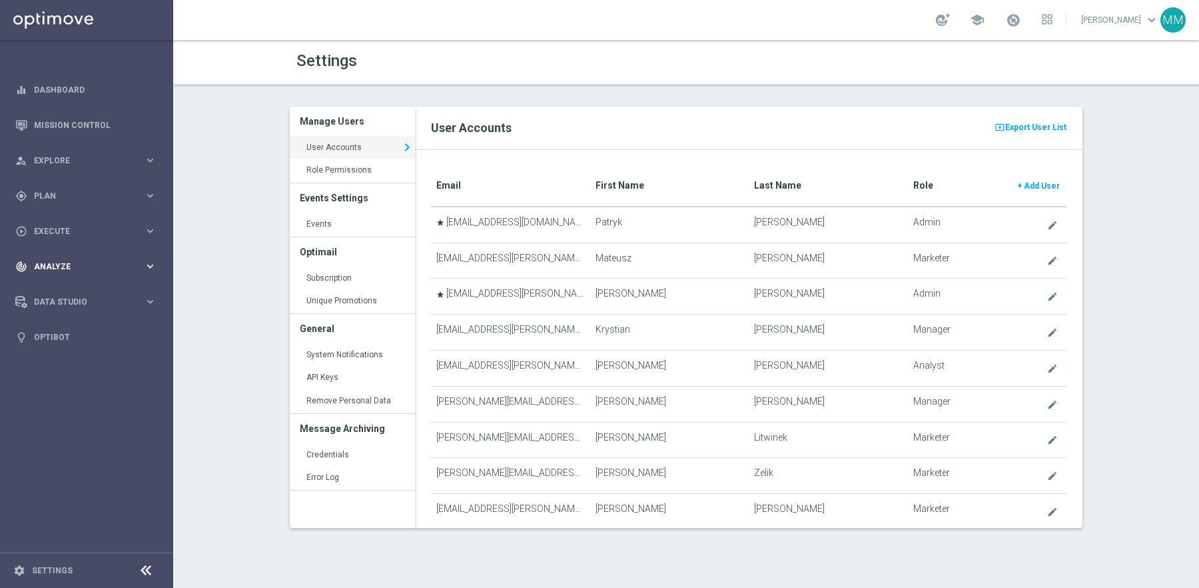
click at [74, 262] on span "Analyze" at bounding box center [89, 266] width 110 height 8
click at [72, 413] on link "Deliverability Metrics" at bounding box center [87, 413] width 104 height 11
